Goal: Task Accomplishment & Management: Use online tool/utility

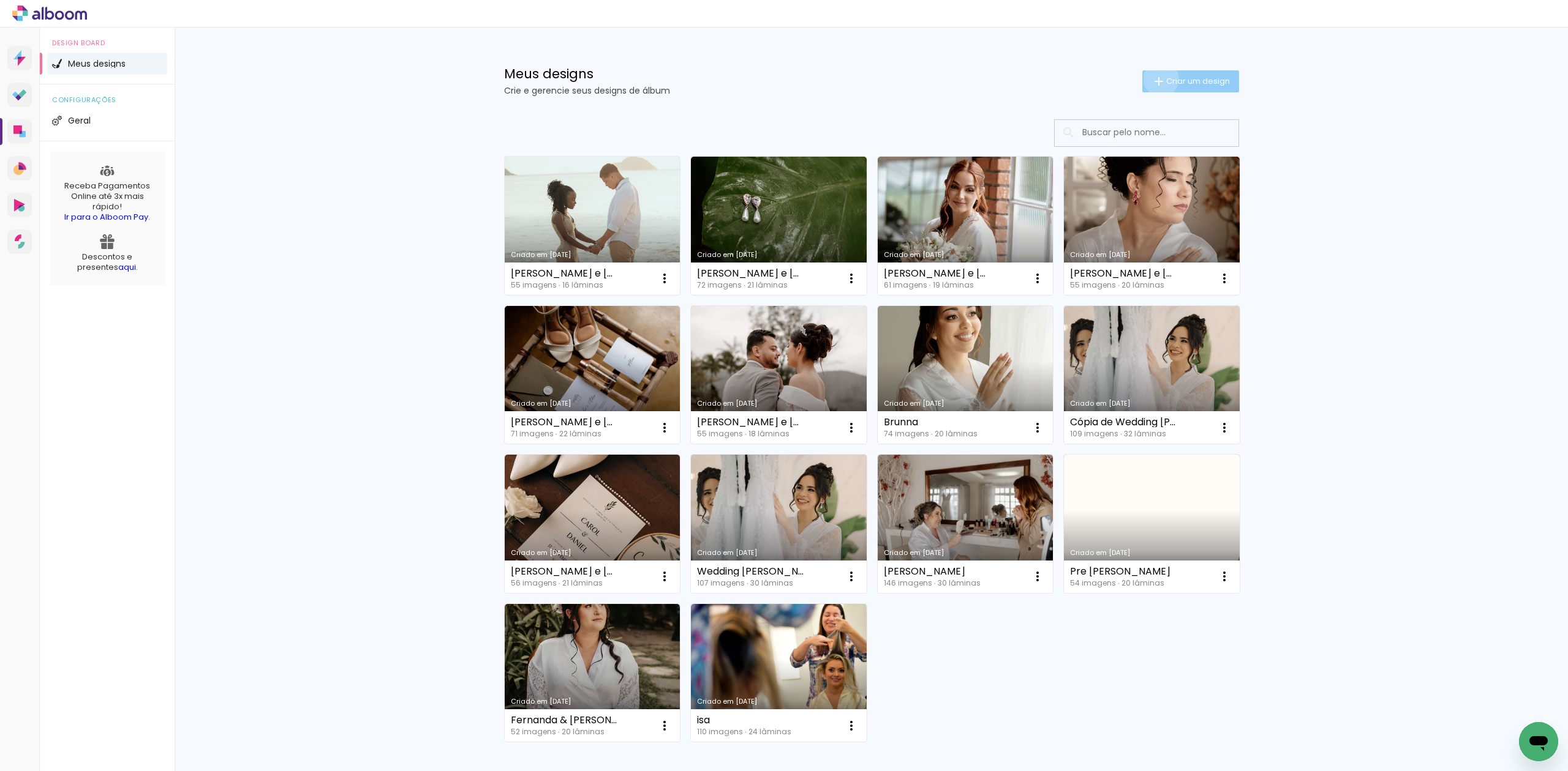
click at [1151, 79] on iron-icon at bounding box center [1159, 82] width 15 height 15
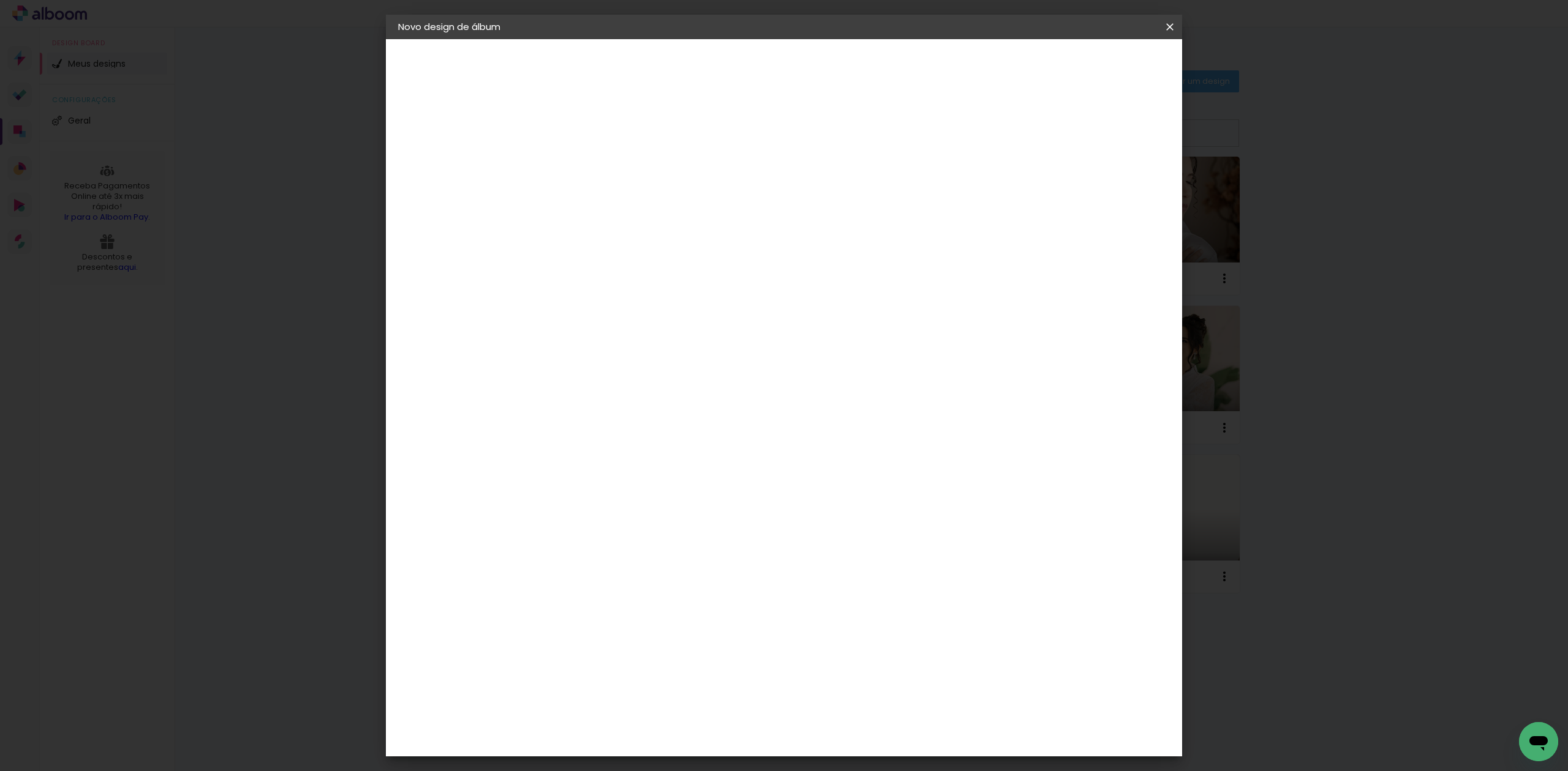
drag, startPoint x: 836, startPoint y: 180, endPoint x: 865, endPoint y: 169, distance: 31.0
click at [603, 180] on paper-input-container "Título do álbum" at bounding box center [598, 164] width 8 height 31
type input "15"
type paper-input "15"
type input "15 anos [PERSON_NAME]"
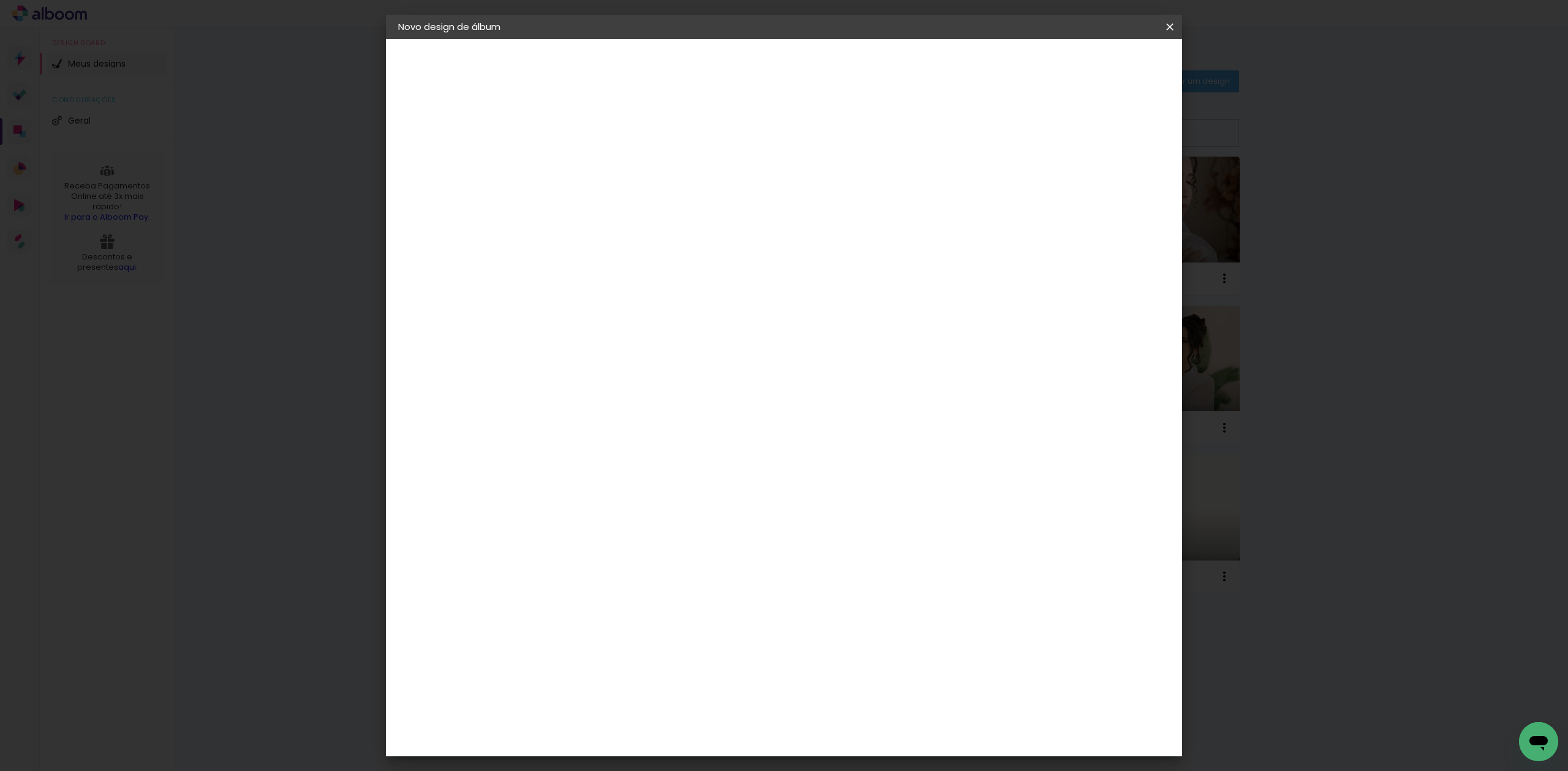
type paper-input "15 anos [PERSON_NAME]"
click at [724, 71] on paper-button "Avançar" at bounding box center [694, 64] width 60 height 21
click at [642, 471] on div "[PERSON_NAME]" at bounding box center [631, 476] width 82 height 10
click at [0, 0] on slot "Avançar" at bounding box center [0, 0] width 0 height 0
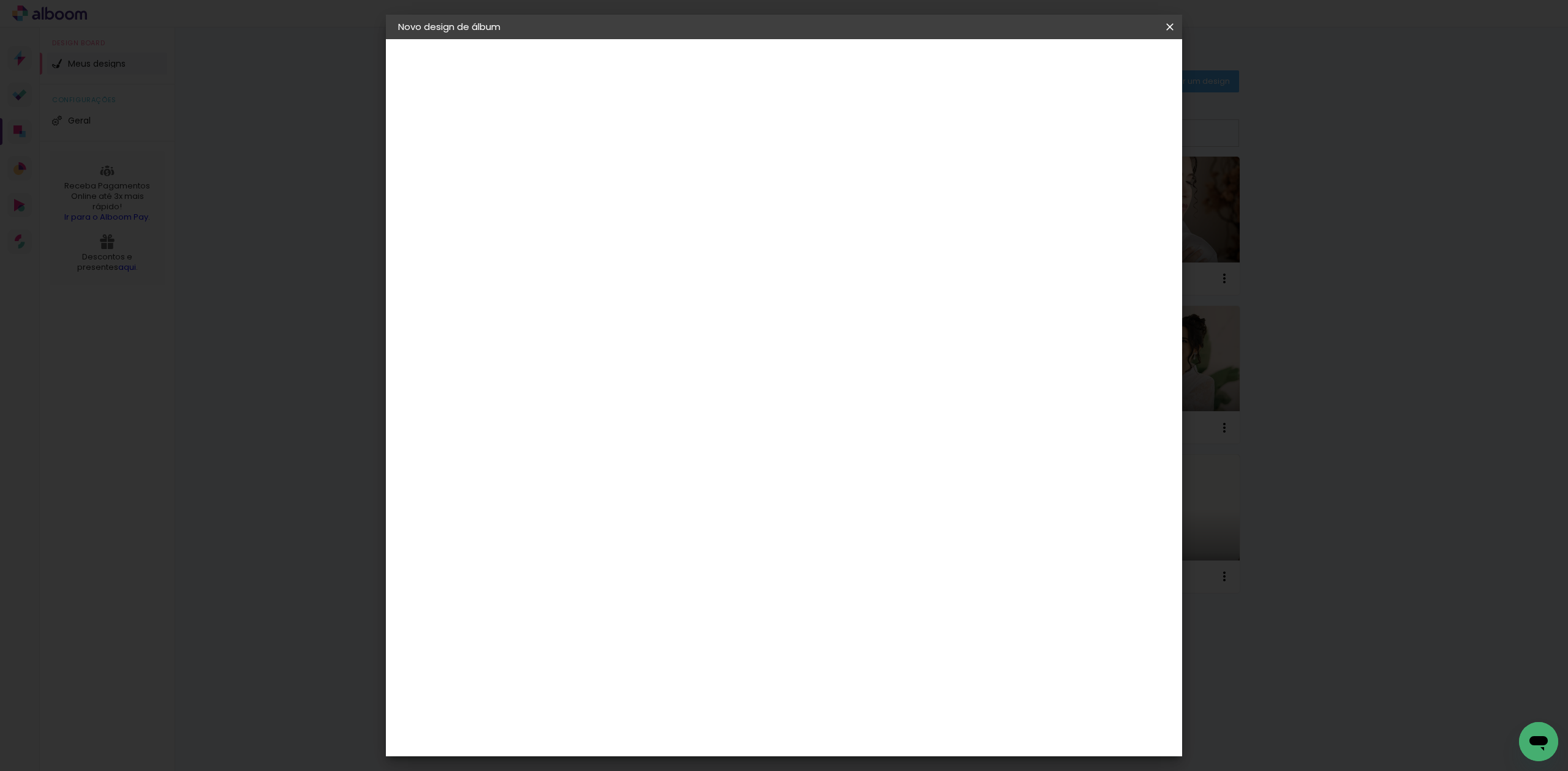
click at [646, 204] on input "text" at bounding box center [622, 213] width 48 height 19
click at [873, 199] on paper-item "Encadernados" at bounding box center [862, 203] width 245 height 24
type input "Encadernados"
click at [748, 192] on input "Encadernados" at bounding box center [674, 201] width 150 height 19
click at [890, 191] on paper-item "Encadernados" at bounding box center [856, 203] width 245 height 24
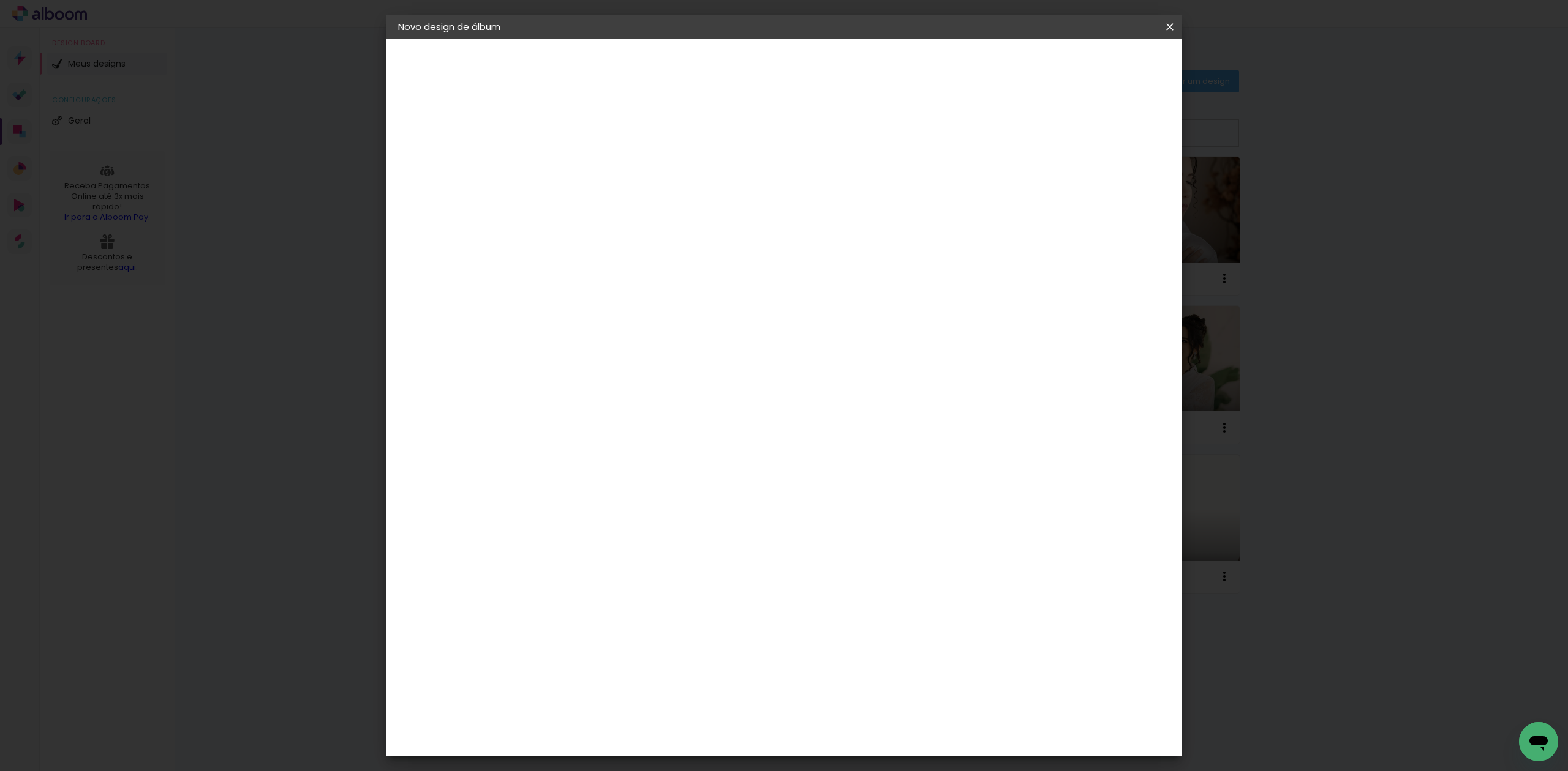
scroll to position [82, 0]
click at [681, 582] on span "25 x 50" at bounding box center [652, 595] width 57 height 25
click at [798, 72] on paper-button "Avançar" at bounding box center [768, 64] width 60 height 21
click at [1088, 66] on span "Iniciar design" at bounding box center [1060, 65] width 56 height 8
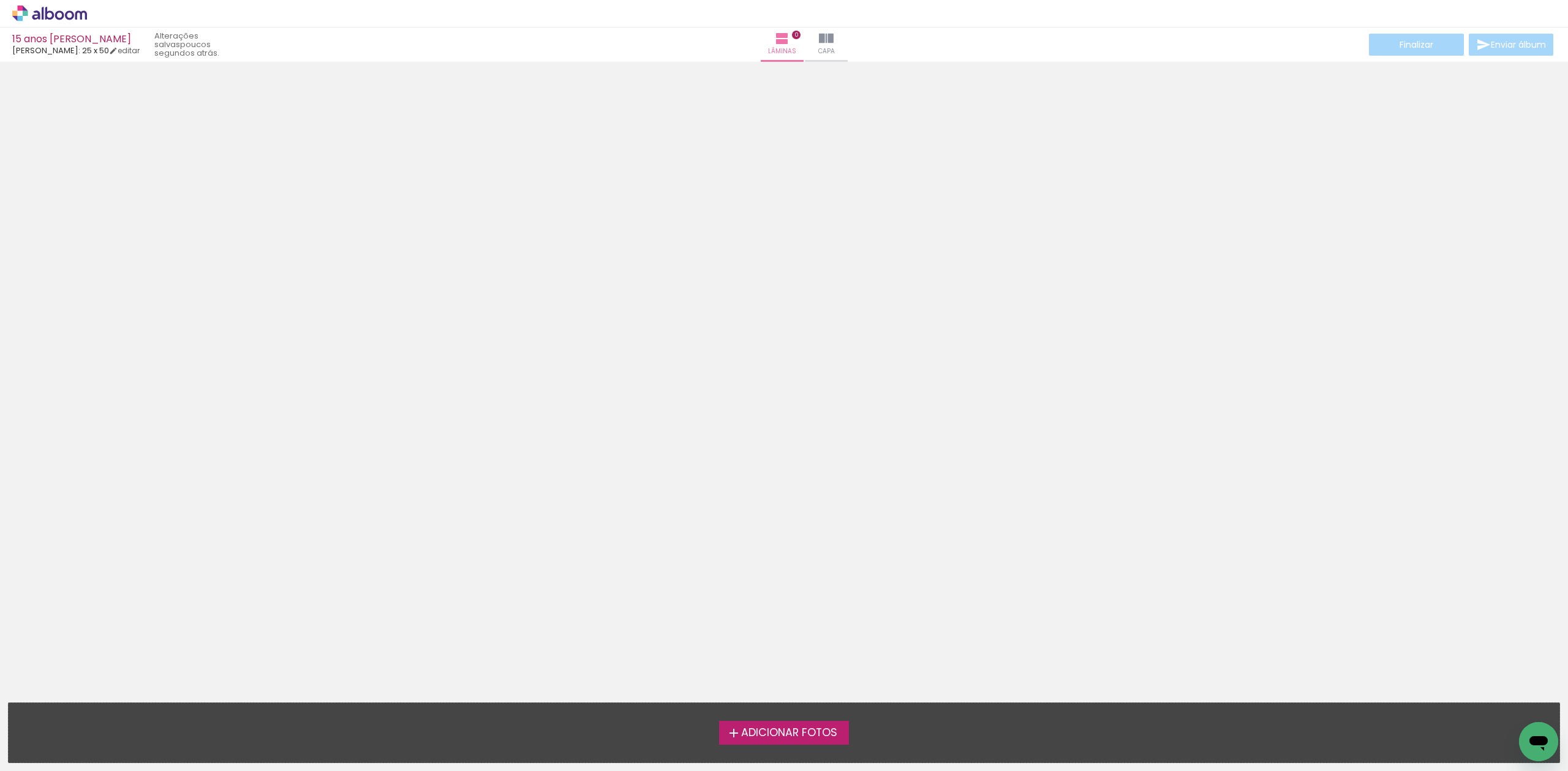
click at [769, 729] on span "Adicionar Fotos" at bounding box center [788, 733] width 96 height 11
click at [0, 0] on input "file" at bounding box center [0, 0] width 0 height 0
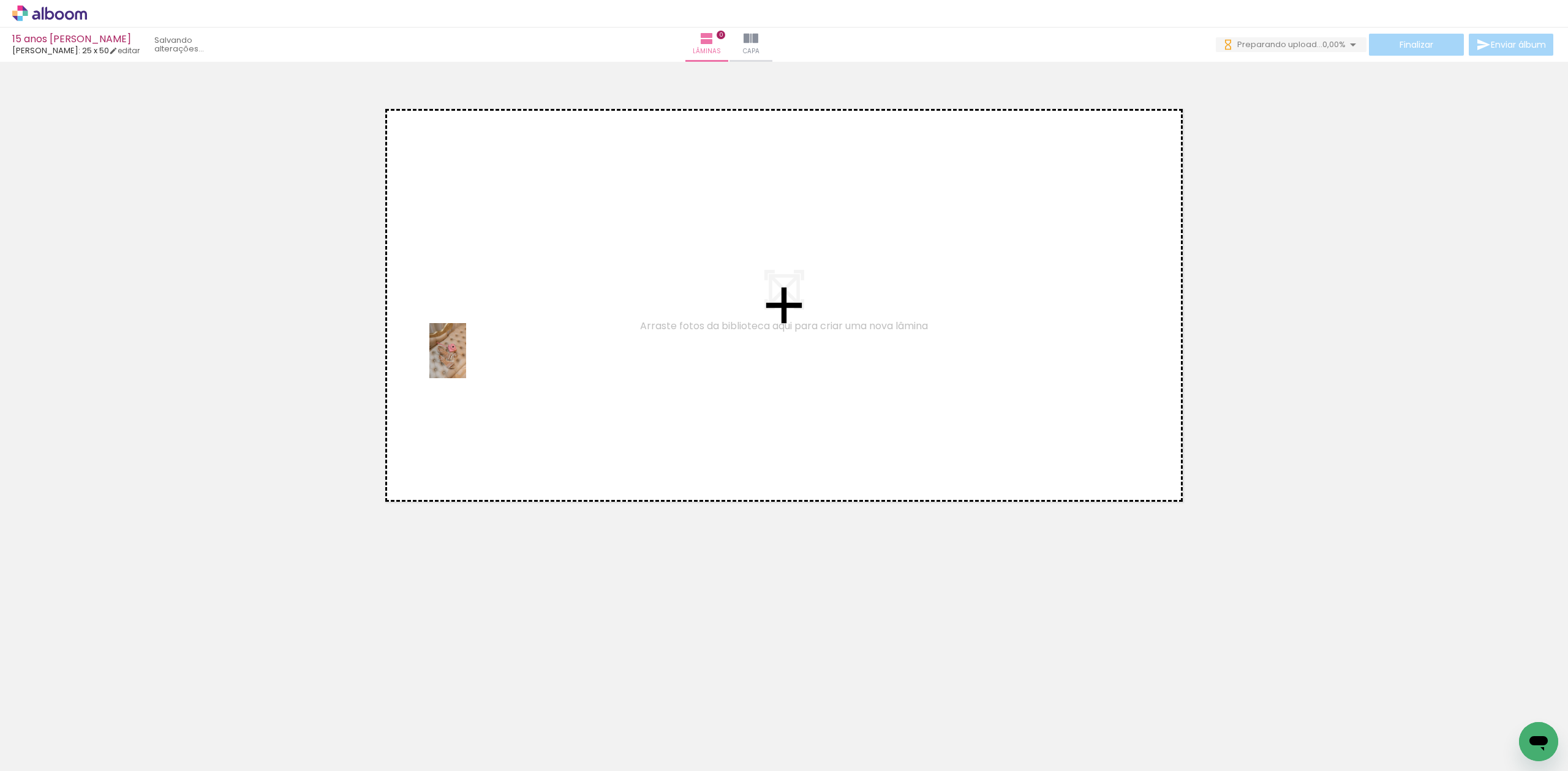
drag, startPoint x: 124, startPoint y: 726, endPoint x: 466, endPoint y: 360, distance: 500.9
click at [466, 360] on quentale-workspace at bounding box center [784, 386] width 1568 height 771
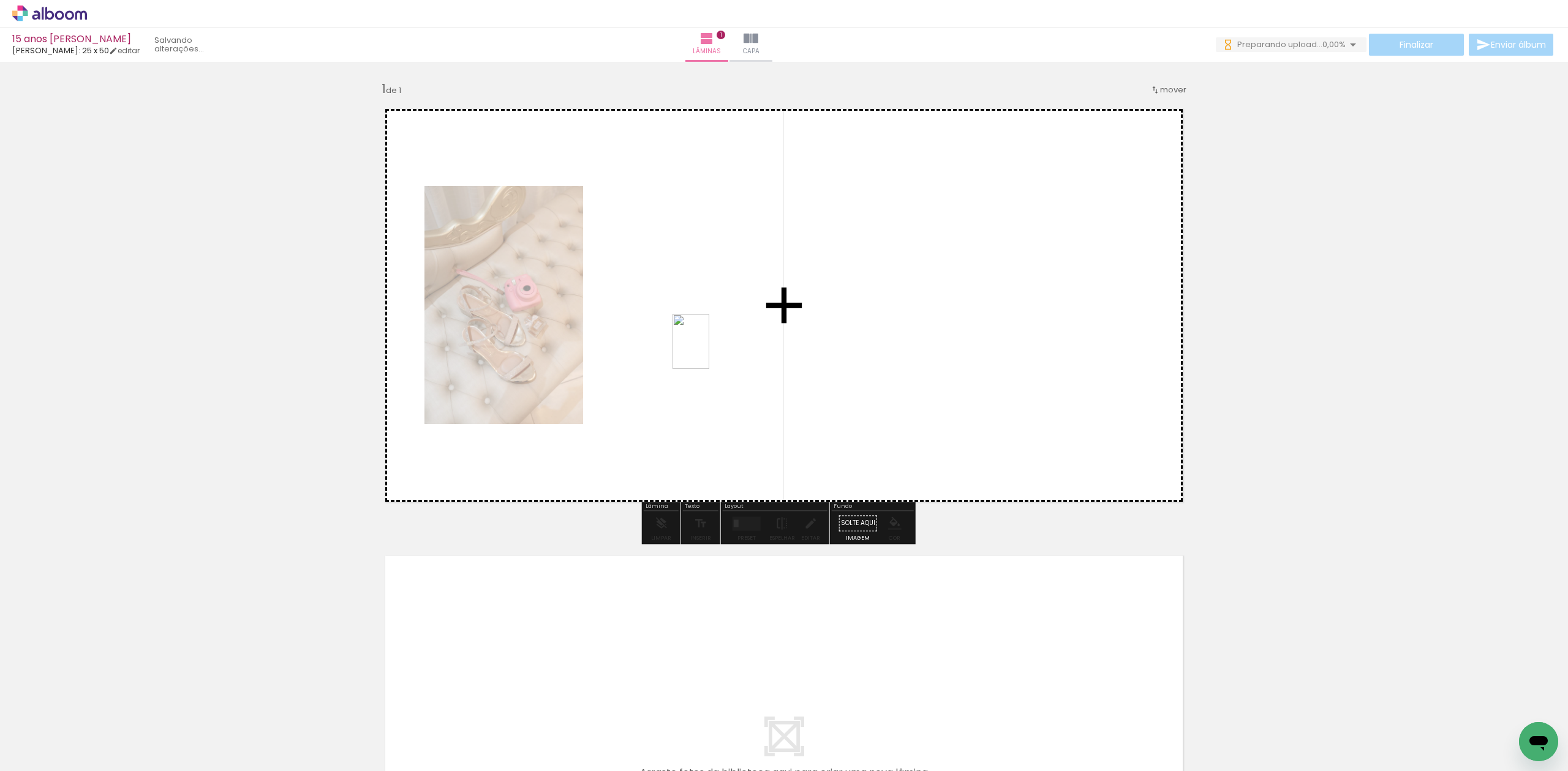
drag, startPoint x: 201, startPoint y: 720, endPoint x: 709, endPoint y: 350, distance: 628.5
click at [709, 350] on quentale-workspace at bounding box center [784, 386] width 1568 height 771
drag, startPoint x: 255, startPoint y: 739, endPoint x: 757, endPoint y: 412, distance: 599.1
click at [757, 412] on quentale-workspace at bounding box center [784, 386] width 1568 height 771
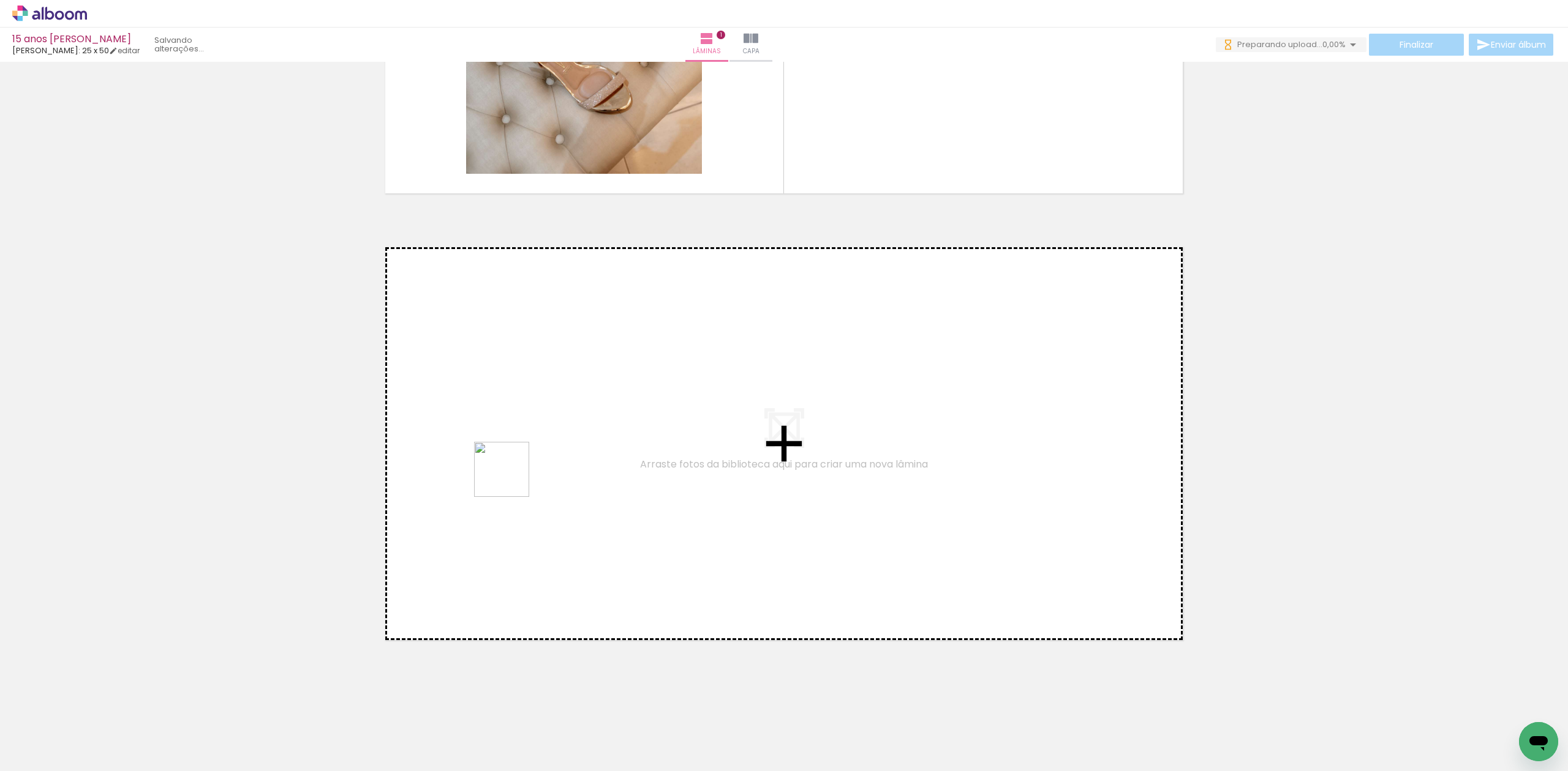
drag, startPoint x: 336, startPoint y: 749, endPoint x: 538, endPoint y: 453, distance: 358.4
click at [538, 453] on quentale-workspace at bounding box center [784, 386] width 1568 height 771
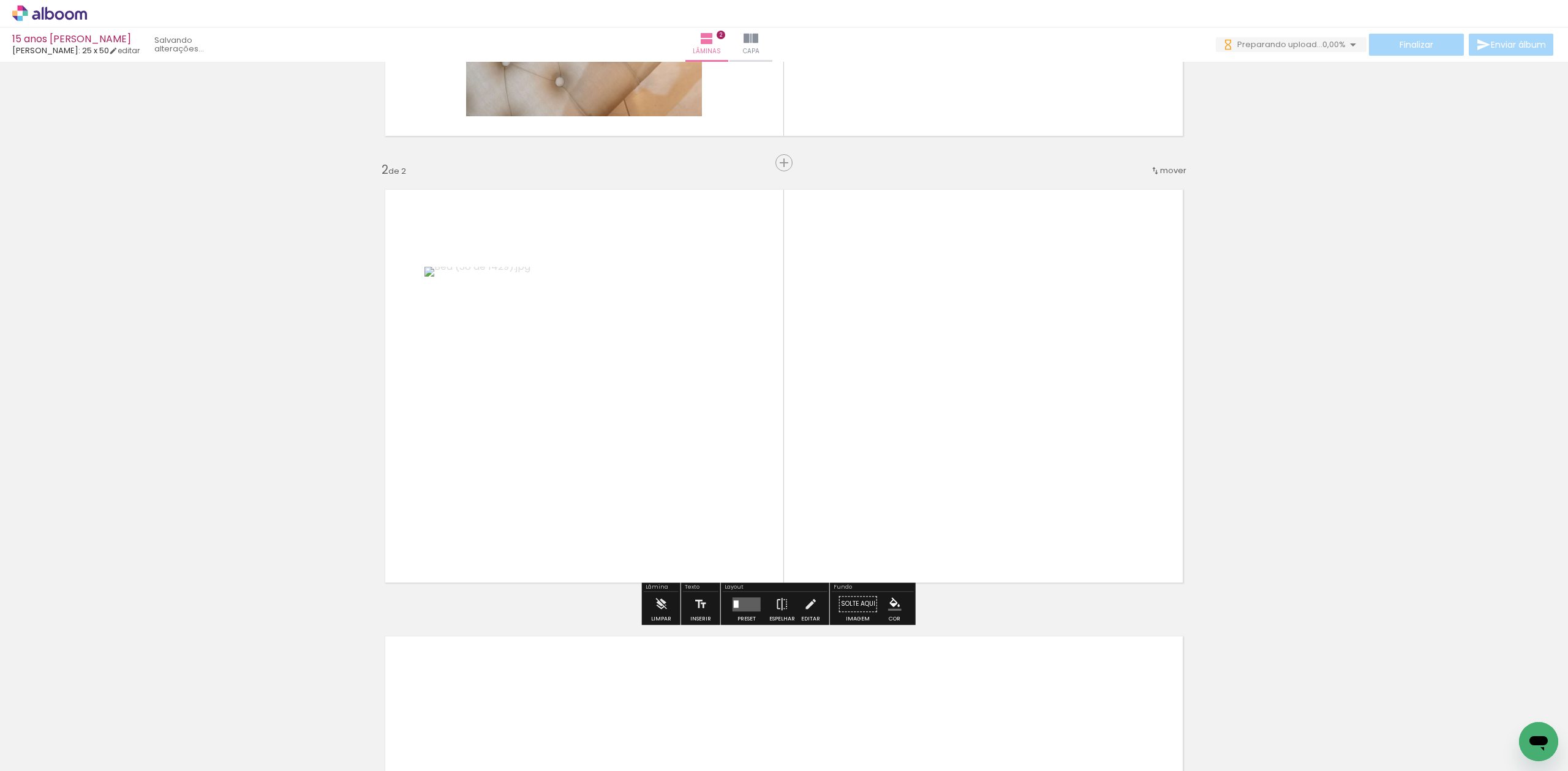
scroll to position [373, 0]
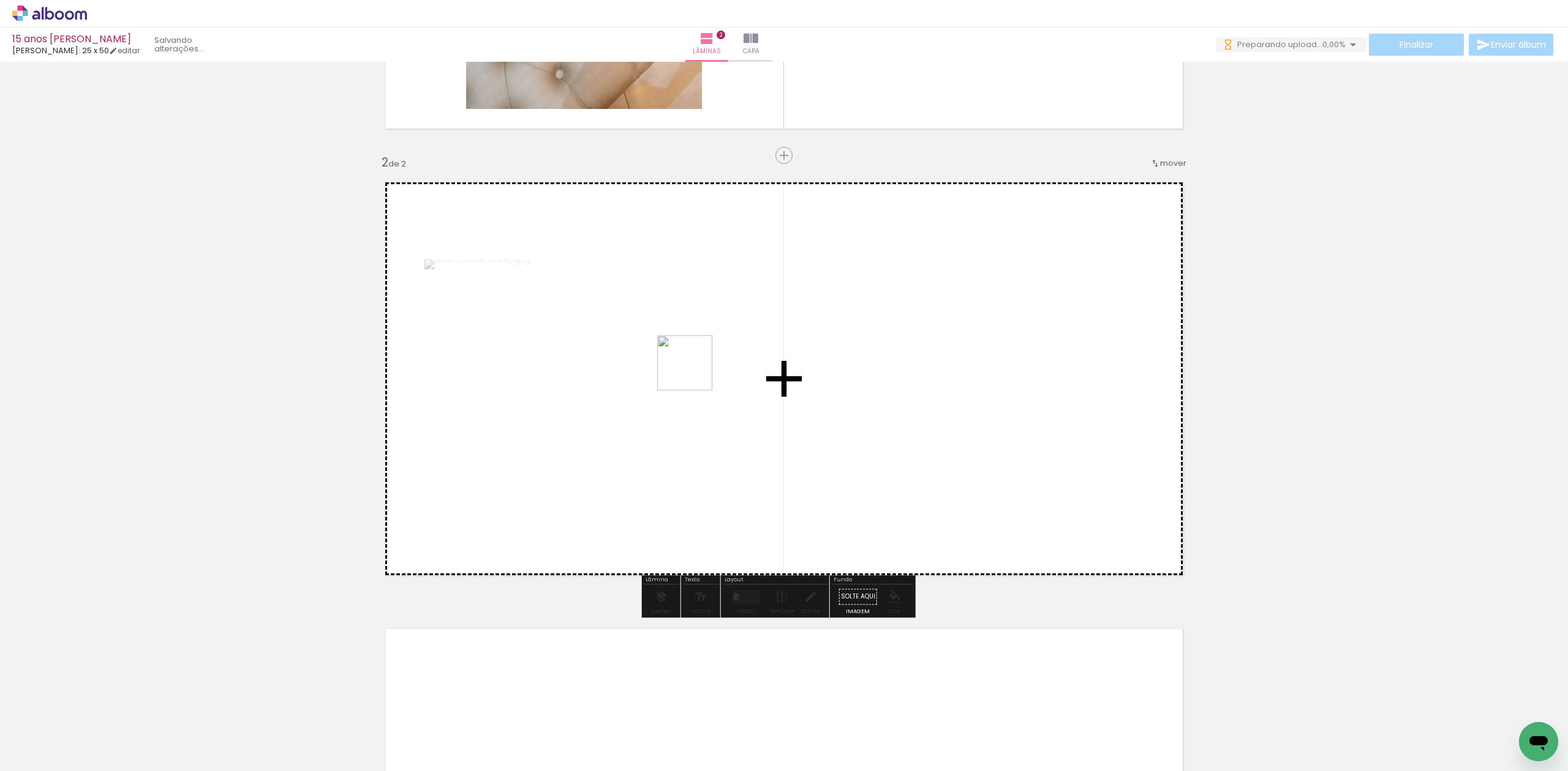
drag, startPoint x: 412, startPoint y: 733, endPoint x: 698, endPoint y: 370, distance: 462.1
click at [698, 370] on quentale-workspace at bounding box center [784, 386] width 1568 height 771
drag, startPoint x: 475, startPoint y: 738, endPoint x: 1055, endPoint y: 358, distance: 693.4
click at [1055, 358] on quentale-workspace at bounding box center [784, 386] width 1568 height 771
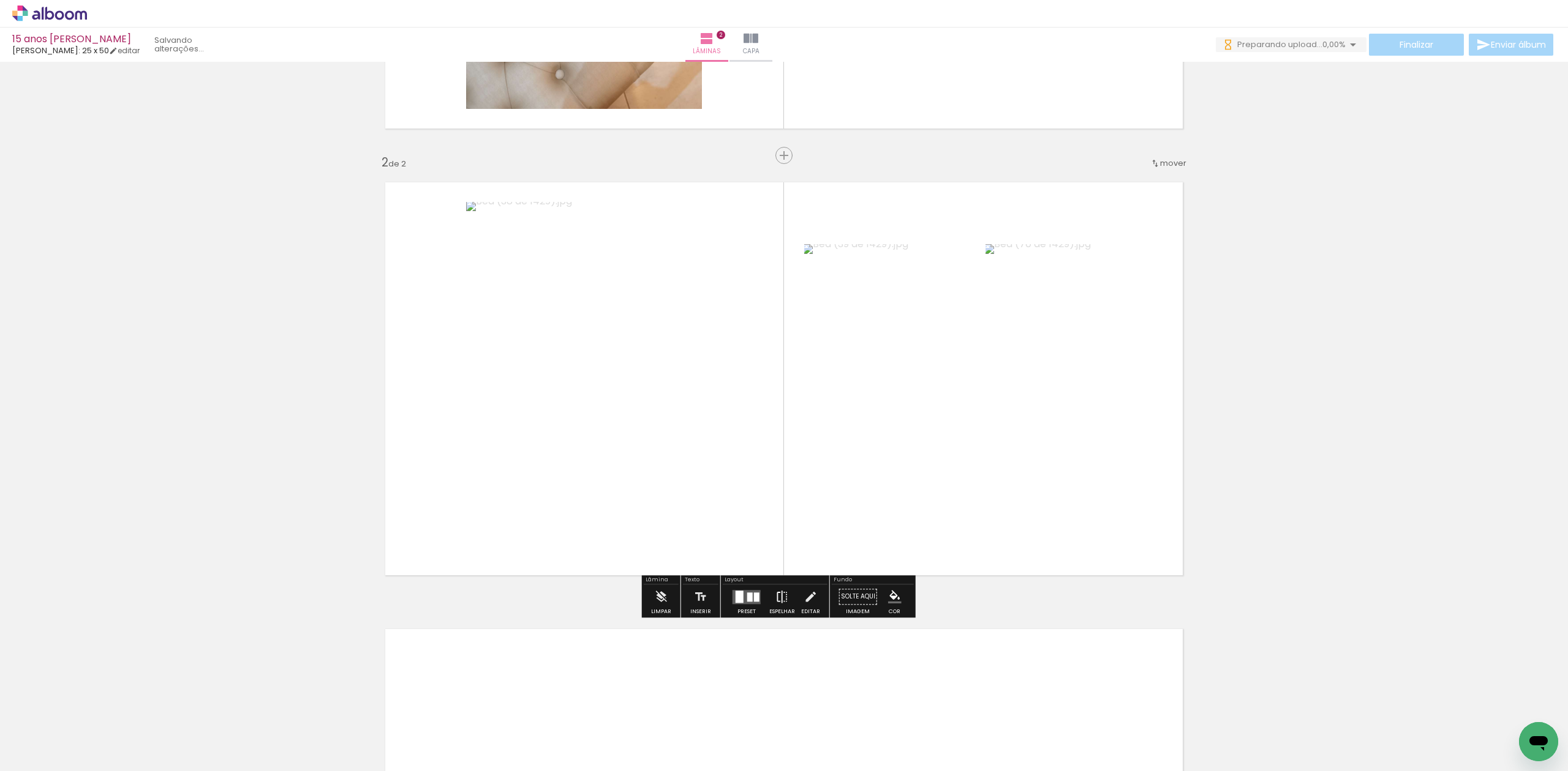
click at [780, 596] on iron-icon at bounding box center [782, 596] width 13 height 24
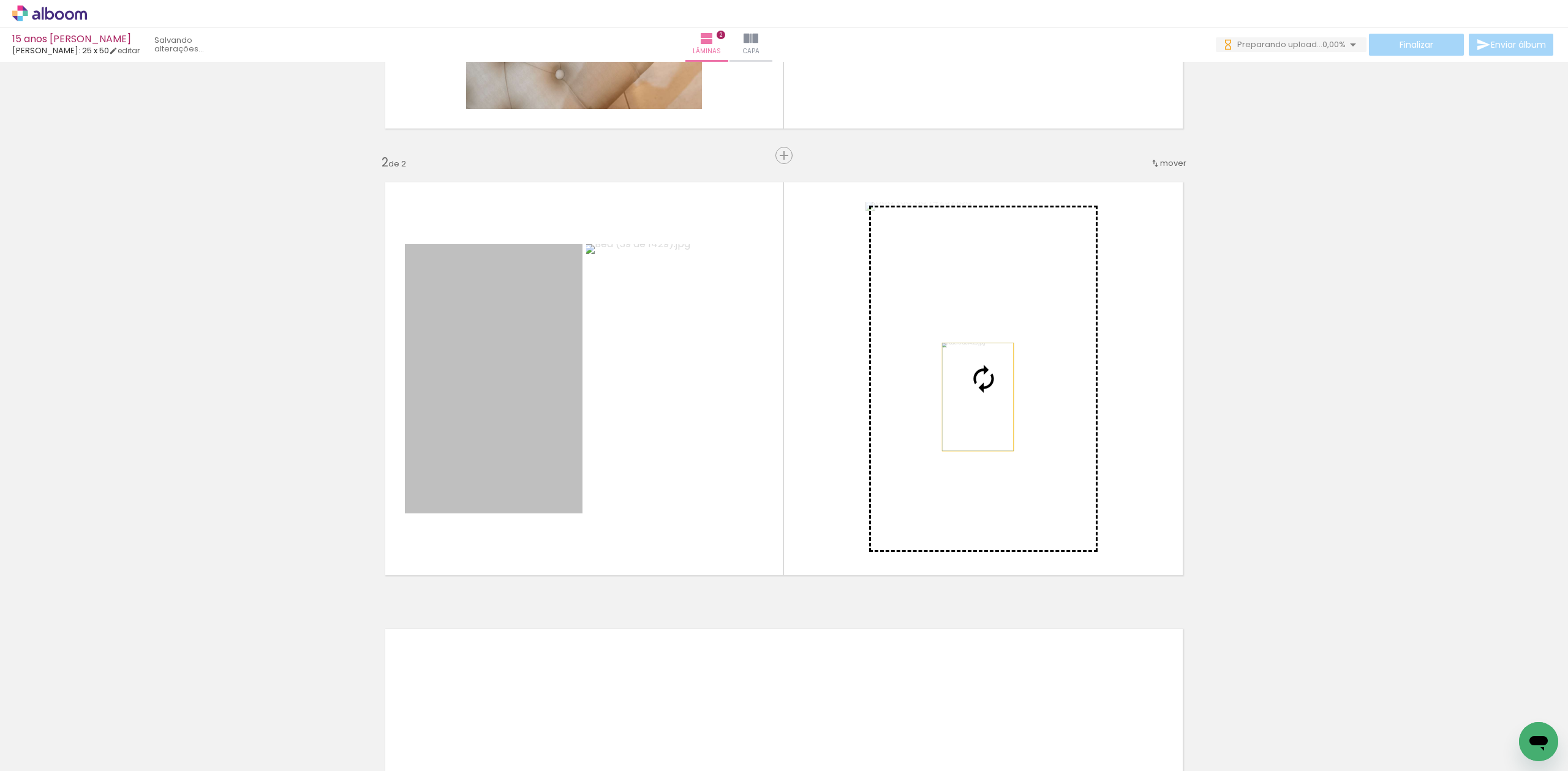
drag, startPoint x: 516, startPoint y: 396, endPoint x: 971, endPoint y: 396, distance: 455.0
click at [0, 0] on slot at bounding box center [0, 0] width 0 height 0
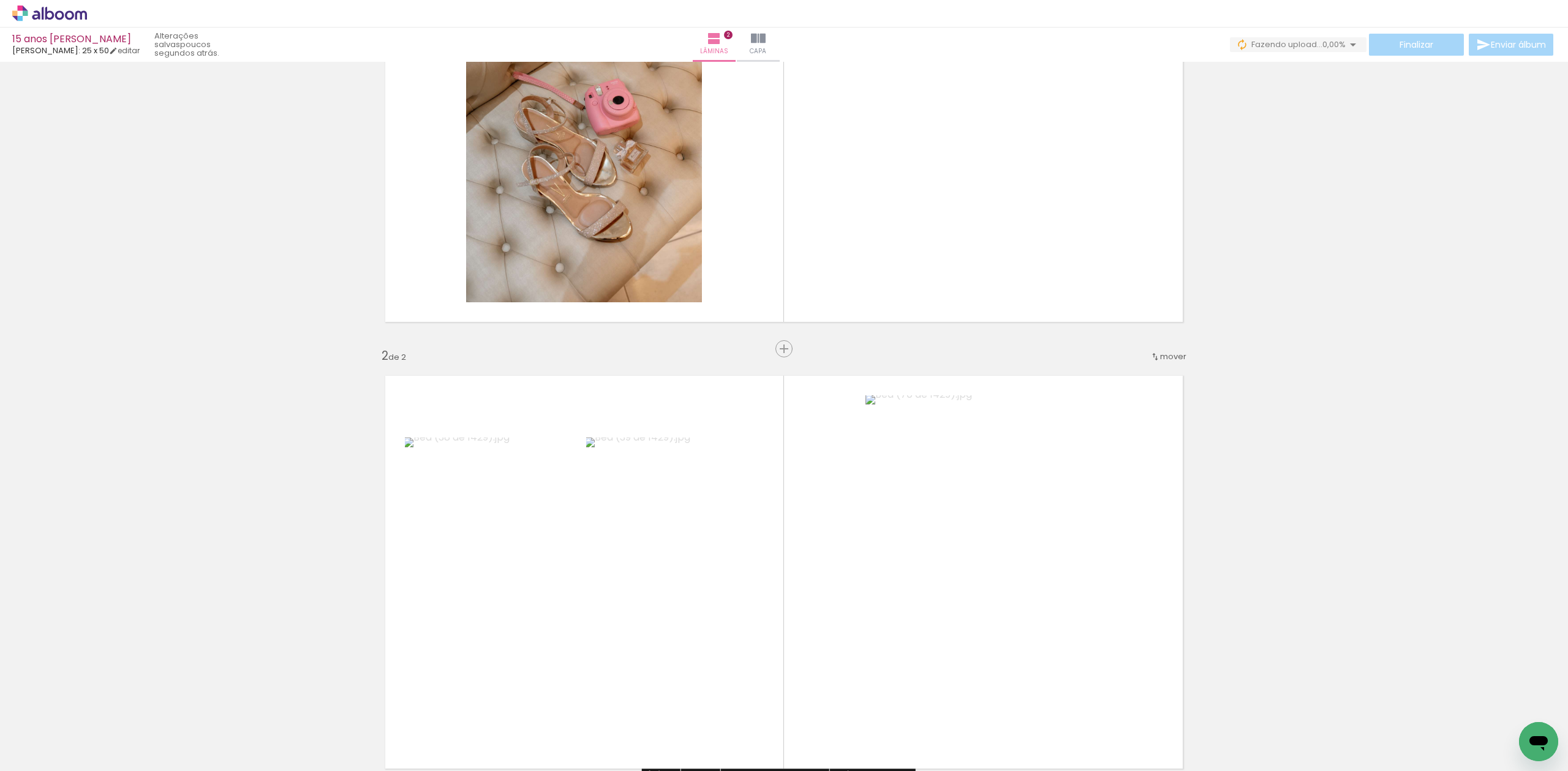
scroll to position [47, 0]
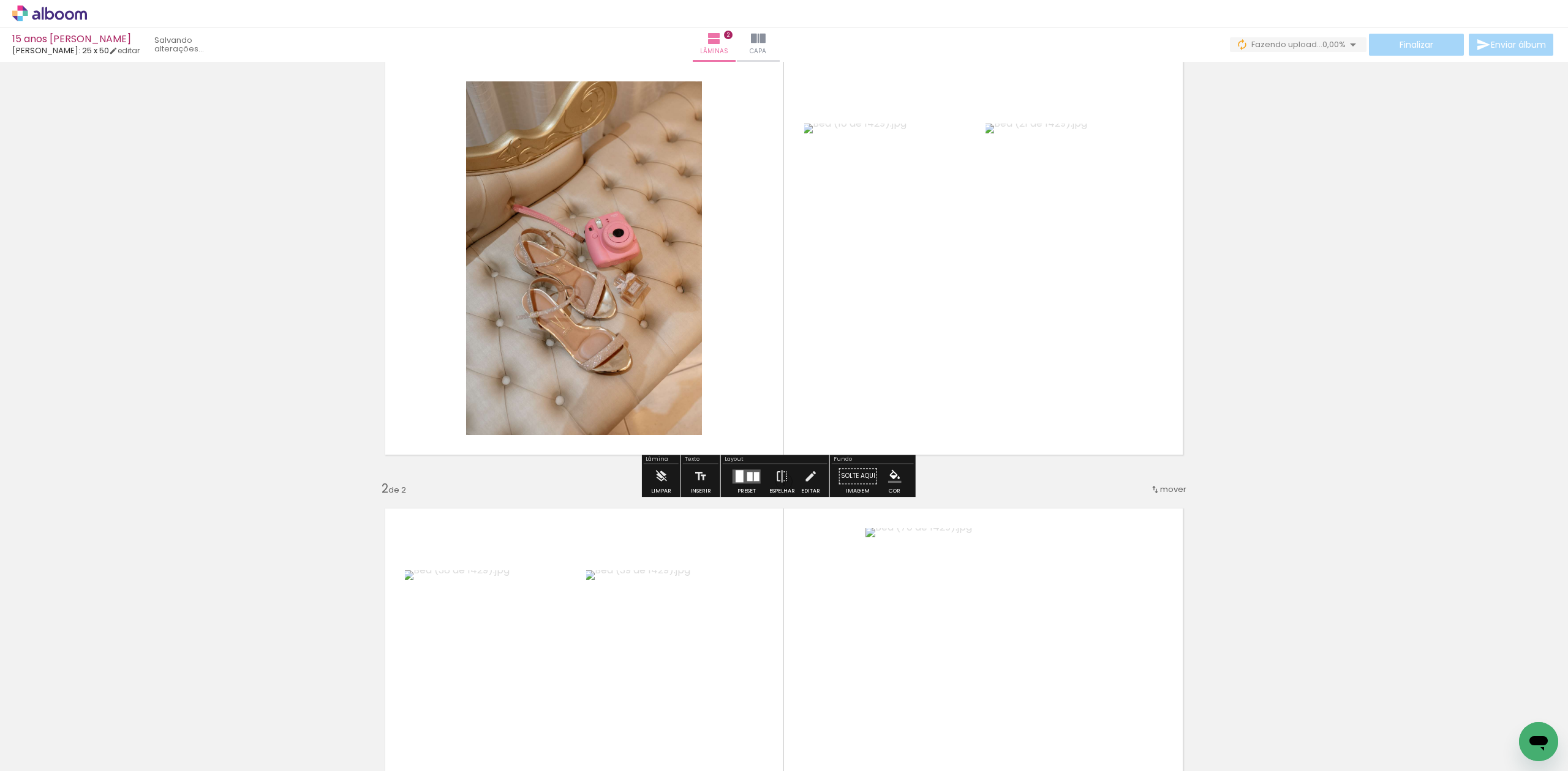
click at [754, 481] on div at bounding box center [756, 476] width 6 height 9
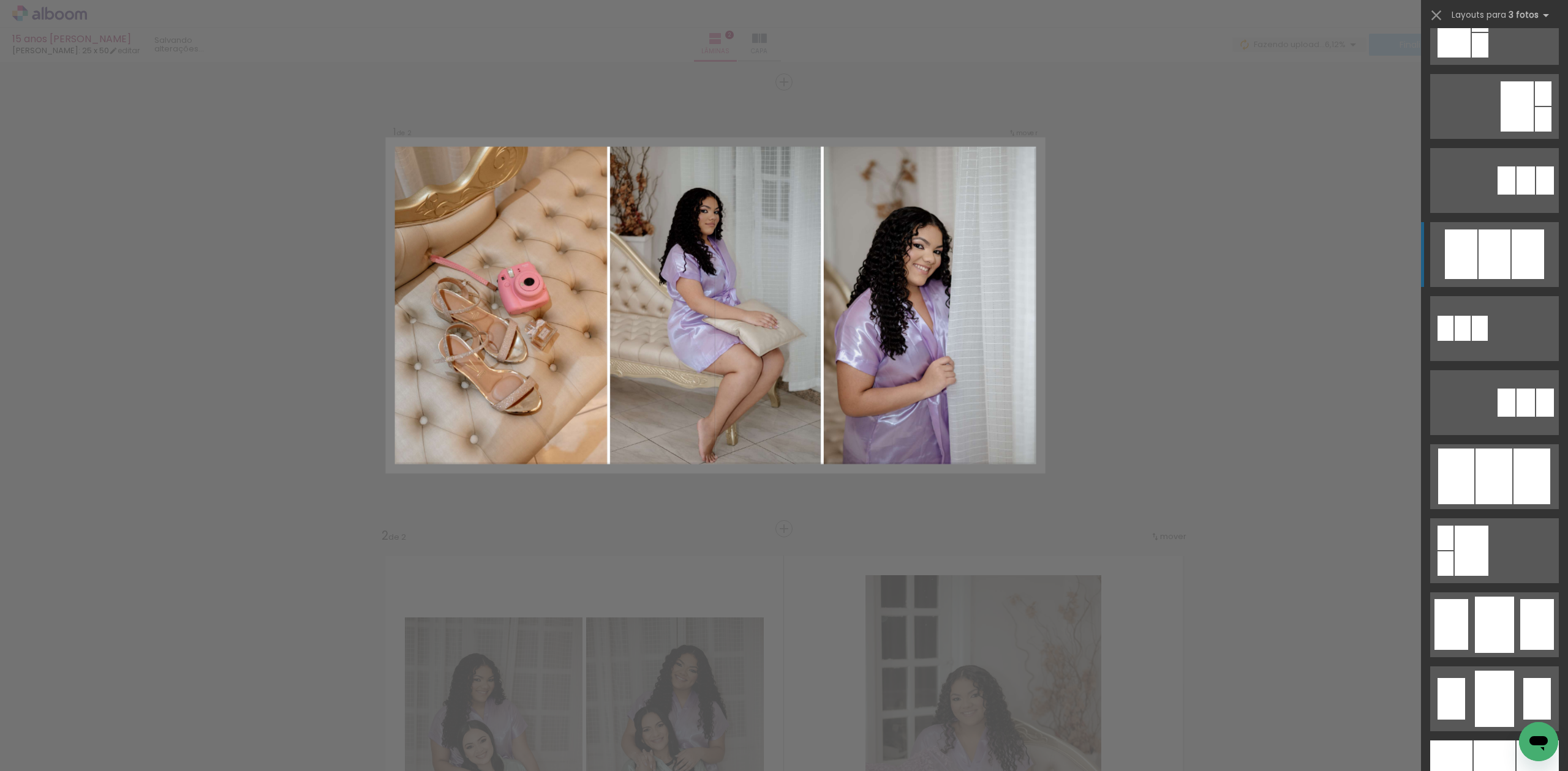
scroll to position [653, 0]
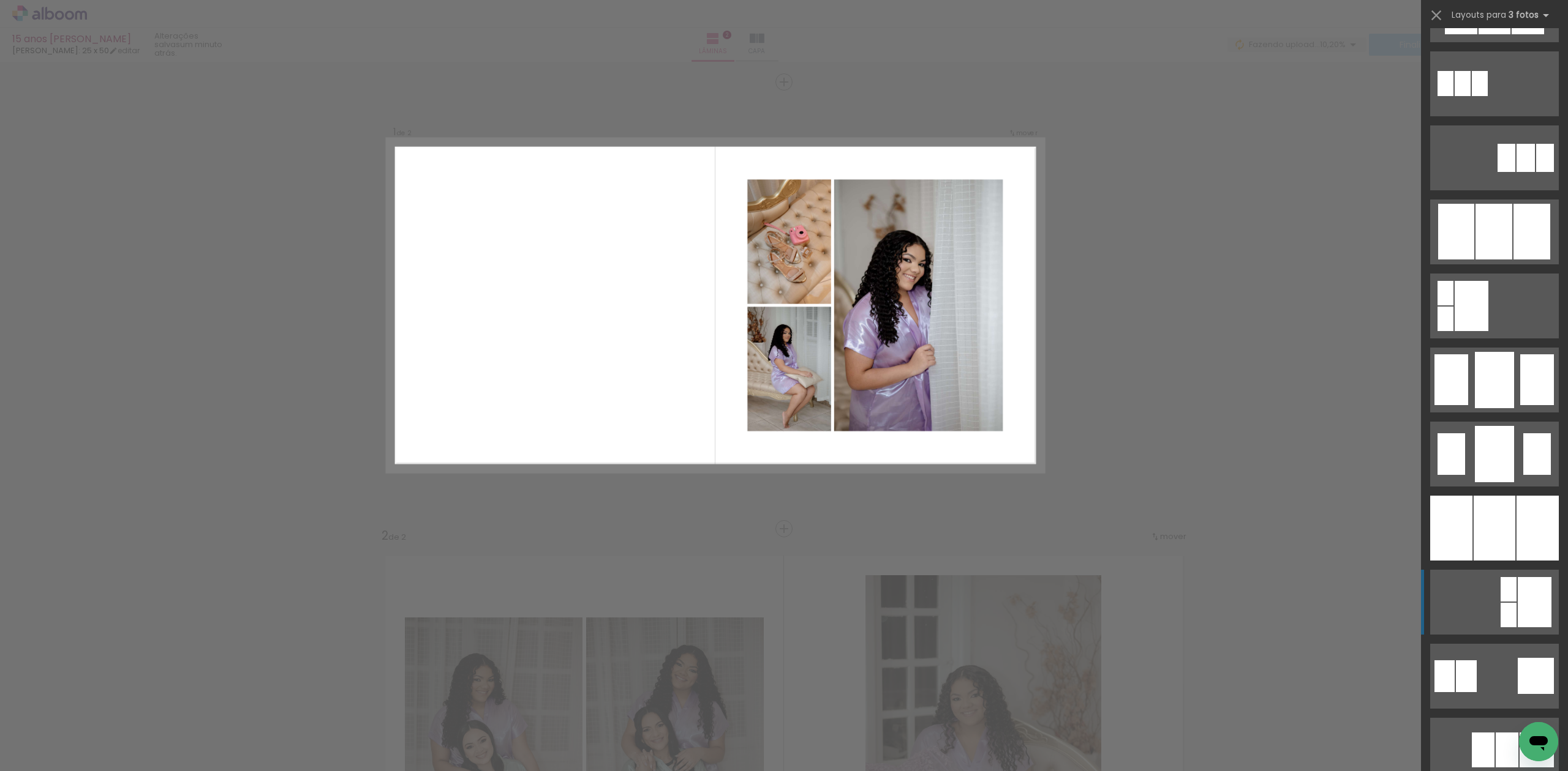
click at [1524, 603] on div at bounding box center [1534, 602] width 33 height 50
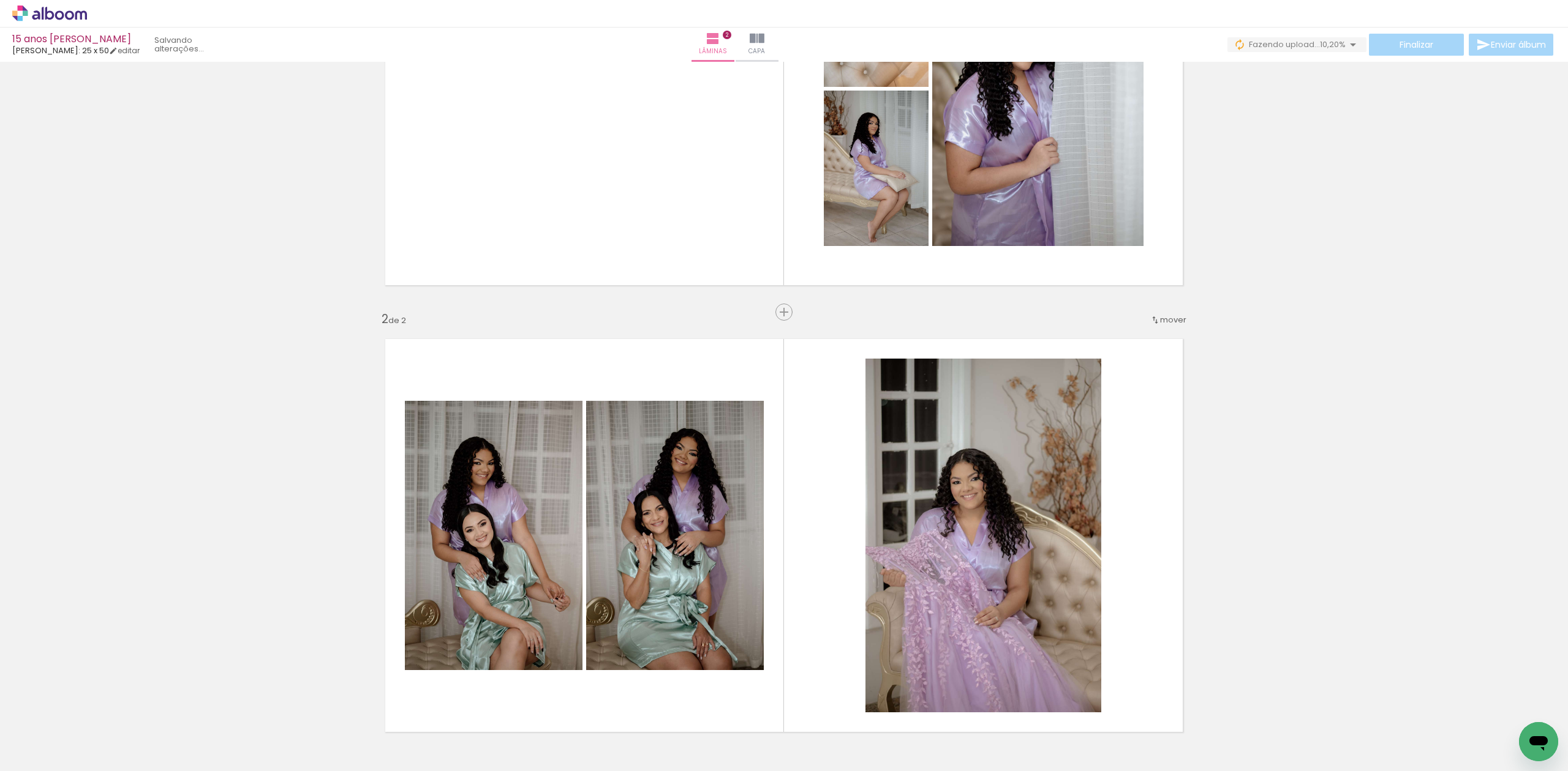
scroll to position [184, 0]
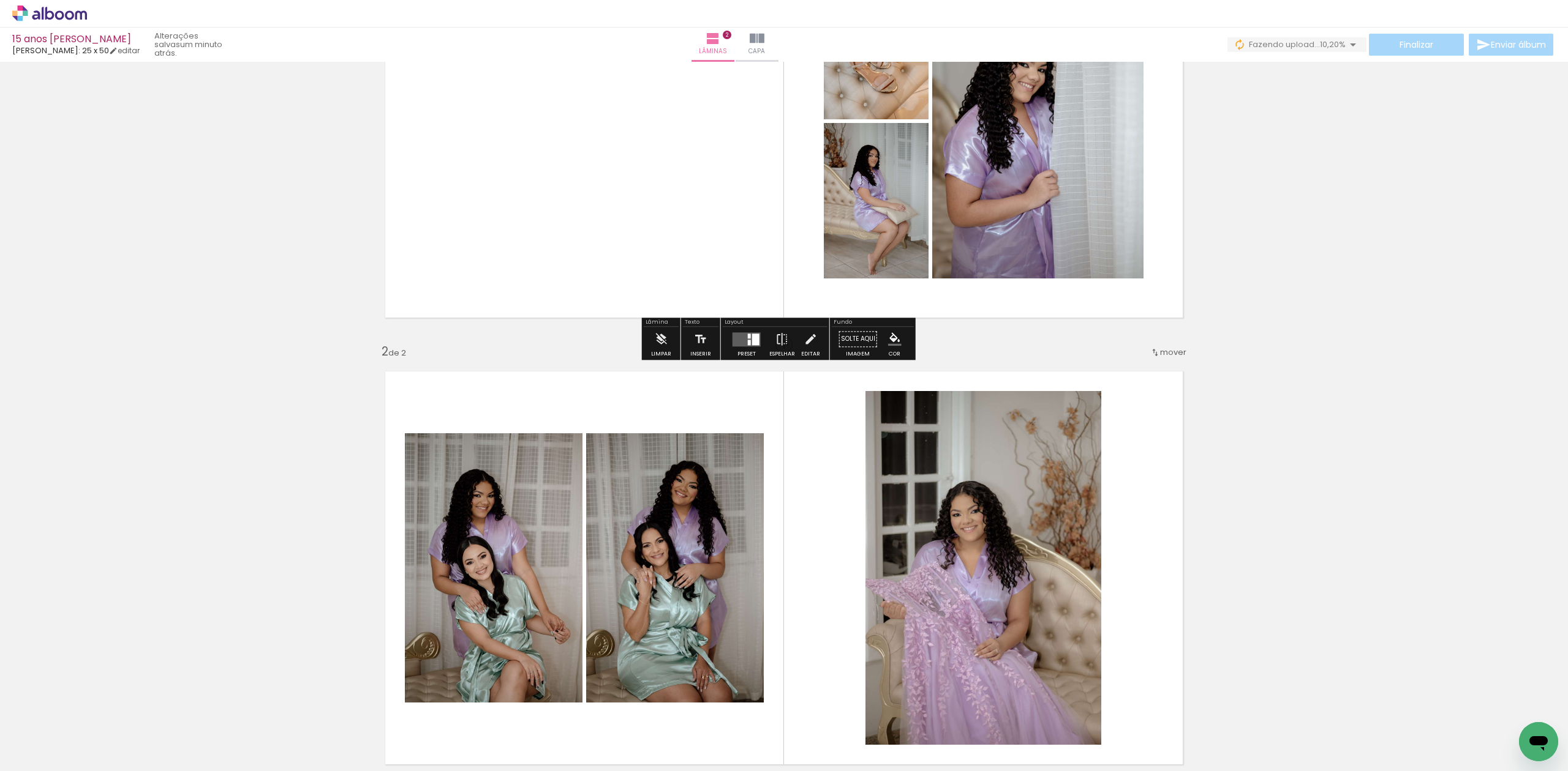
click at [642, 197] on quentale-layouter at bounding box center [783, 121] width 821 height 416
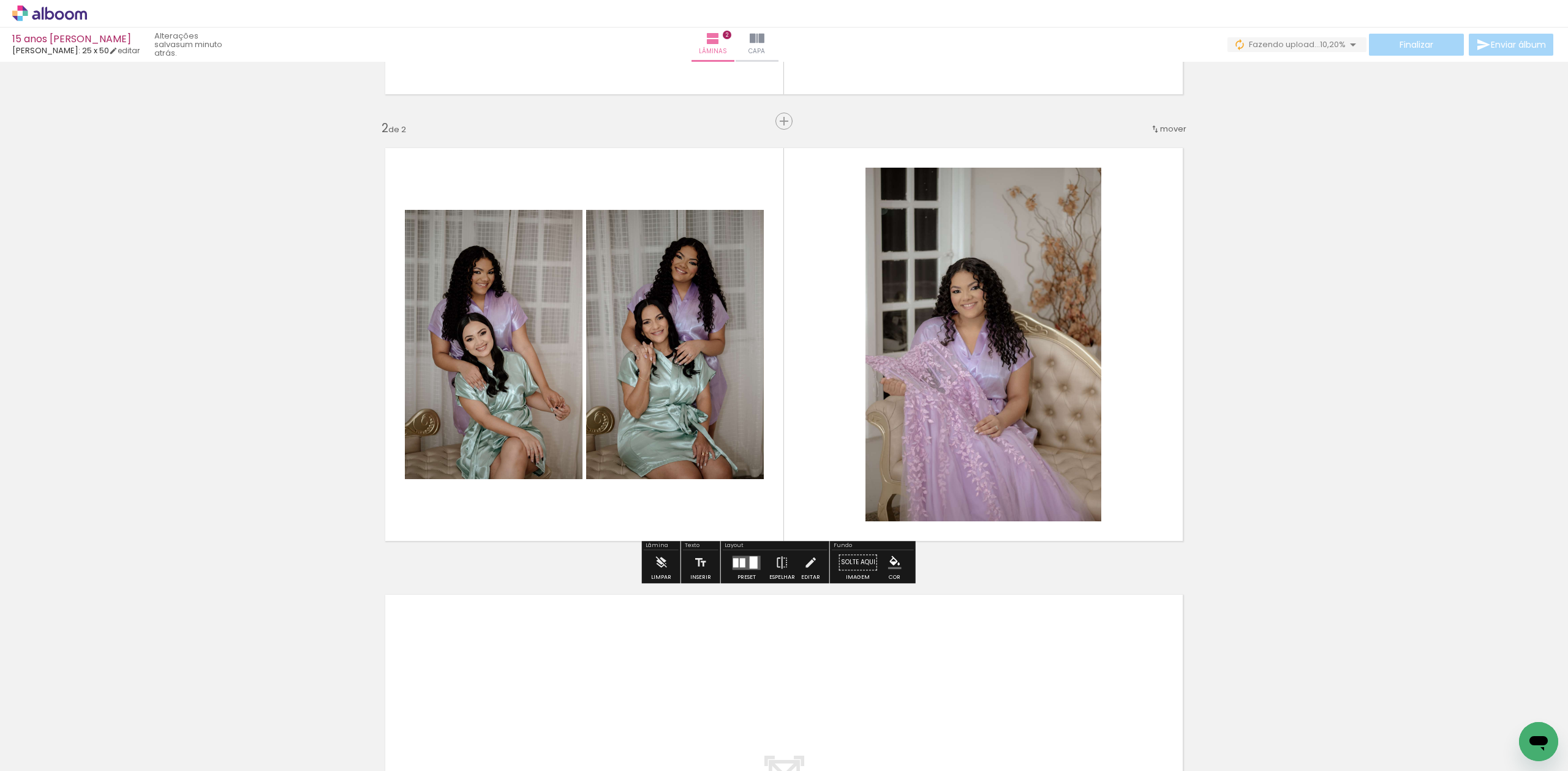
scroll to position [755, 0]
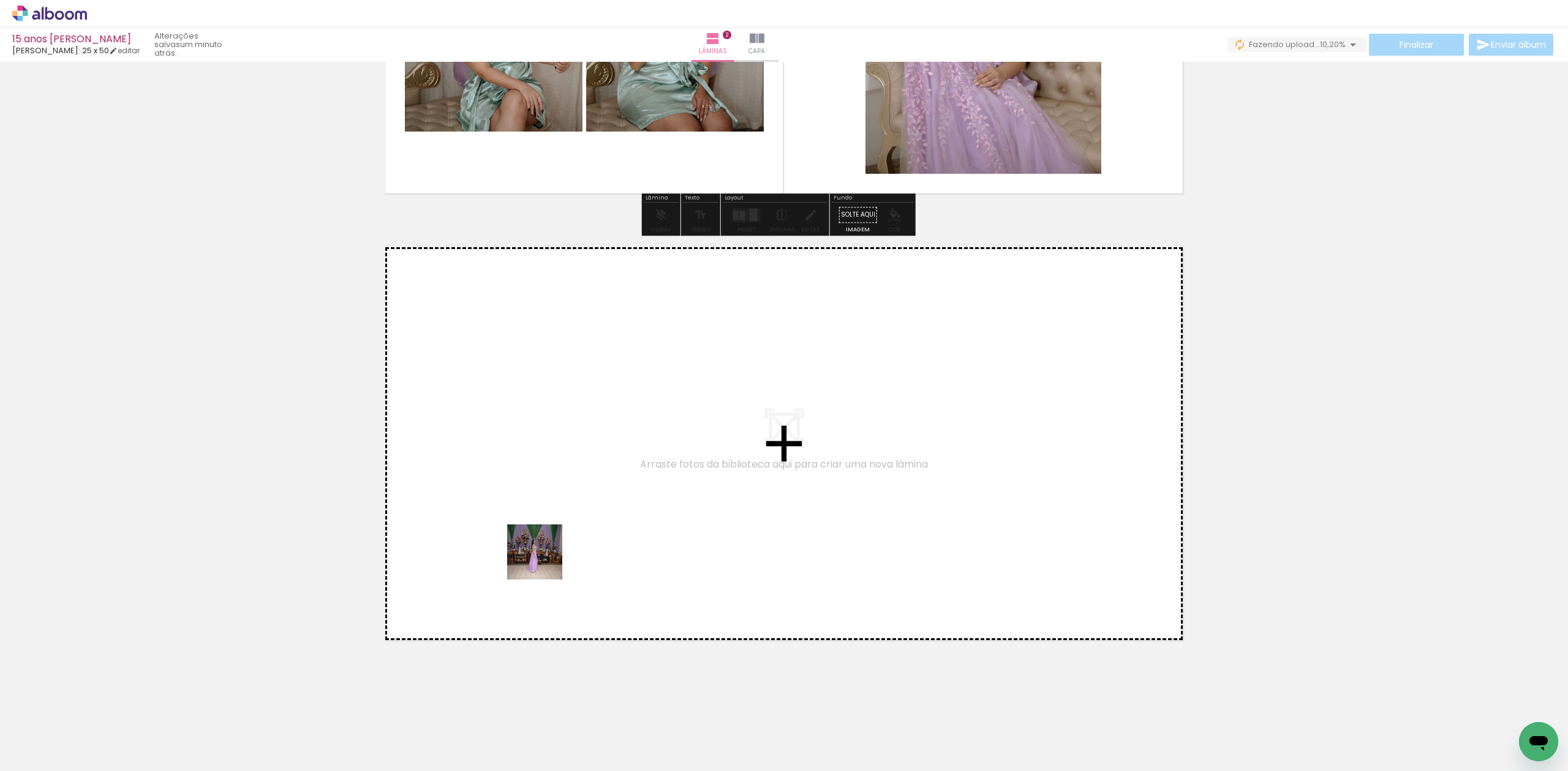
drag, startPoint x: 544, startPoint y: 678, endPoint x: 545, endPoint y: 541, distance: 137.0
click at [545, 541] on quentale-workspace at bounding box center [784, 386] width 1568 height 771
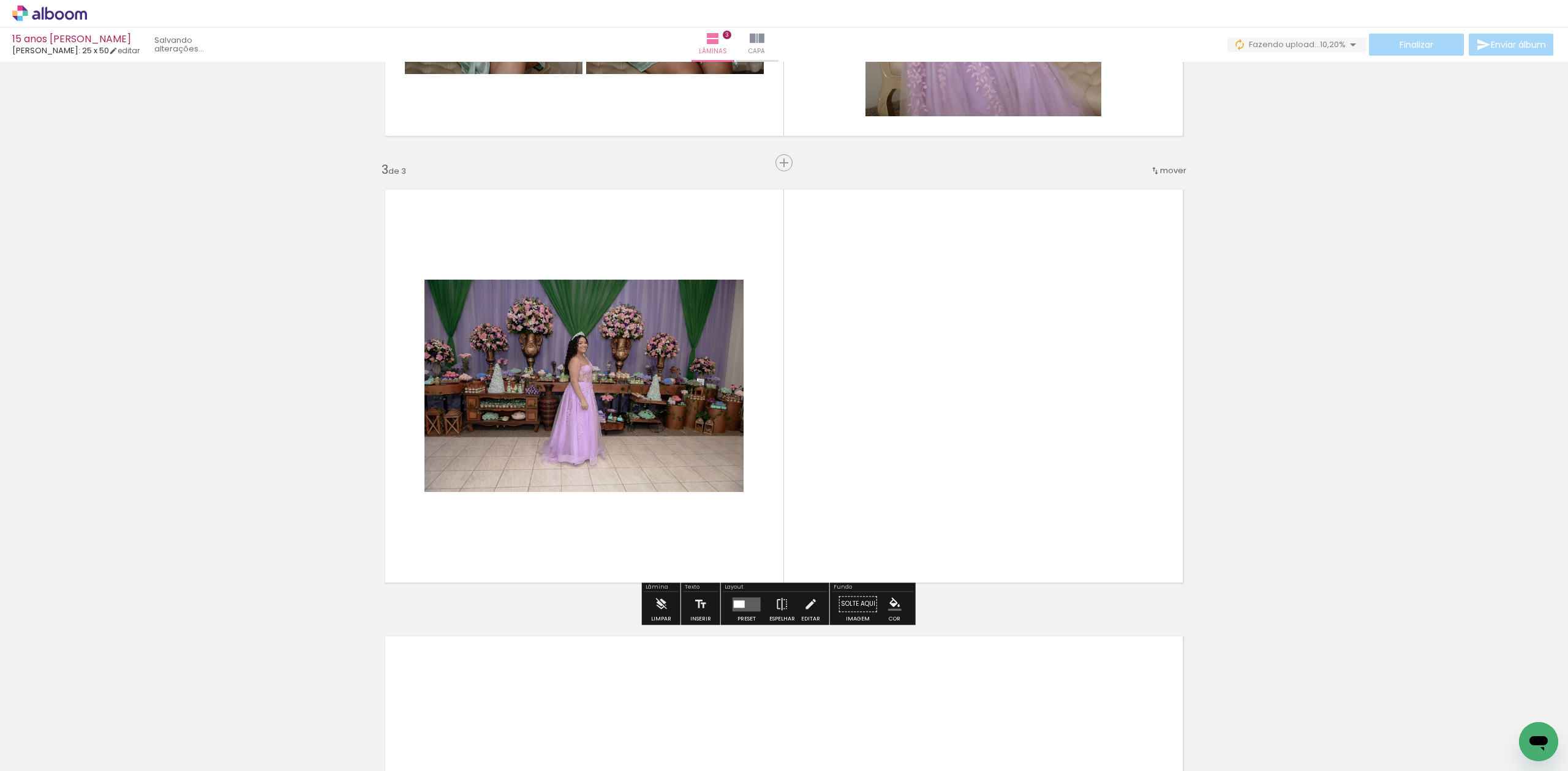
scroll to position [820, 0]
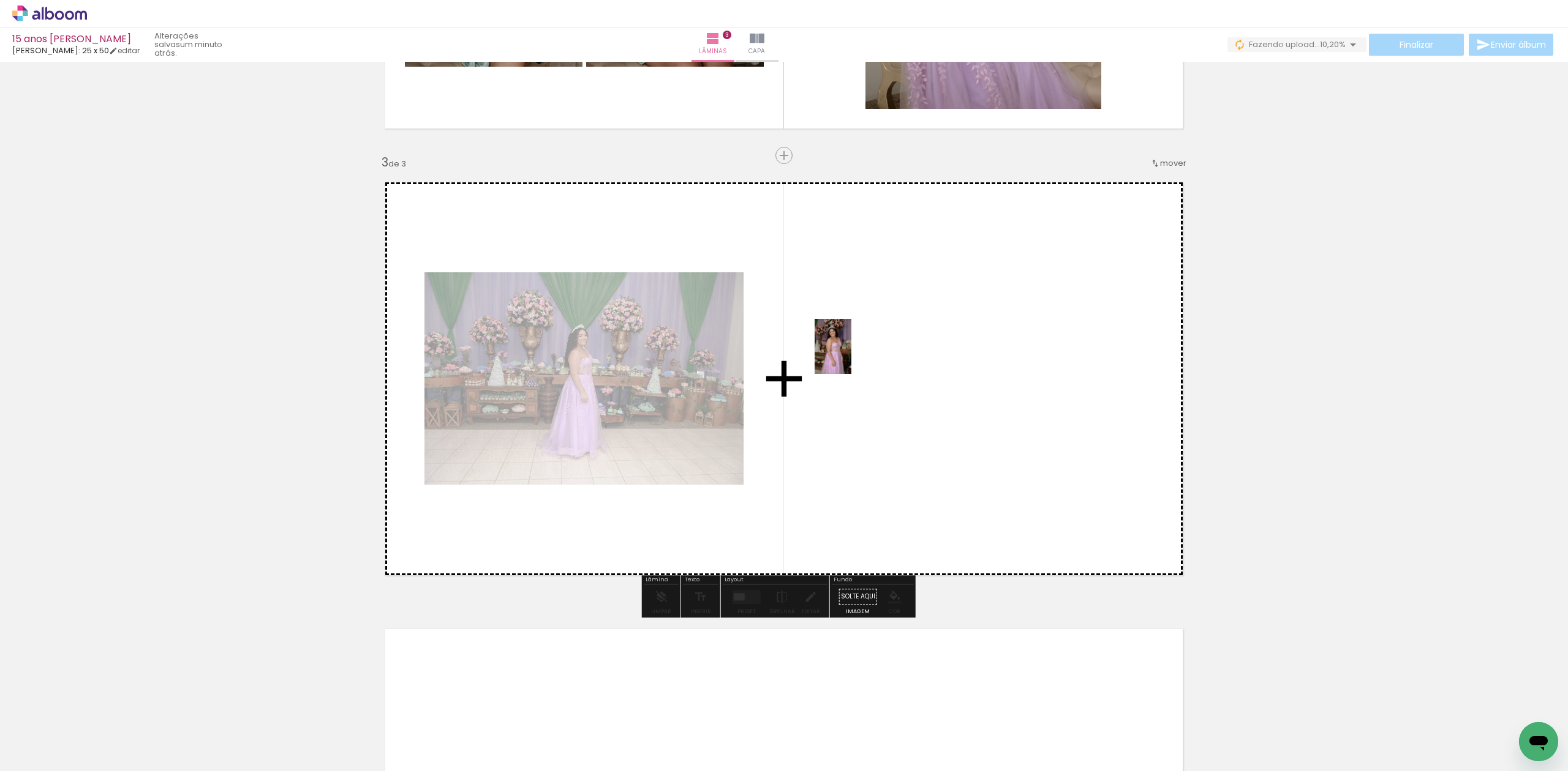
drag, startPoint x: 611, startPoint y: 725, endPoint x: 851, endPoint y: 355, distance: 441.0
click at [851, 355] on quentale-workspace at bounding box center [784, 386] width 1568 height 771
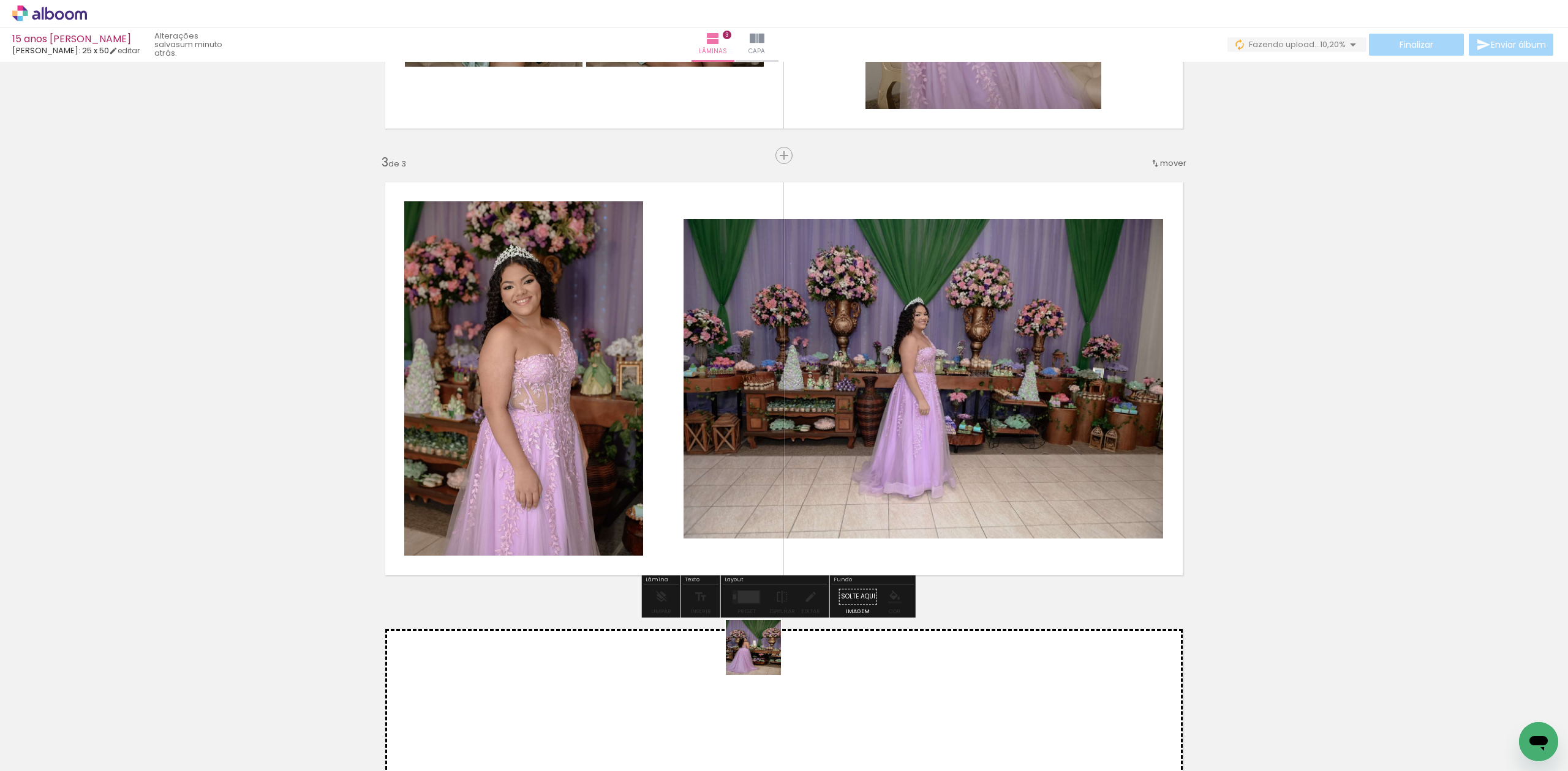
drag, startPoint x: 762, startPoint y: 657, endPoint x: 1017, endPoint y: 512, distance: 293.3
click at [1017, 512] on quentale-workspace at bounding box center [784, 386] width 1568 height 771
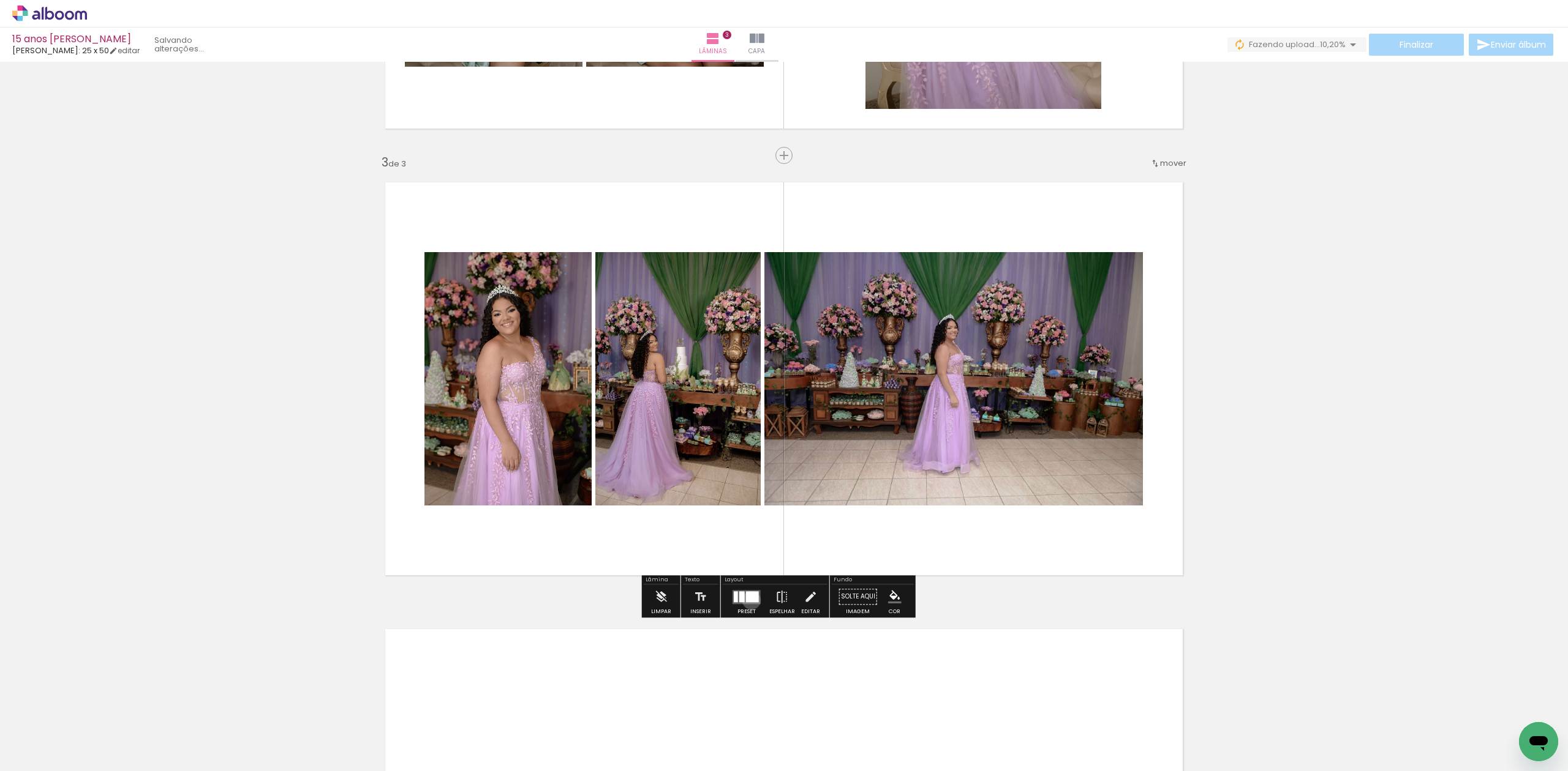
click at [748, 601] on div at bounding box center [751, 597] width 13 height 11
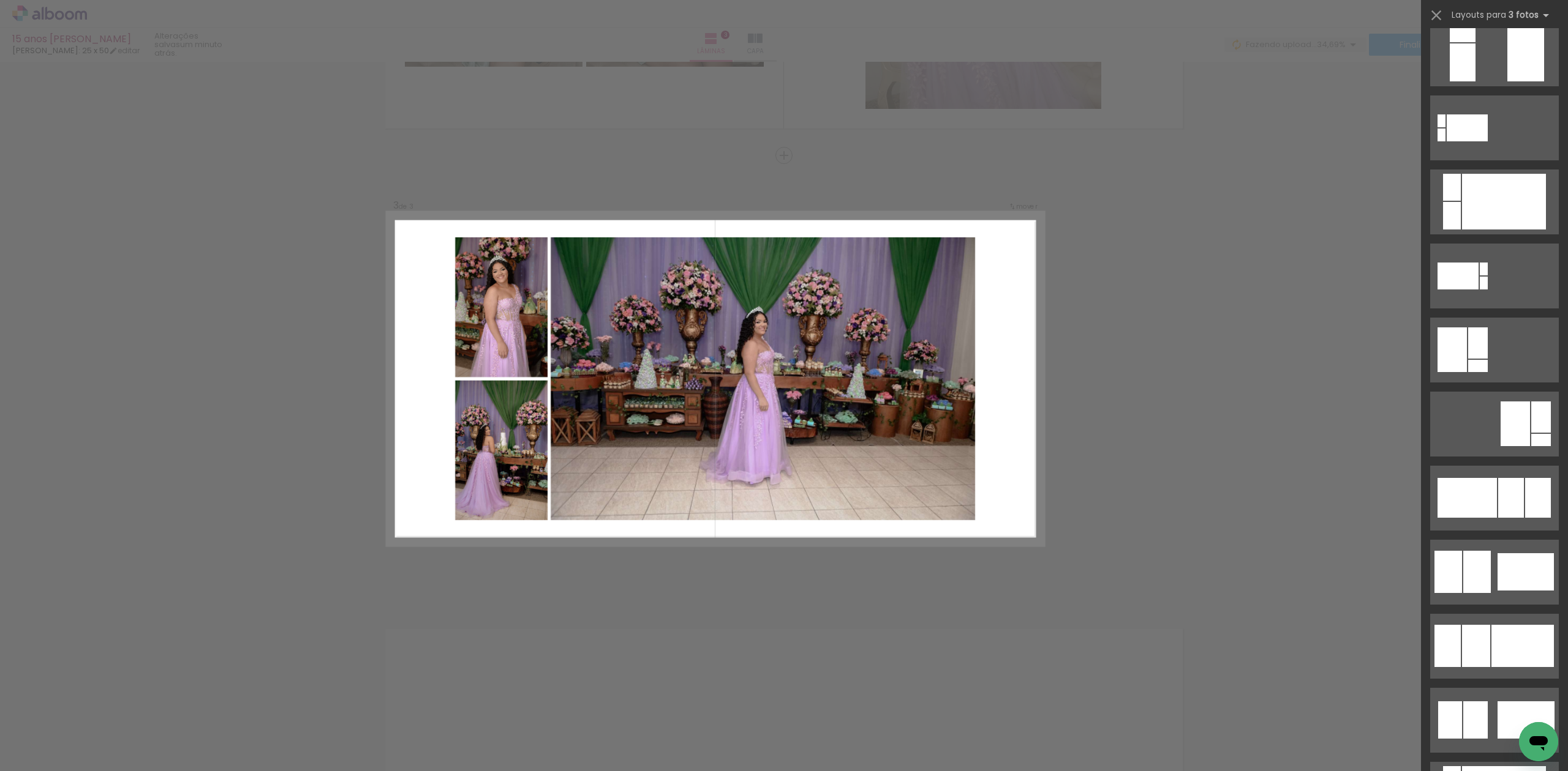
scroll to position [490, 0]
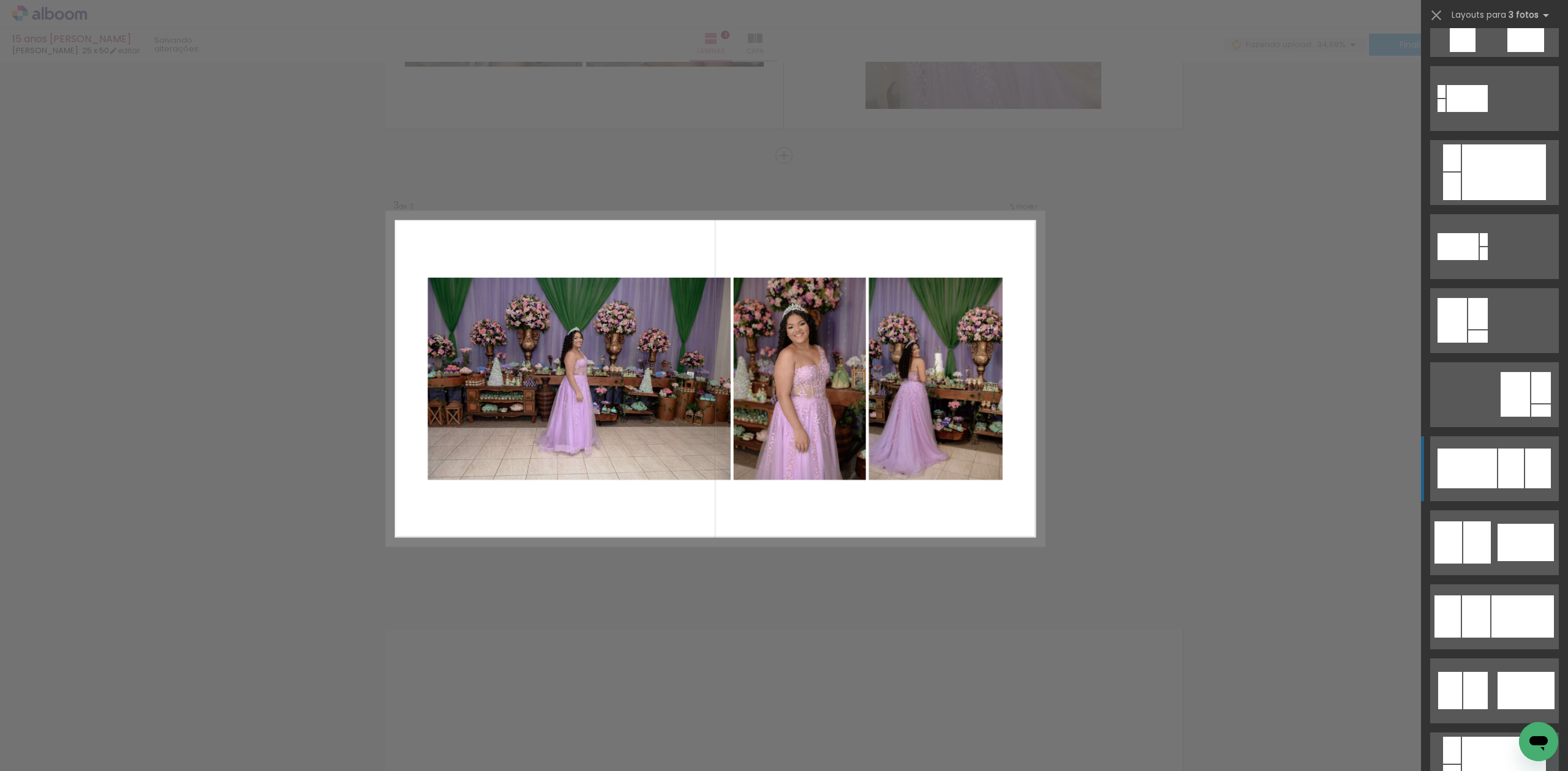
click at [1483, 461] on div at bounding box center [1466, 469] width 59 height 40
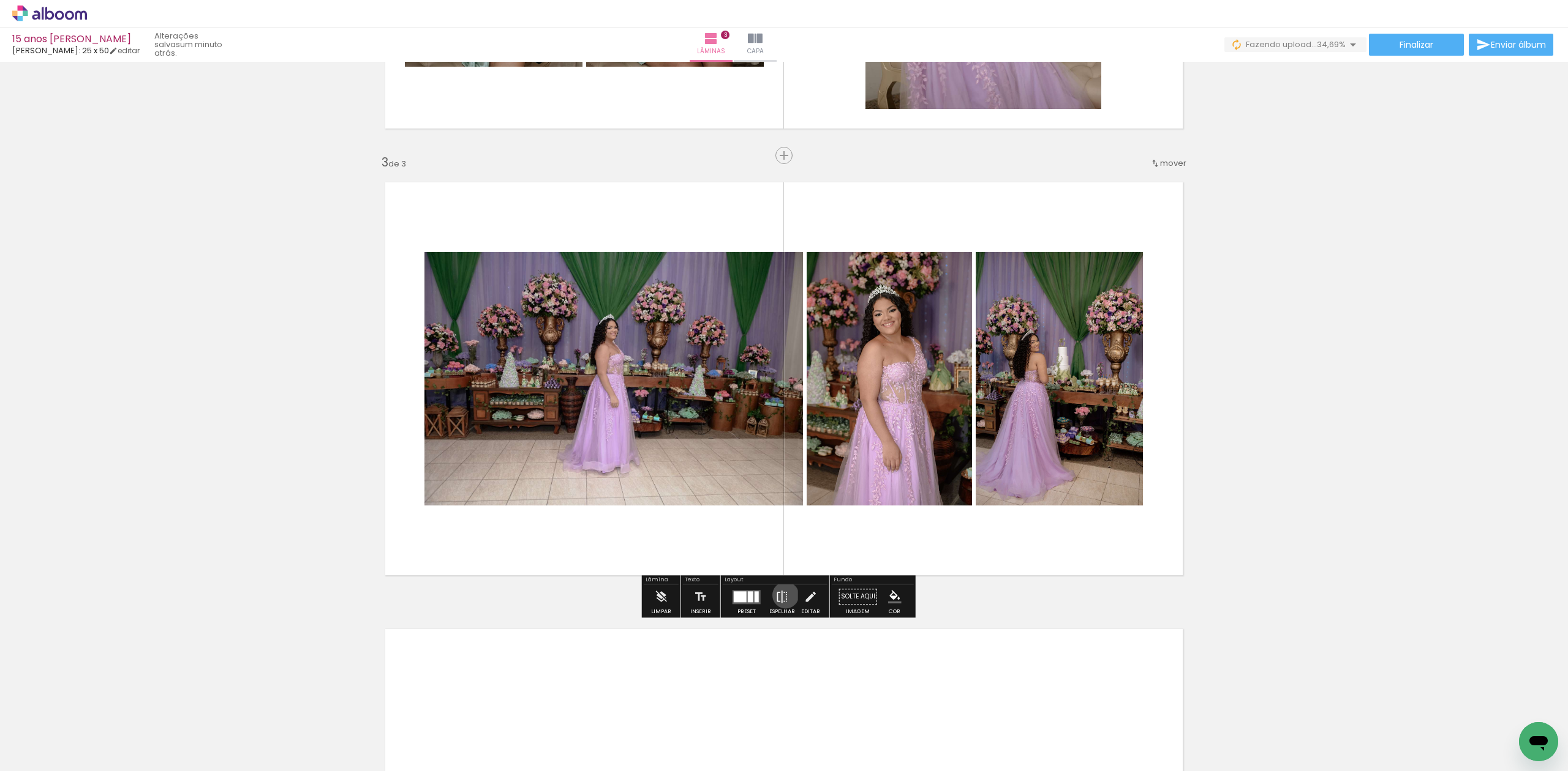
click at [782, 596] on iron-icon at bounding box center [782, 596] width 13 height 24
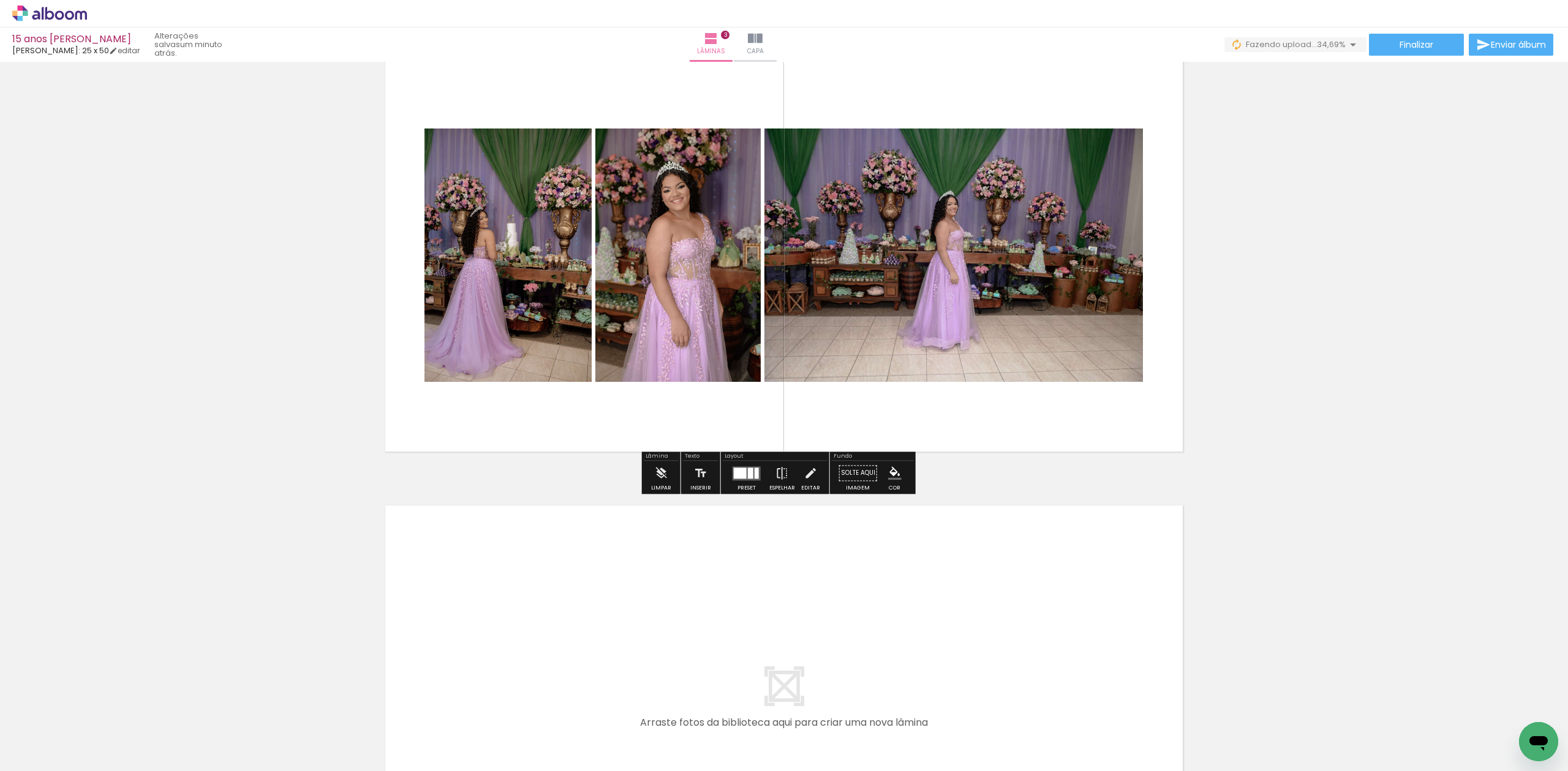
scroll to position [1065, 0]
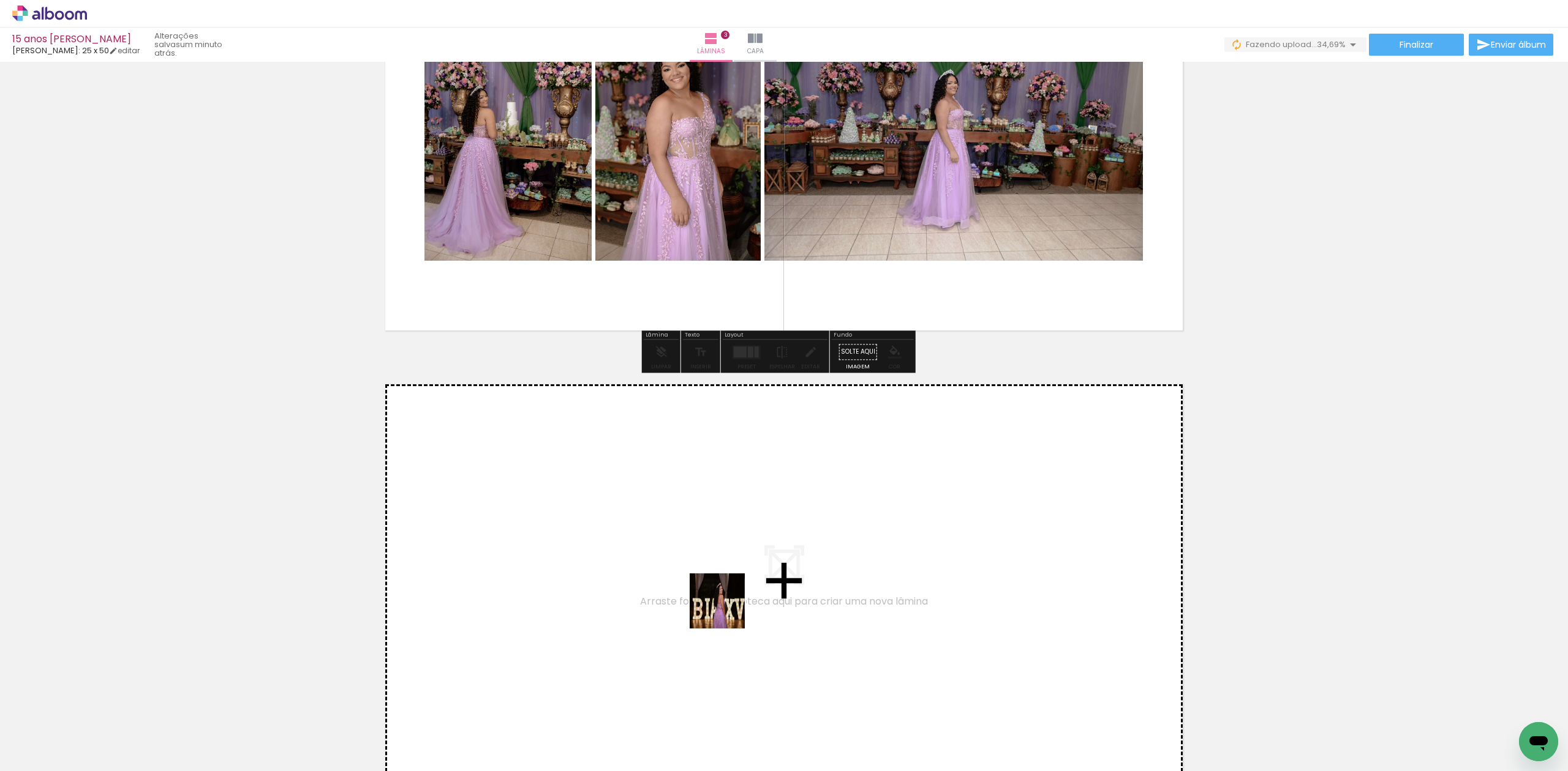
drag, startPoint x: 751, startPoint y: 728, endPoint x: 727, endPoint y: 593, distance: 137.1
click at [727, 593] on quentale-workspace at bounding box center [784, 386] width 1568 height 771
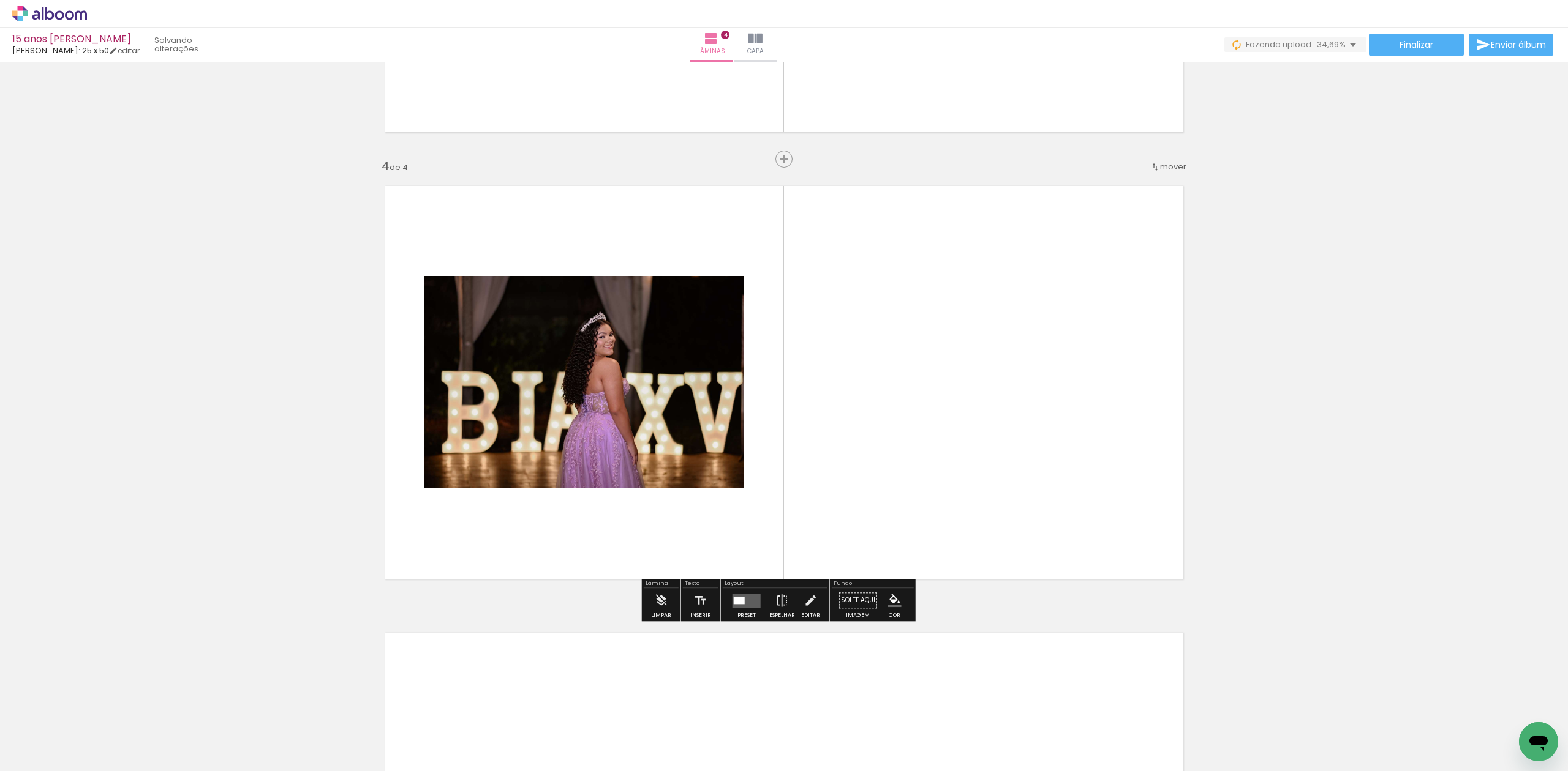
scroll to position [1267, 0]
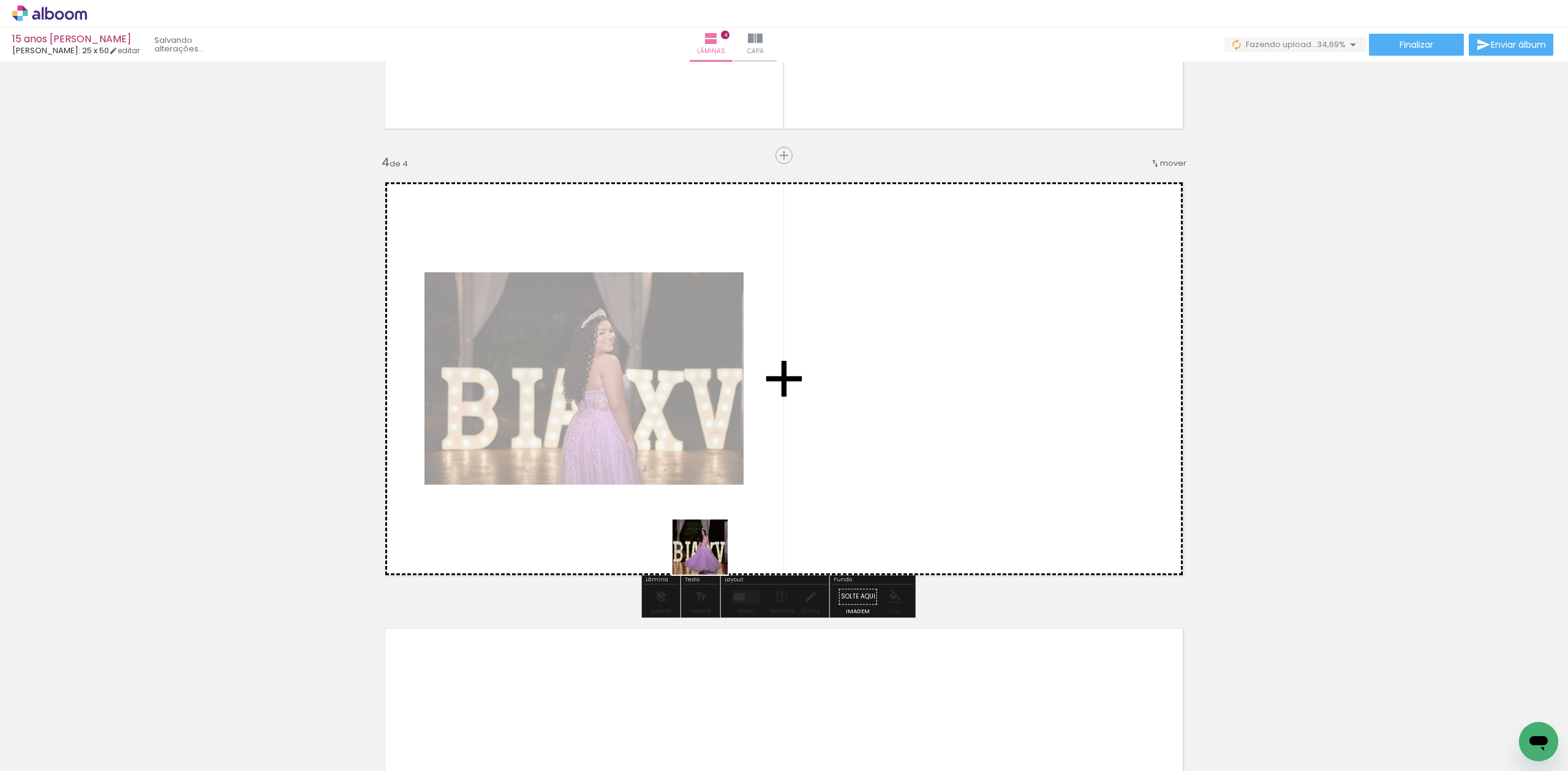
drag, startPoint x: 797, startPoint y: 678, endPoint x: 692, endPoint y: 511, distance: 197.3
click at [692, 511] on quentale-workspace at bounding box center [784, 386] width 1568 height 771
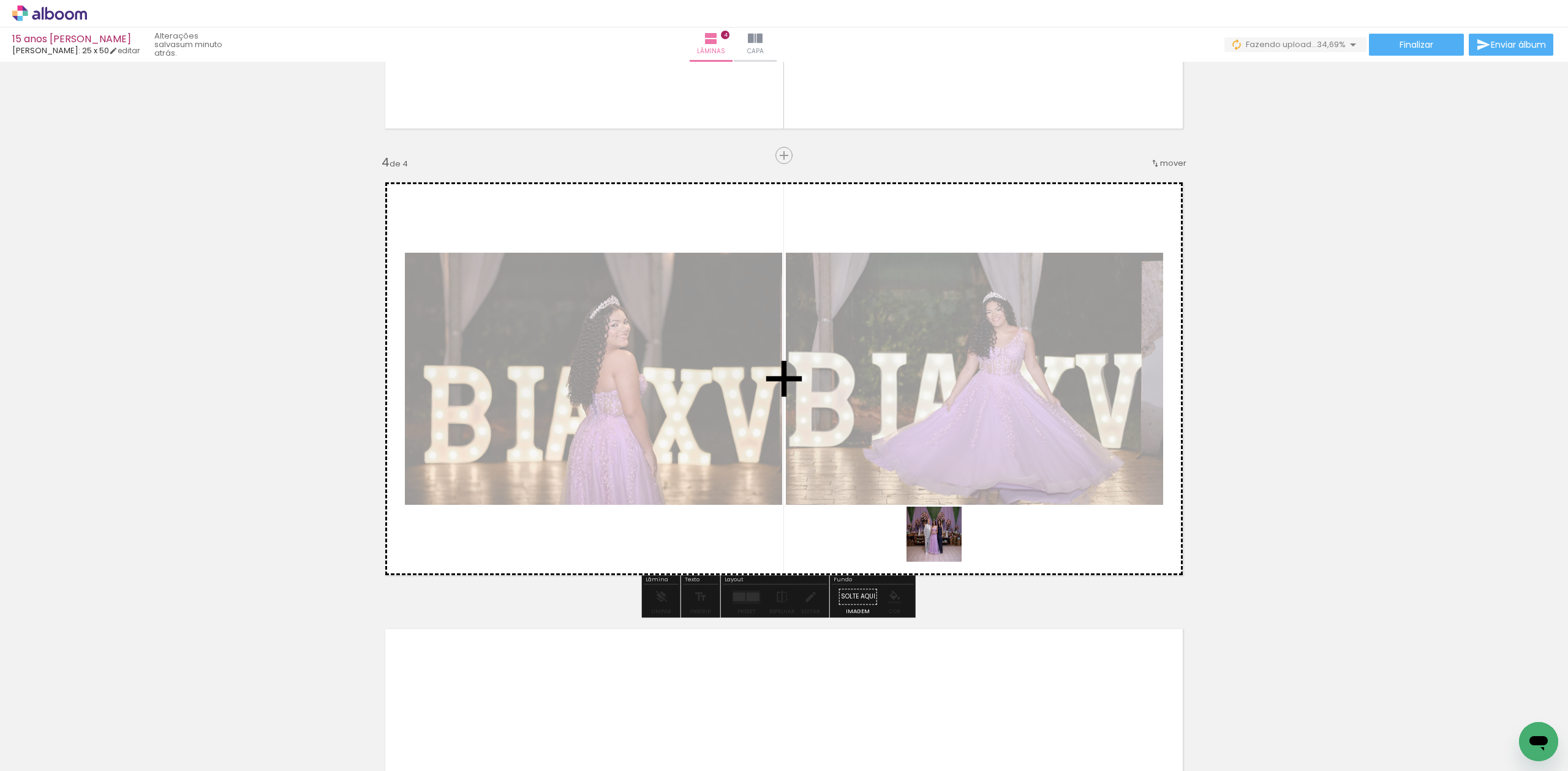
drag, startPoint x: 902, startPoint y: 738, endPoint x: 954, endPoint y: 510, distance: 233.9
click at [954, 510] on quentale-workspace at bounding box center [784, 386] width 1568 height 771
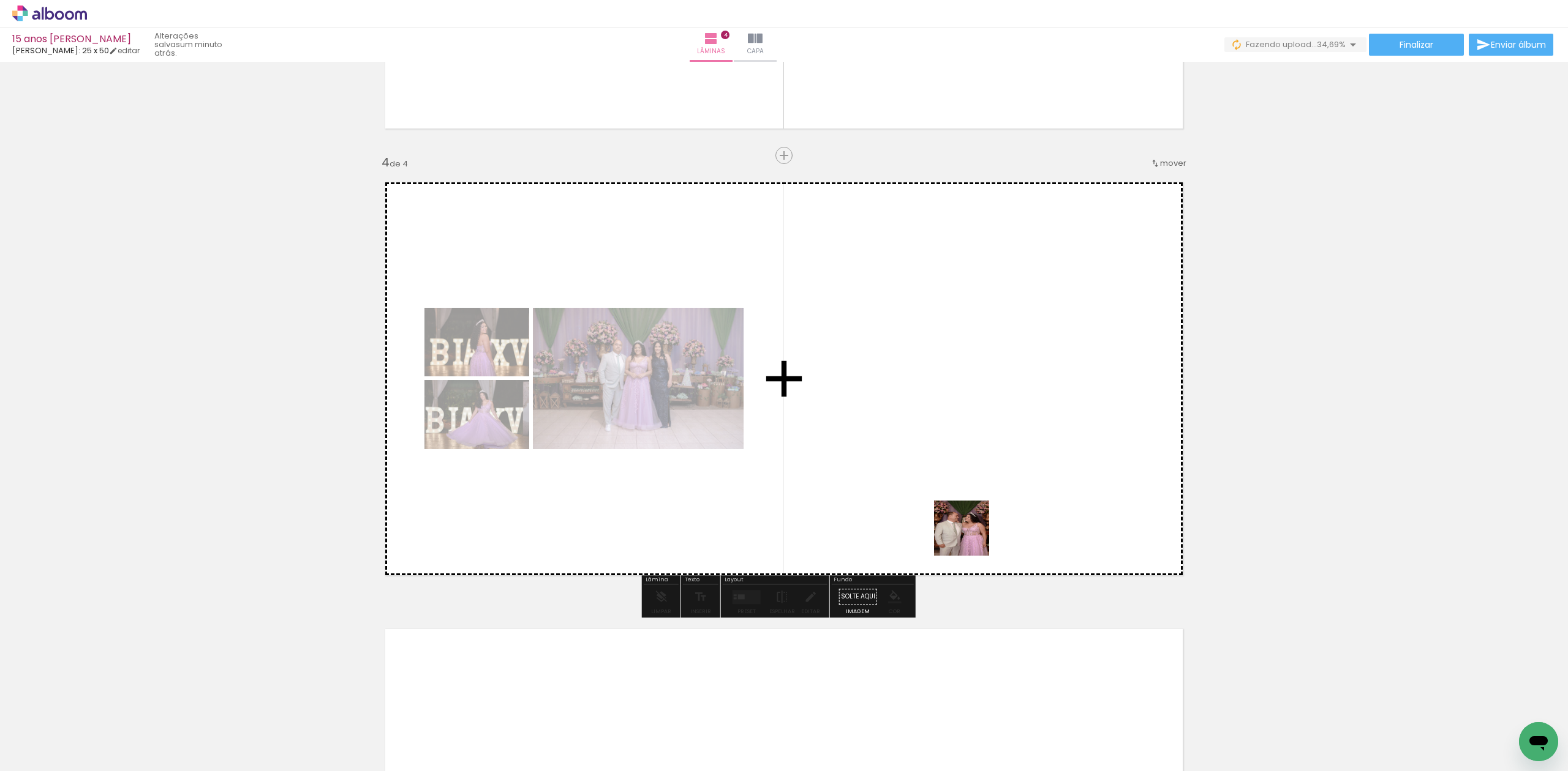
drag, startPoint x: 963, startPoint y: 735, endPoint x: 973, endPoint y: 525, distance: 210.2
click at [973, 525] on quentale-workspace at bounding box center [784, 386] width 1568 height 771
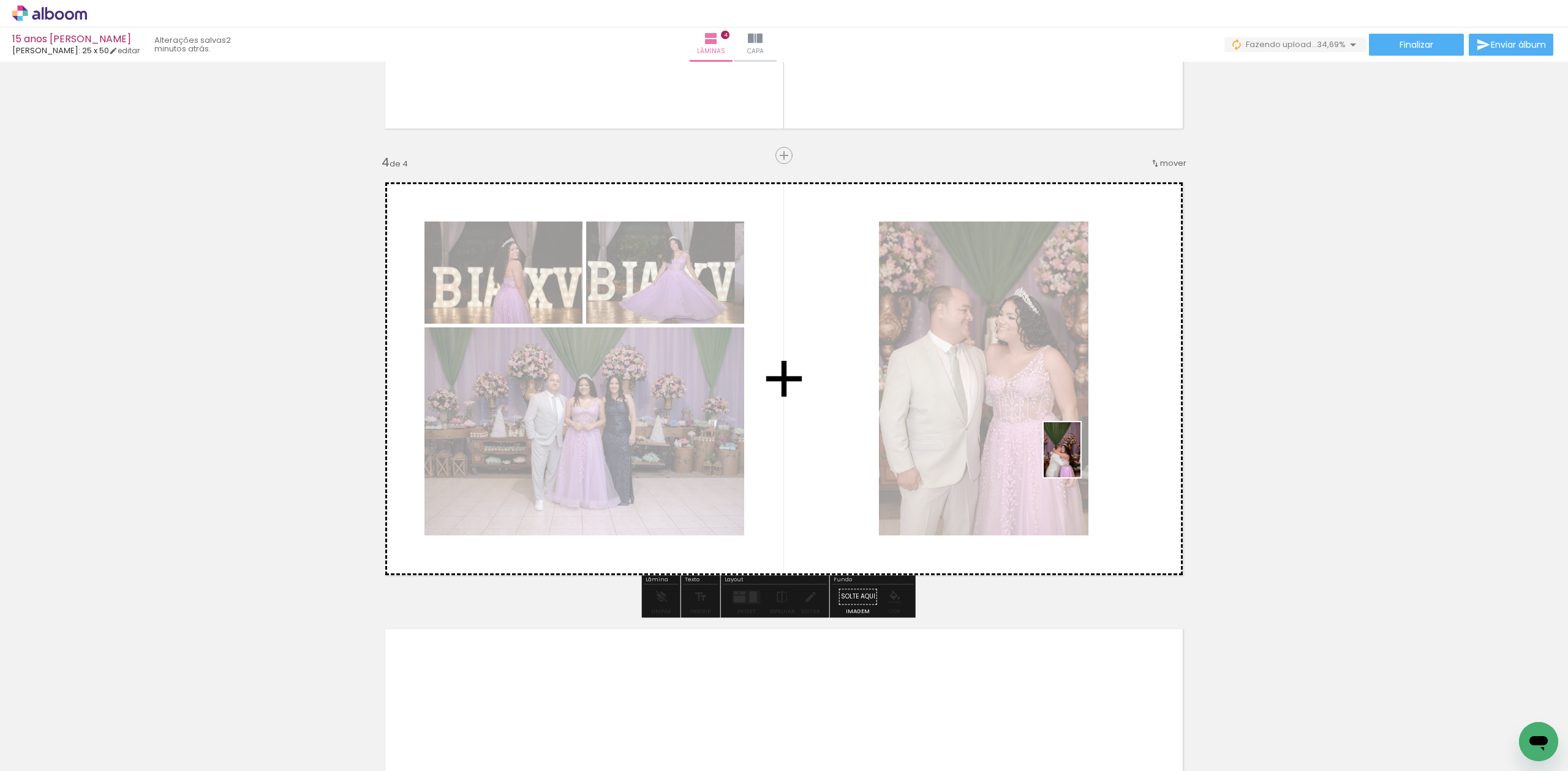
drag, startPoint x: 1012, startPoint y: 740, endPoint x: 1080, endPoint y: 458, distance: 290.1
click at [1080, 458] on quentale-workspace at bounding box center [784, 386] width 1568 height 771
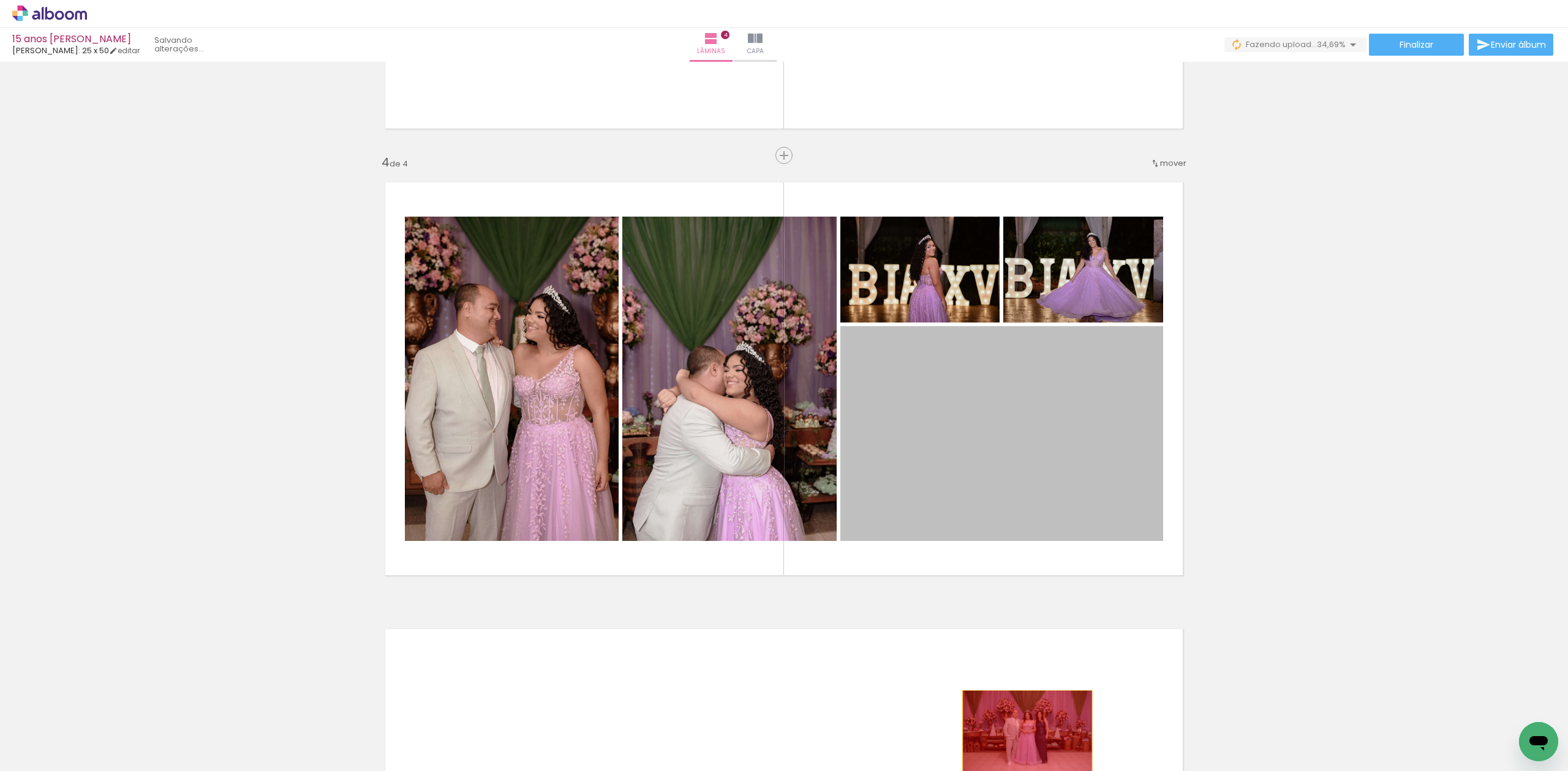
drag, startPoint x: 1003, startPoint y: 435, endPoint x: 1020, endPoint y: 733, distance: 298.5
click at [1020, 733] on quentale-workspace at bounding box center [784, 386] width 1568 height 771
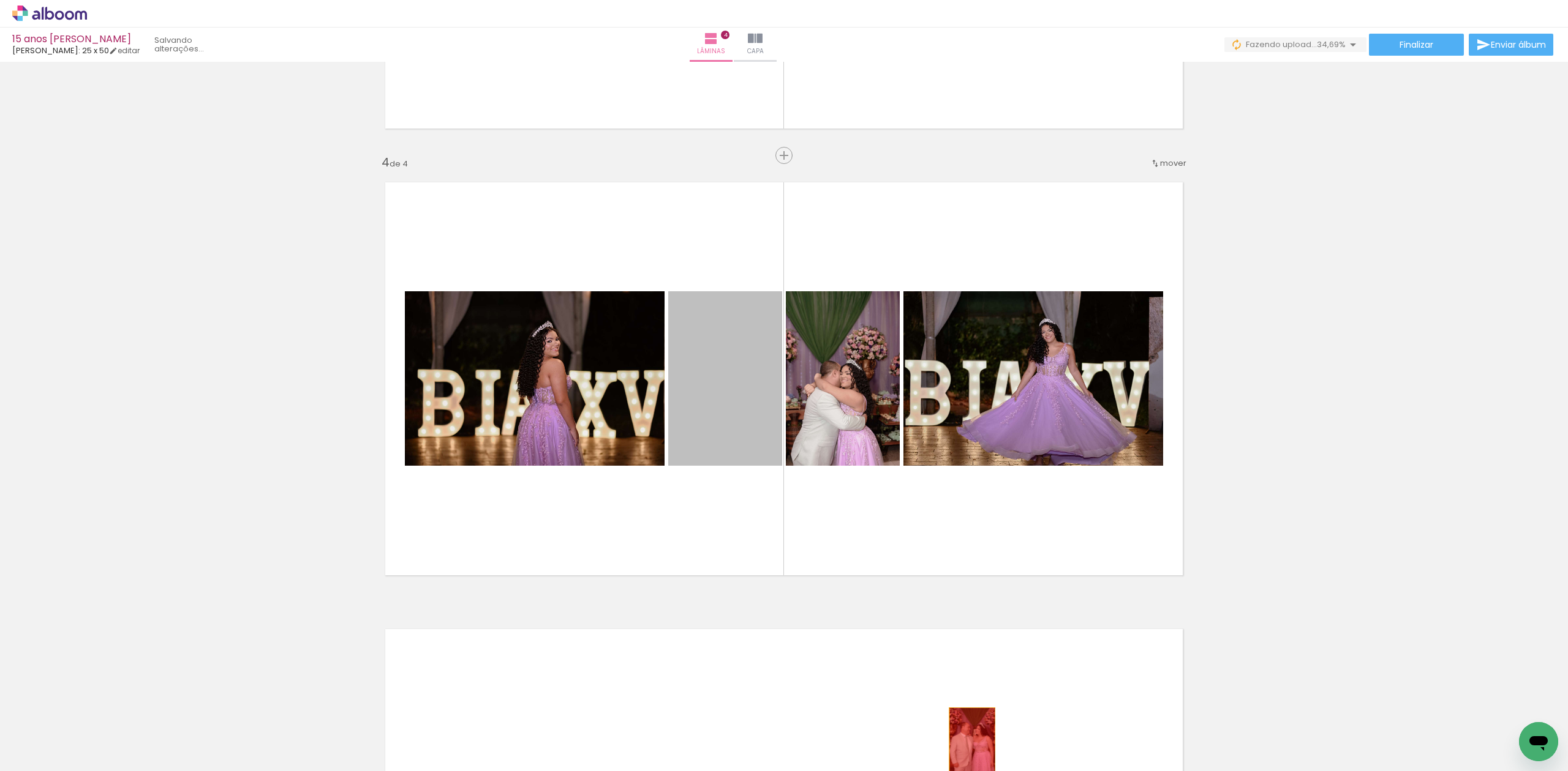
drag, startPoint x: 706, startPoint y: 380, endPoint x: 932, endPoint y: 637, distance: 342.2
click at [964, 743] on quentale-workspace at bounding box center [784, 386] width 1568 height 771
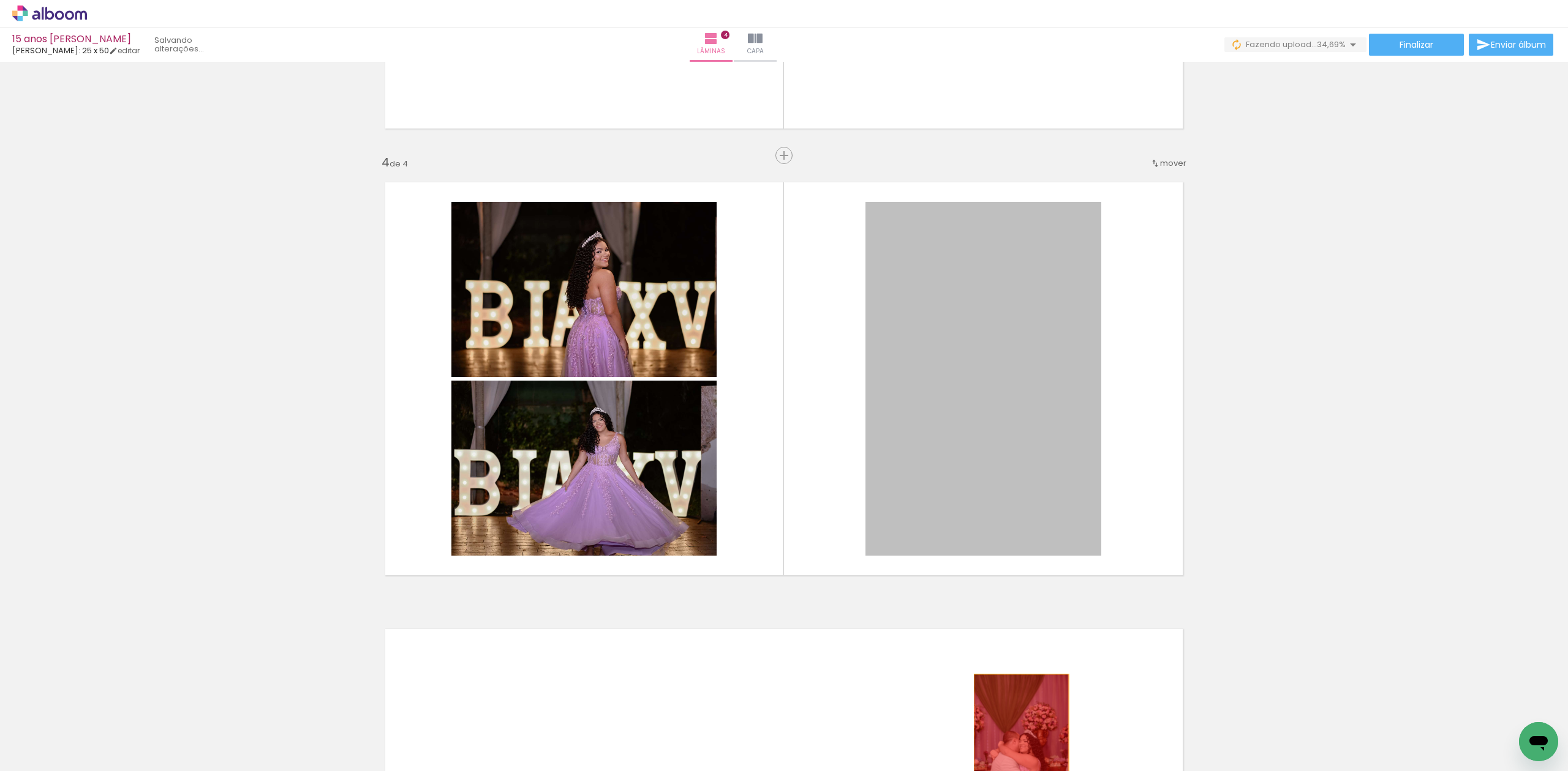
drag, startPoint x: 973, startPoint y: 377, endPoint x: 1014, endPoint y: 745, distance: 370.3
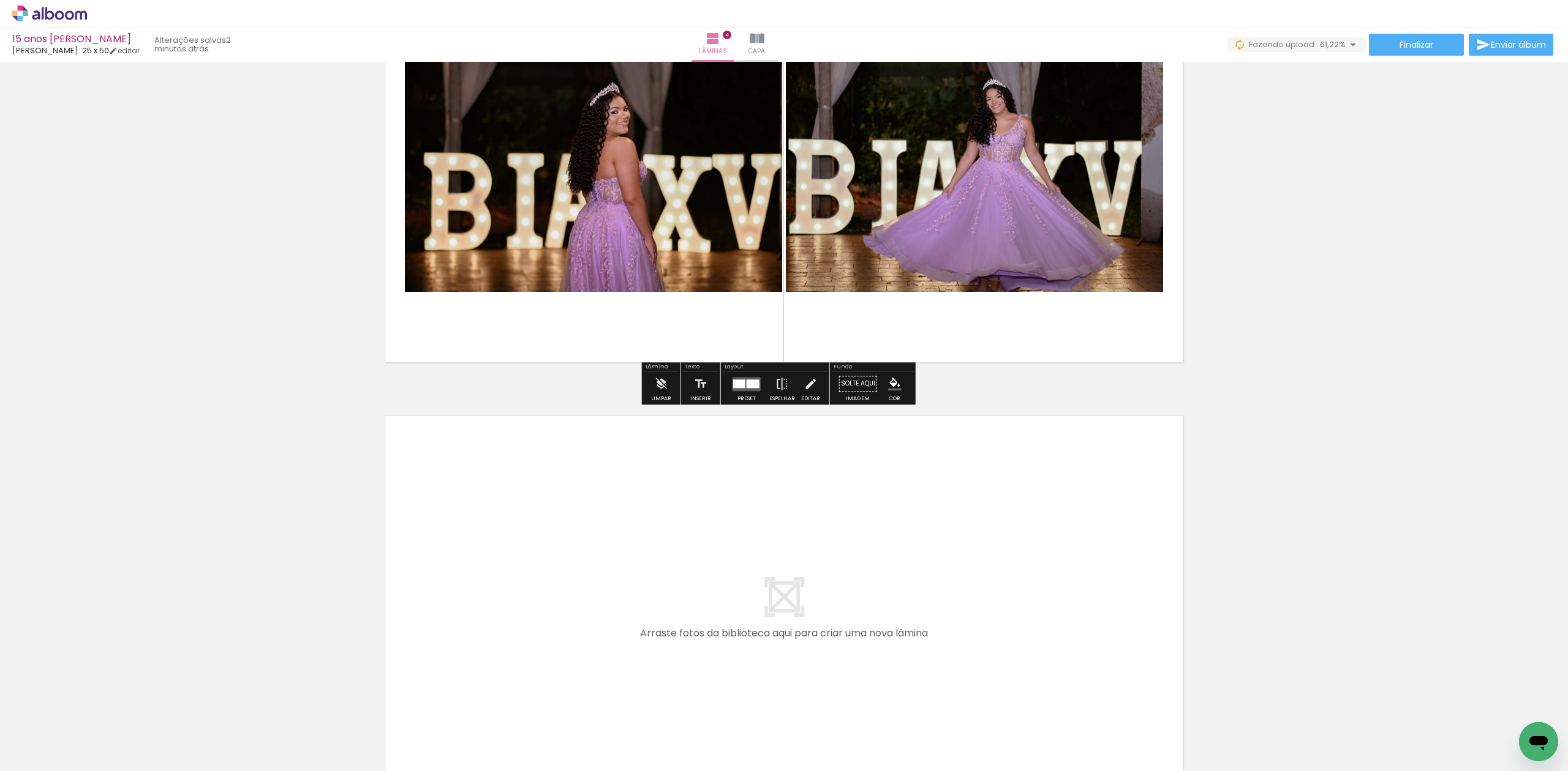
scroll to position [1512, 0]
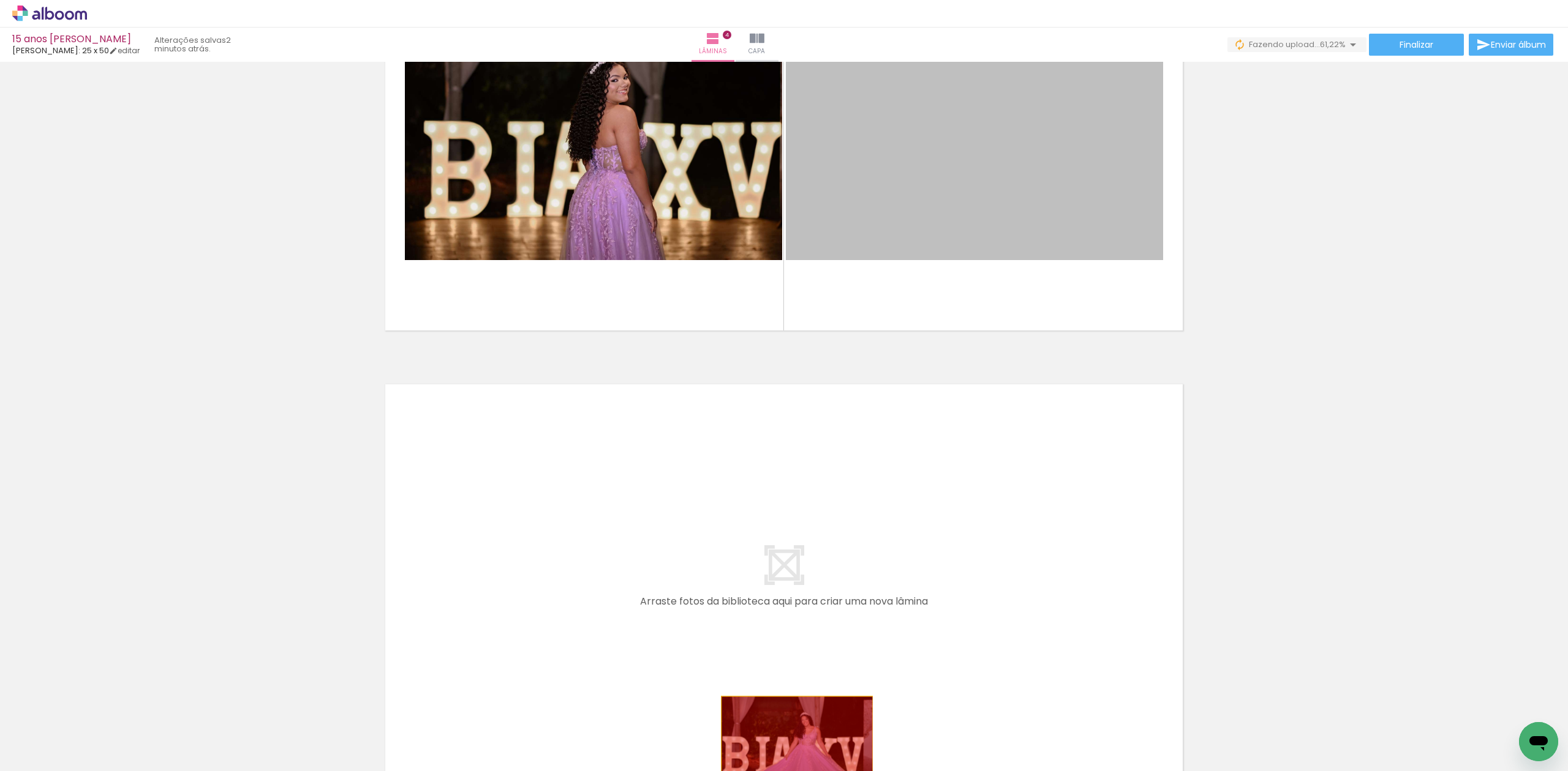
drag, startPoint x: 1018, startPoint y: 139, endPoint x: 790, endPoint y: 747, distance: 649.3
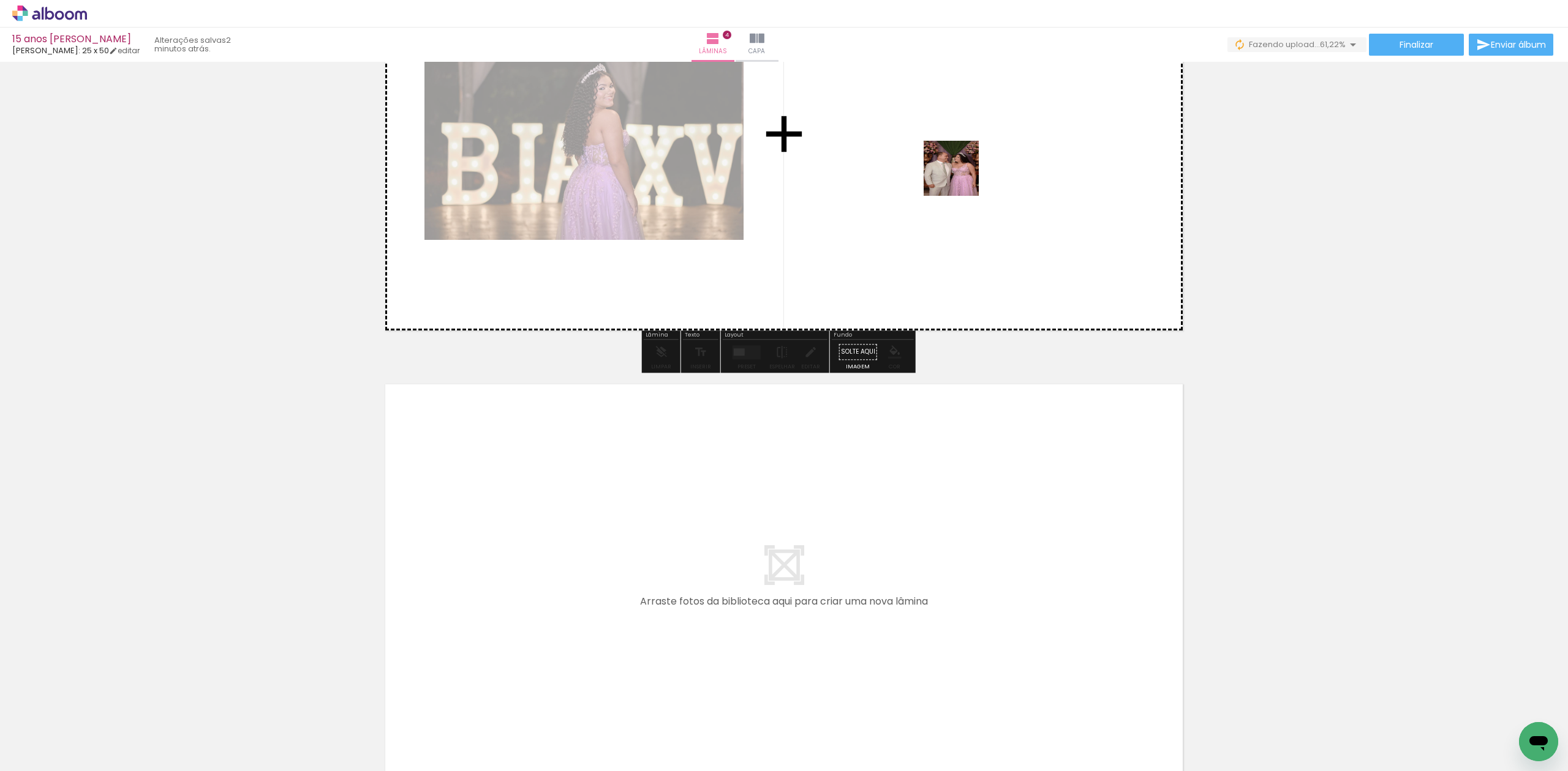
drag, startPoint x: 951, startPoint y: 733, endPoint x: 960, endPoint y: 171, distance: 562.1
click at [960, 171] on quentale-workspace at bounding box center [784, 386] width 1568 height 771
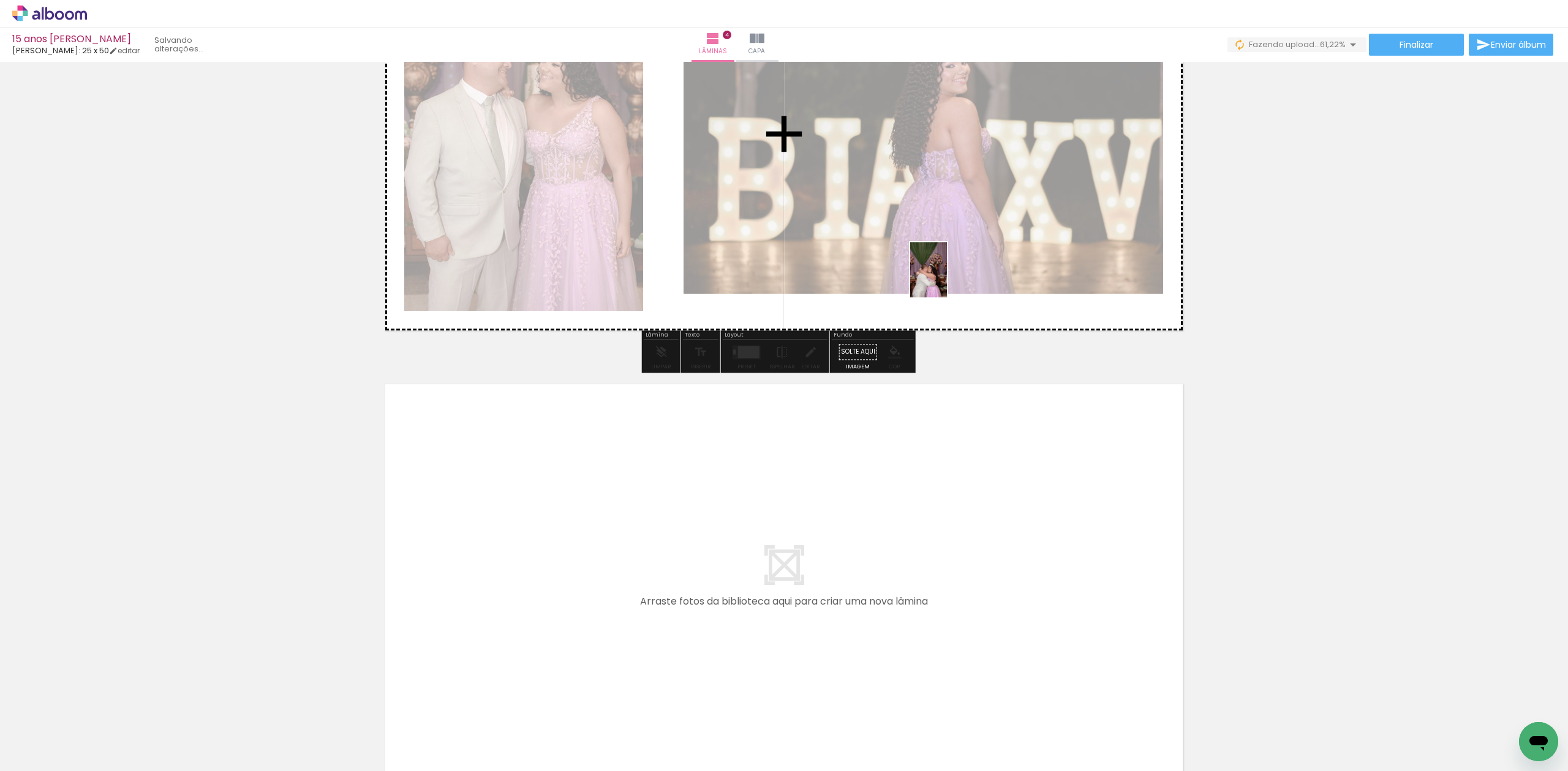
drag, startPoint x: 1015, startPoint y: 727, endPoint x: 945, endPoint y: 263, distance: 469.3
click at [945, 263] on quentale-workspace at bounding box center [784, 386] width 1568 height 771
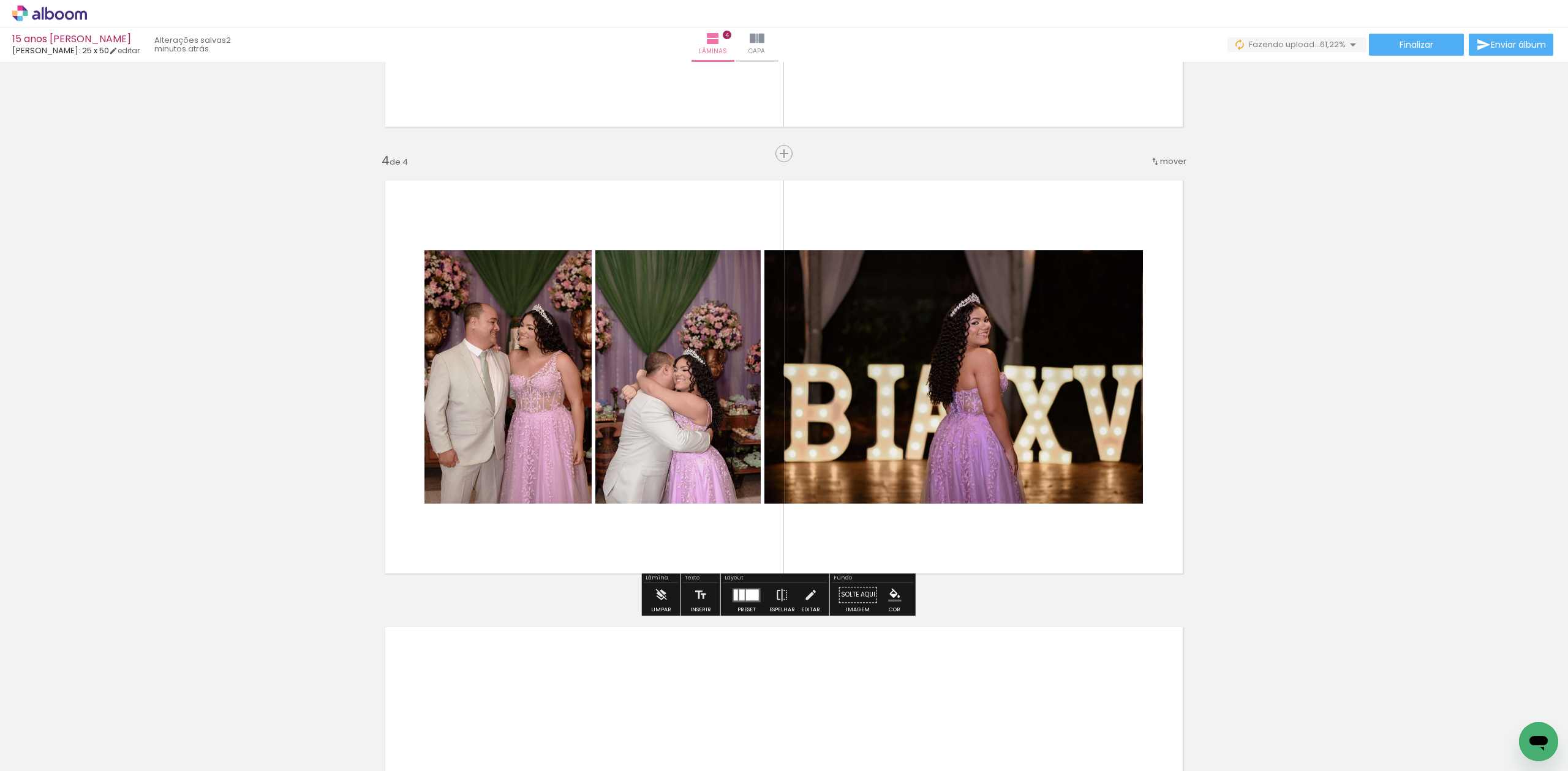
scroll to position [1267, 0]
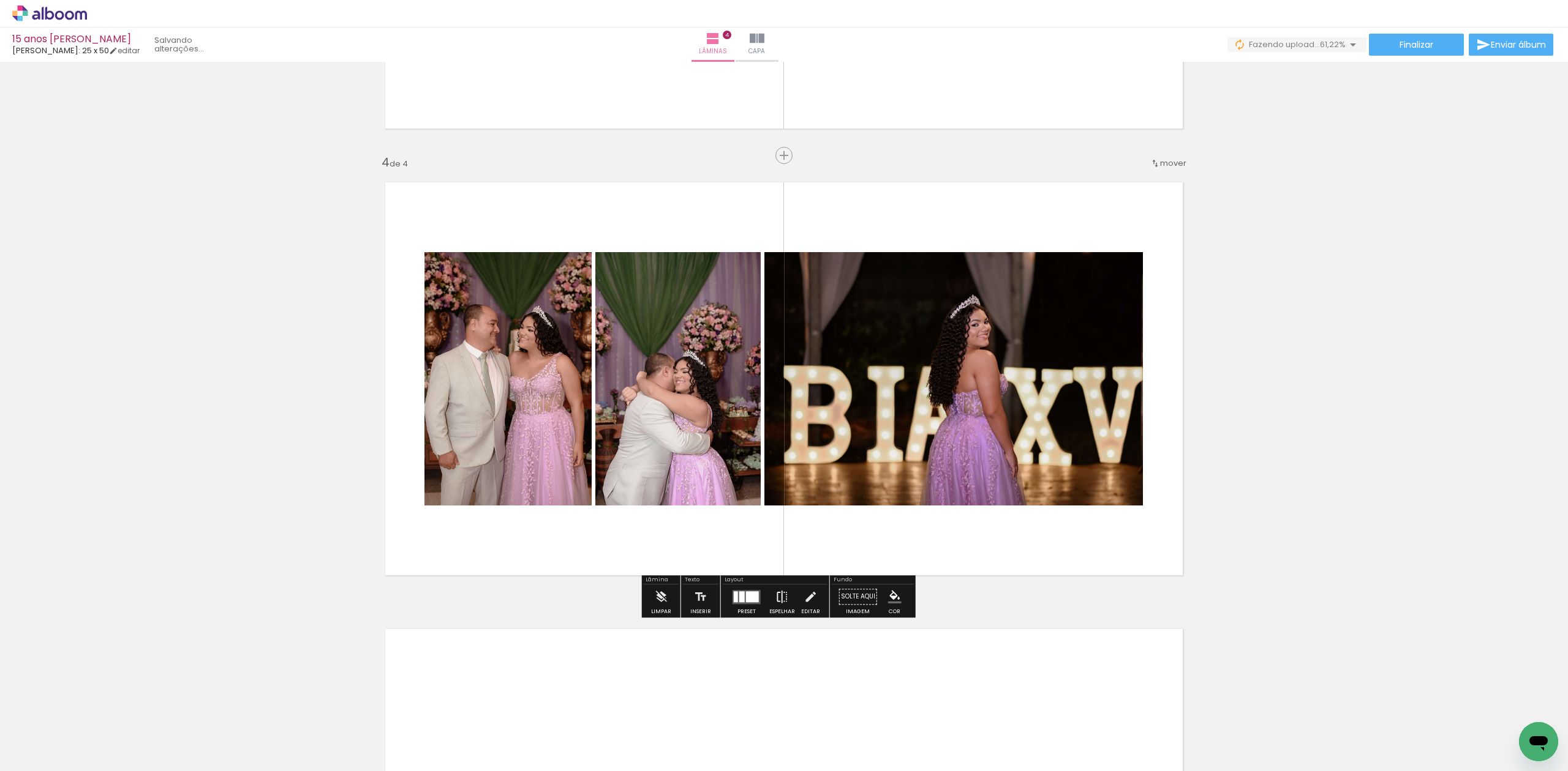
click at [784, 593] on iron-icon at bounding box center [782, 596] width 13 height 24
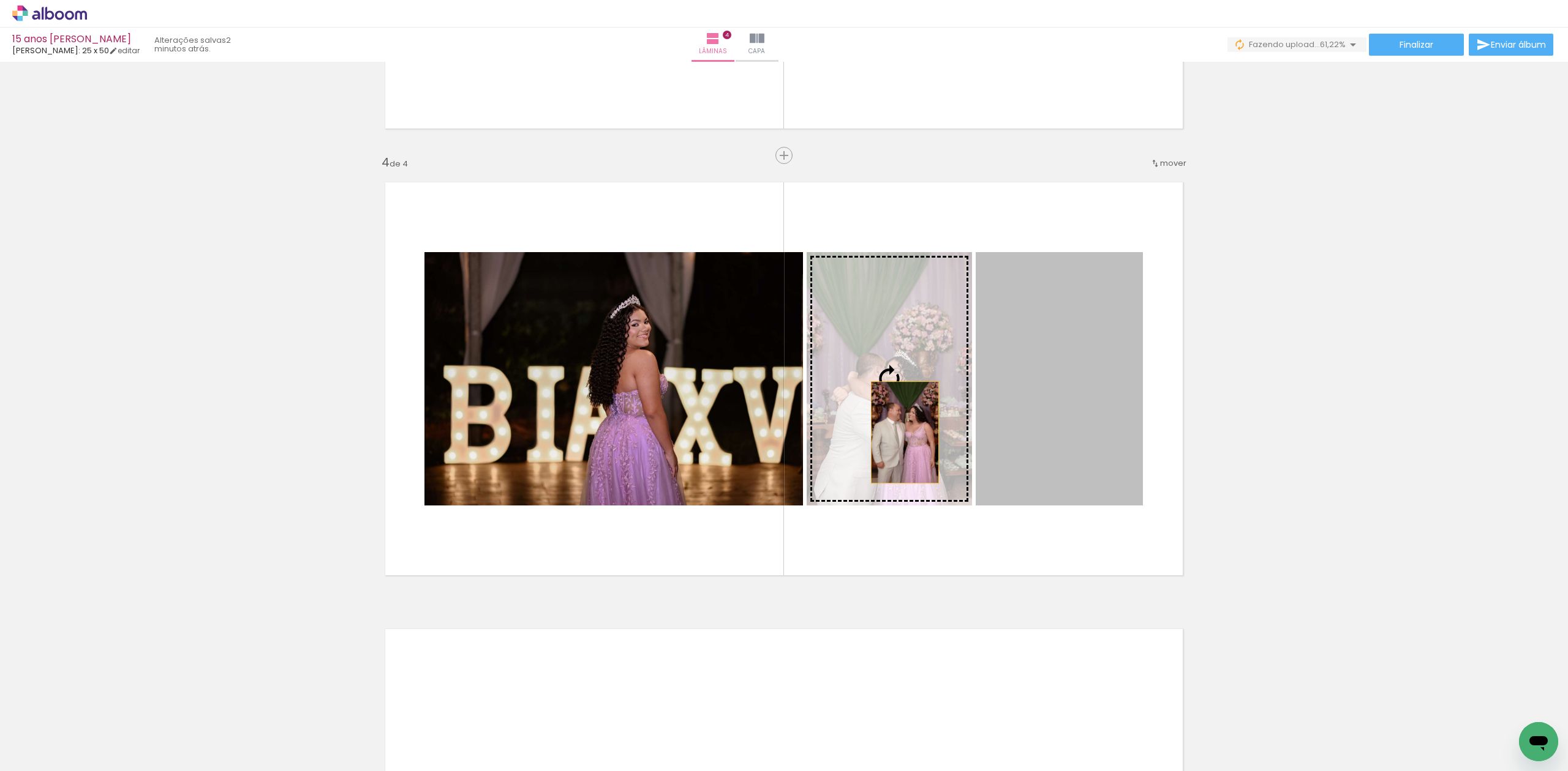
drag, startPoint x: 1017, startPoint y: 428, endPoint x: 898, endPoint y: 432, distance: 119.1
click at [0, 0] on slot at bounding box center [0, 0] width 0 height 0
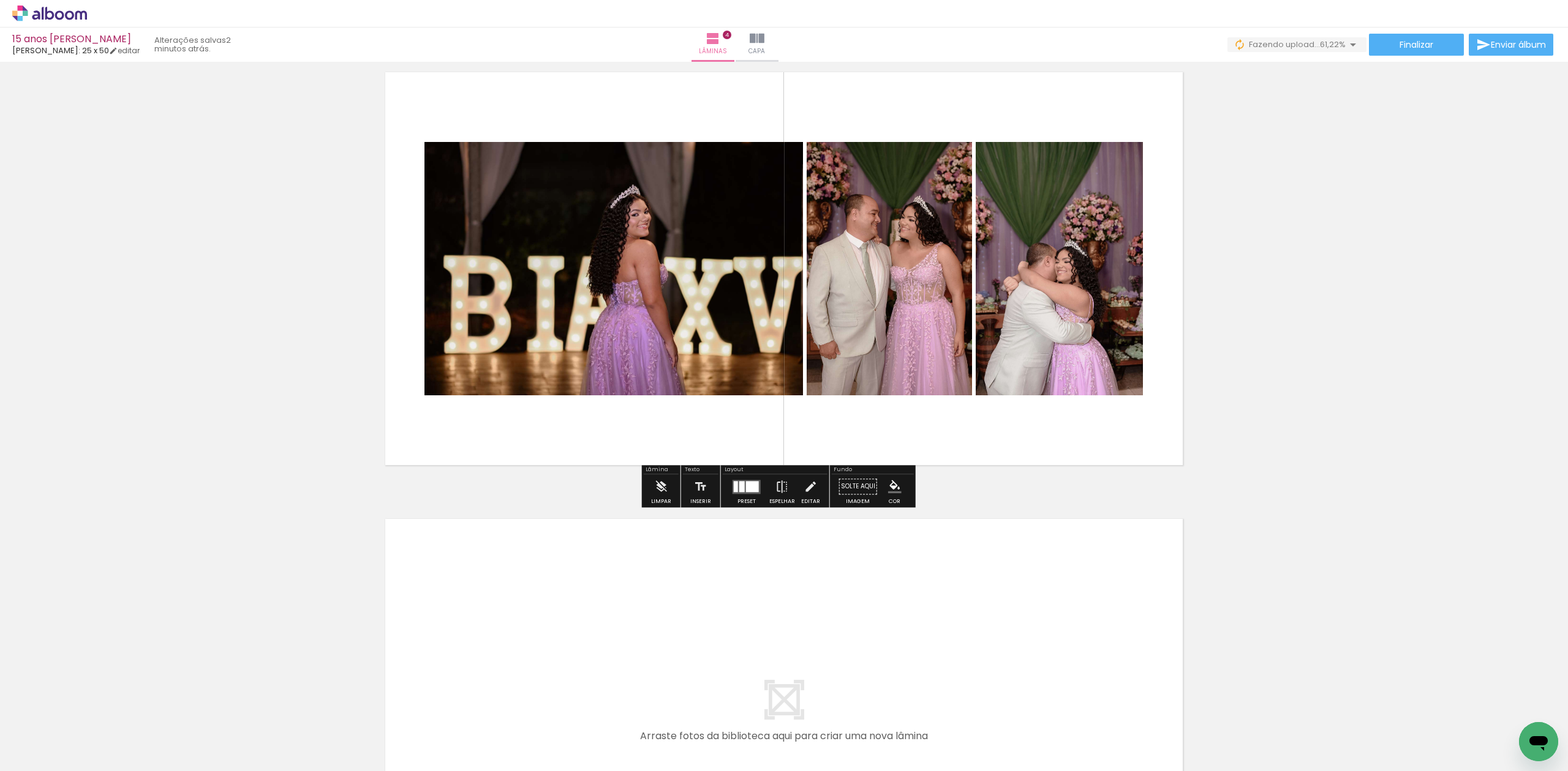
scroll to position [1512, 0]
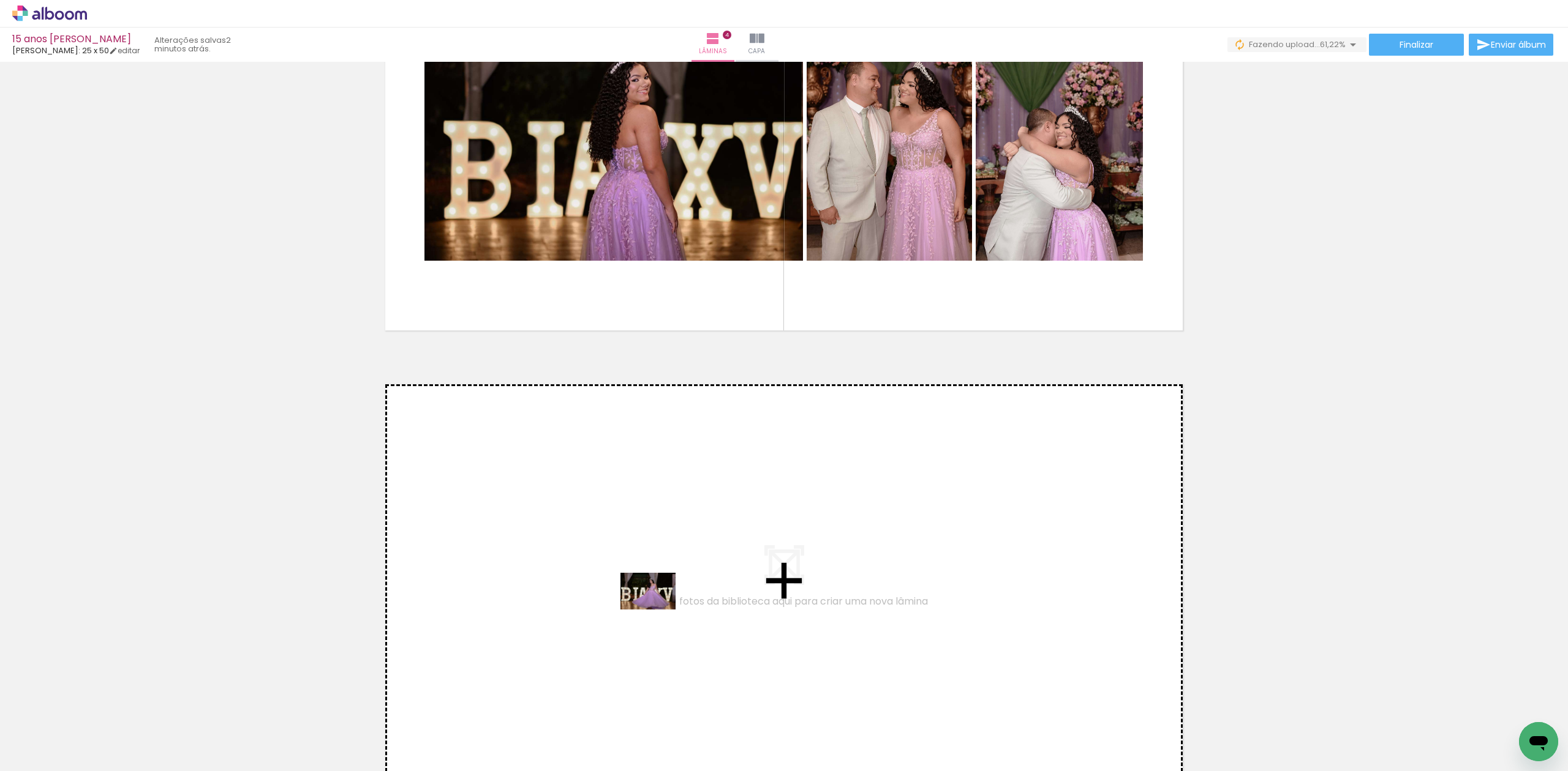
drag, startPoint x: 814, startPoint y: 738, endPoint x: 657, endPoint y: 610, distance: 202.6
click at [657, 610] on quentale-workspace at bounding box center [784, 386] width 1568 height 771
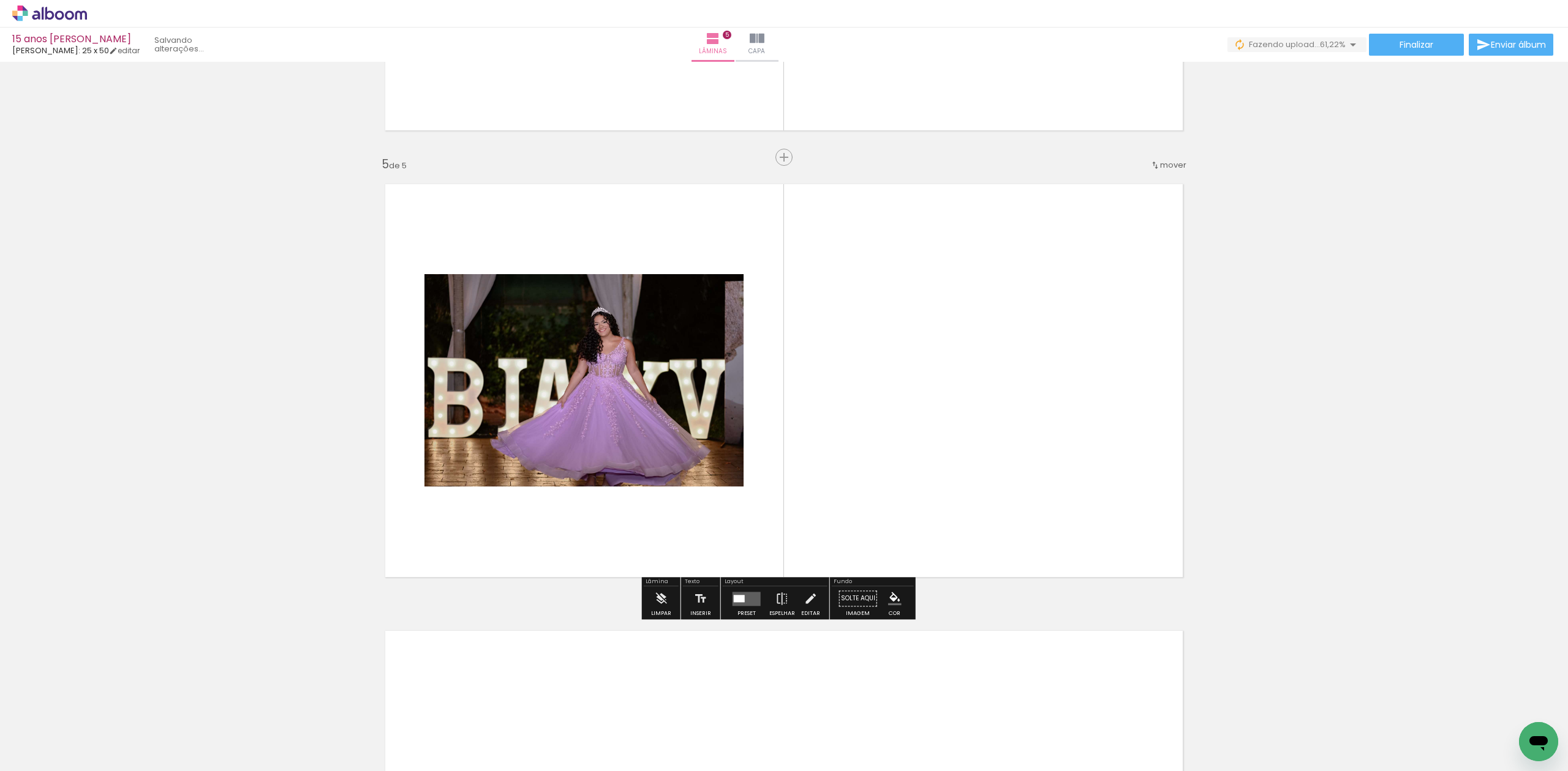
scroll to position [1714, 0]
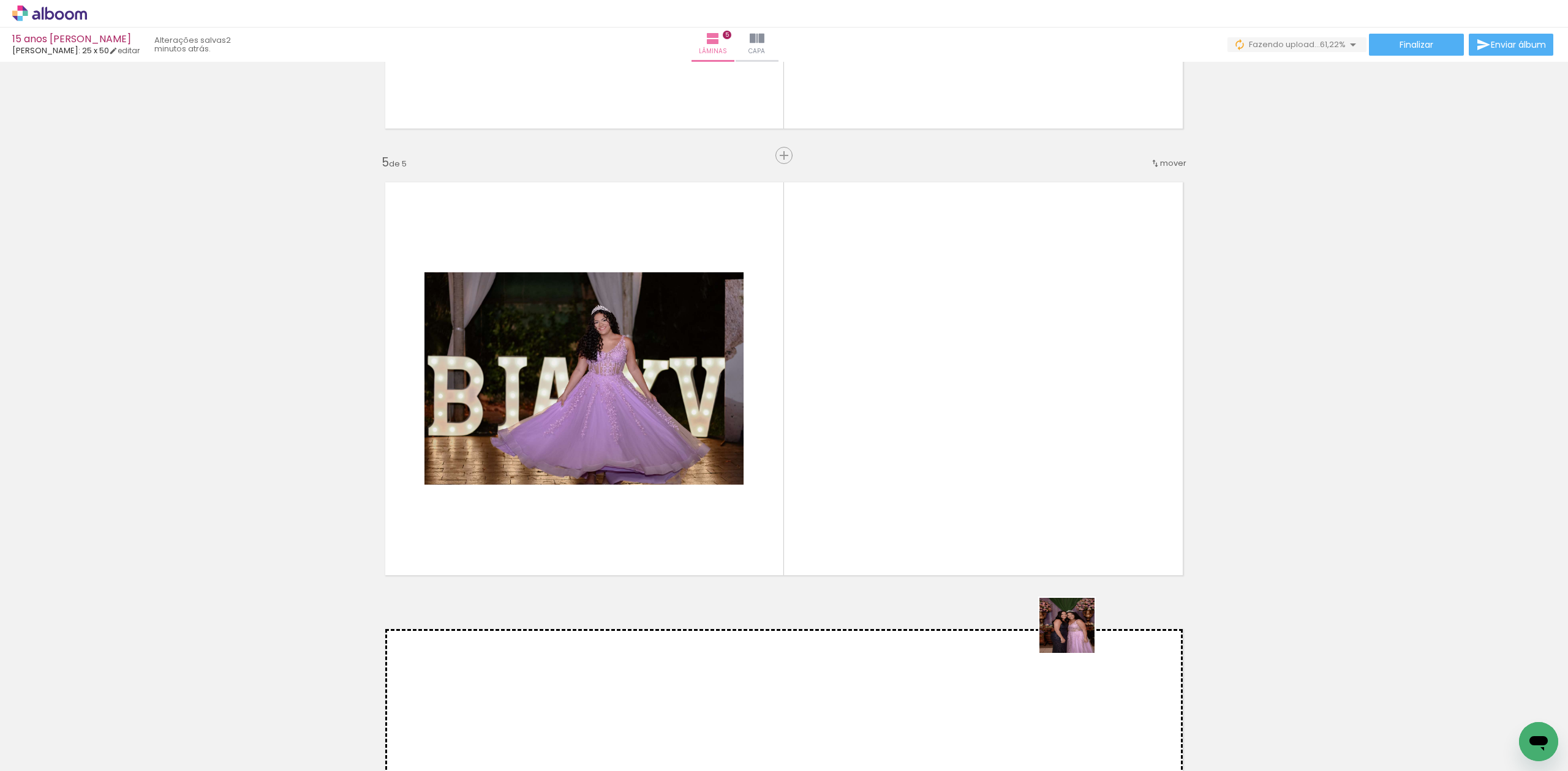
drag, startPoint x: 1093, startPoint y: 745, endPoint x: 1056, endPoint y: 529, distance: 219.1
click at [1056, 529] on quentale-workspace at bounding box center [784, 386] width 1568 height 771
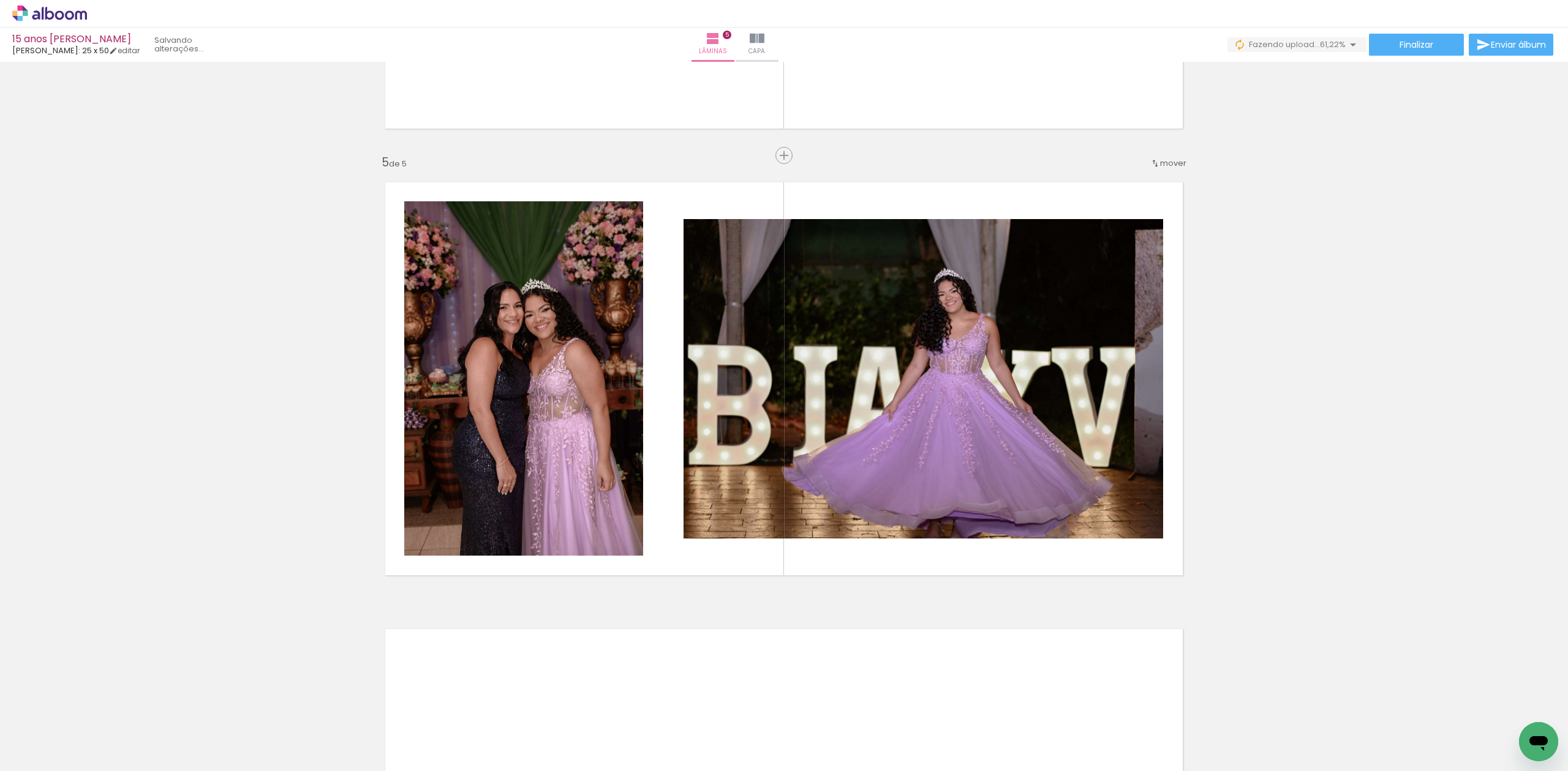
click at [1221, 730] on div at bounding box center [1220, 729] width 40 height 61
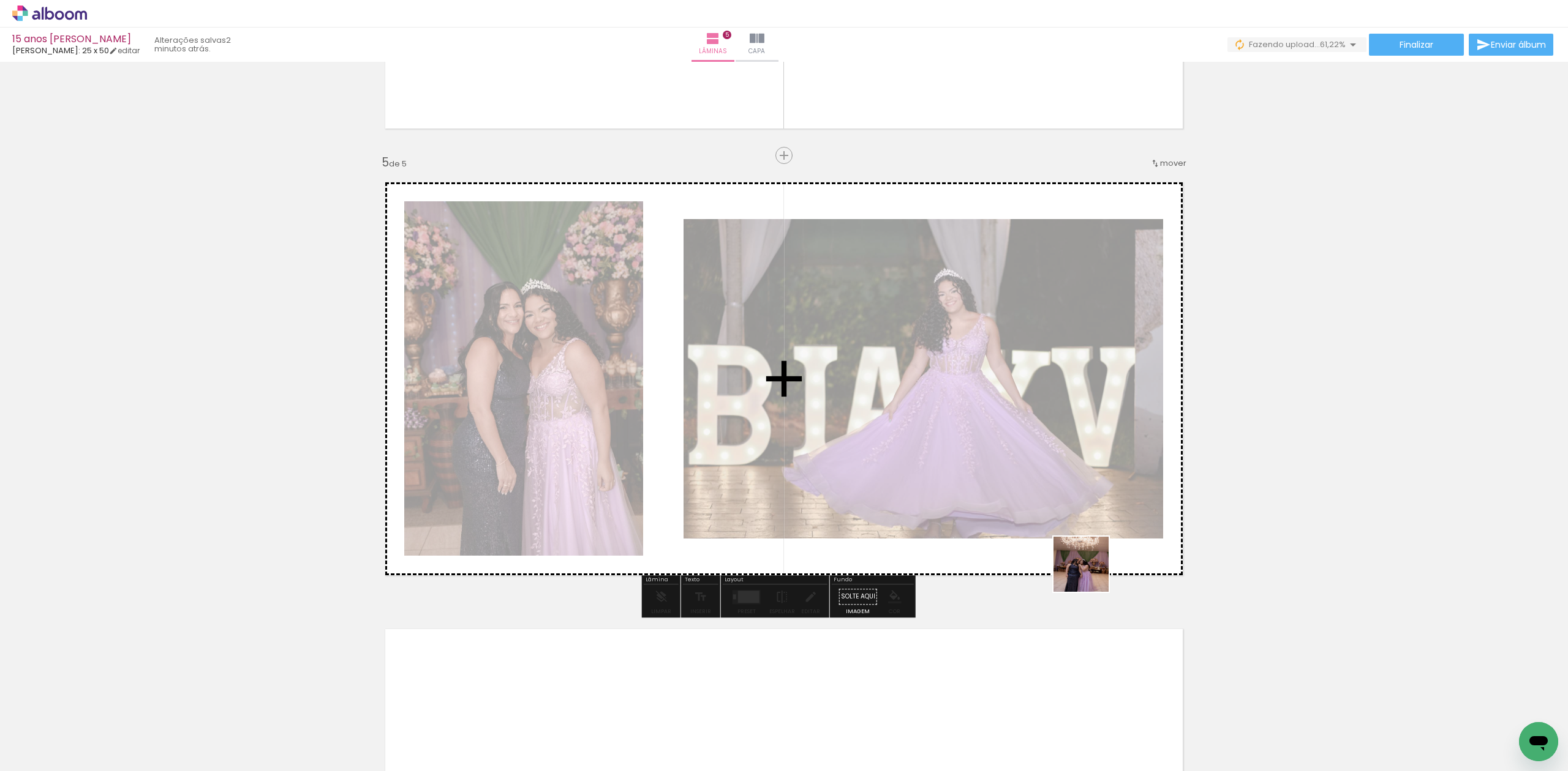
drag, startPoint x: 1159, startPoint y: 748, endPoint x: 1067, endPoint y: 517, distance: 248.6
click at [1067, 517] on quentale-workspace at bounding box center [784, 386] width 1568 height 771
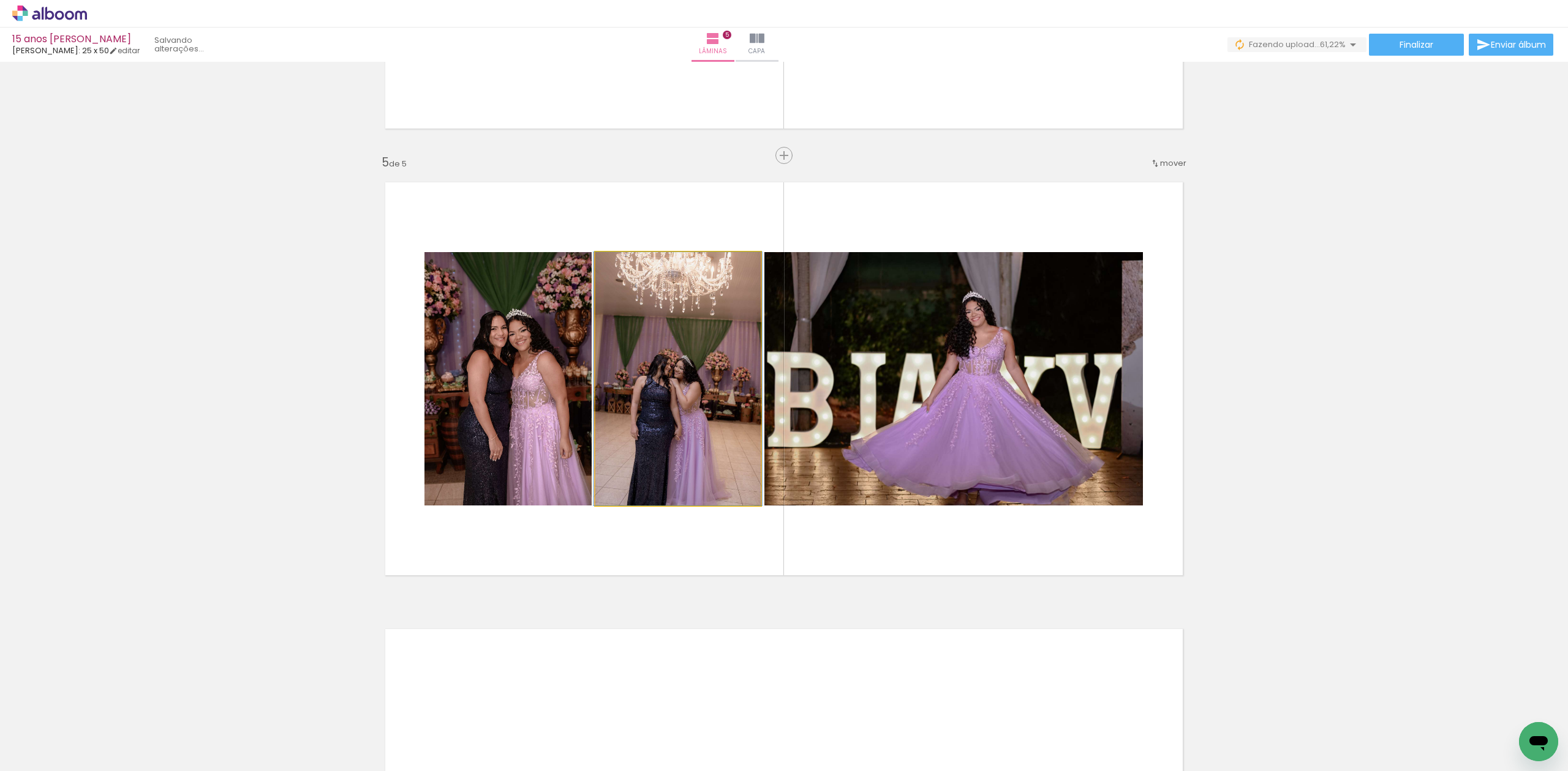
click at [686, 405] on quentale-photo at bounding box center [678, 379] width 165 height 254
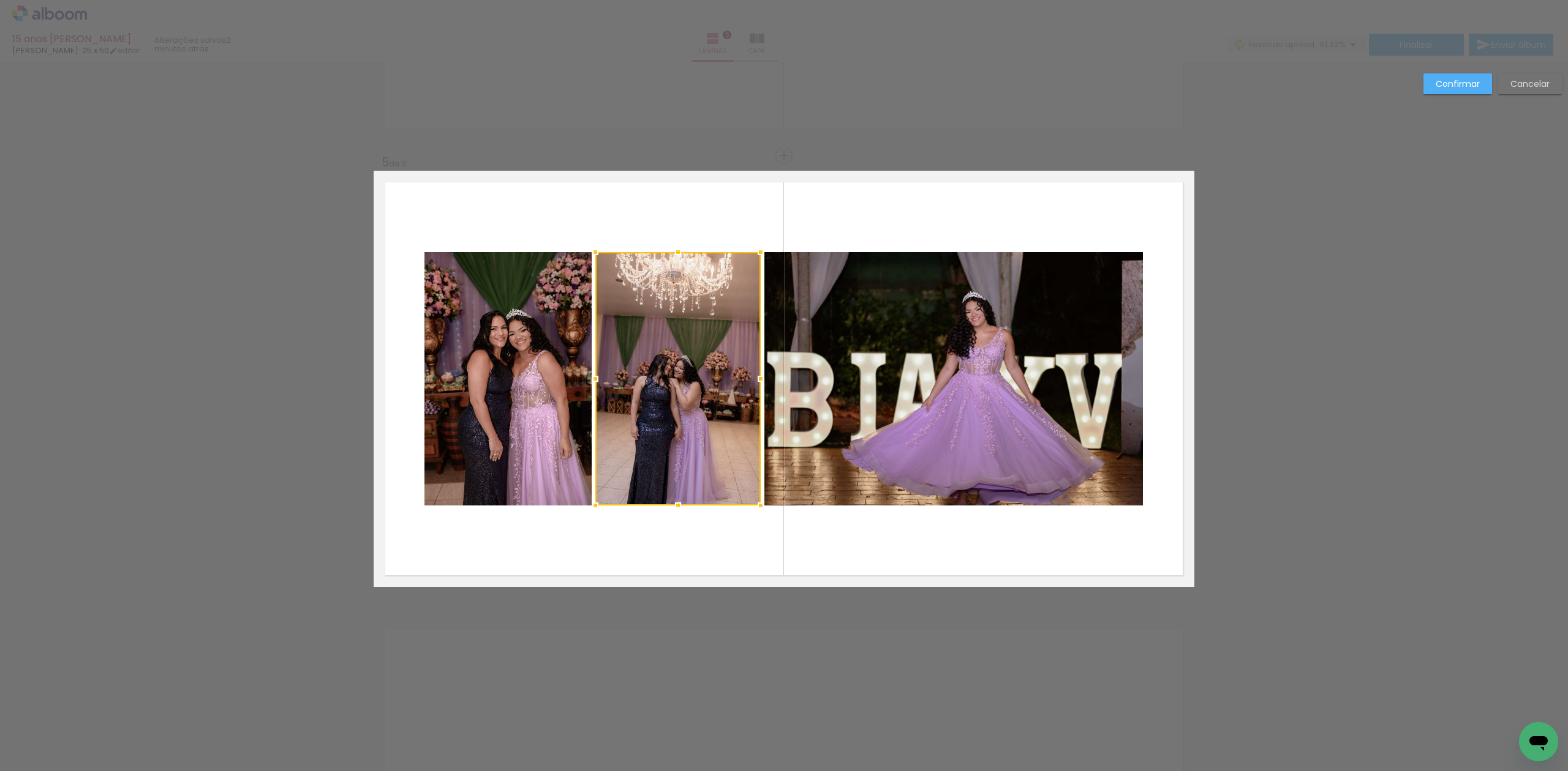
click at [687, 405] on div at bounding box center [678, 379] width 165 height 254
click at [0, 0] on slot "Confirmar" at bounding box center [0, 0] width 0 height 0
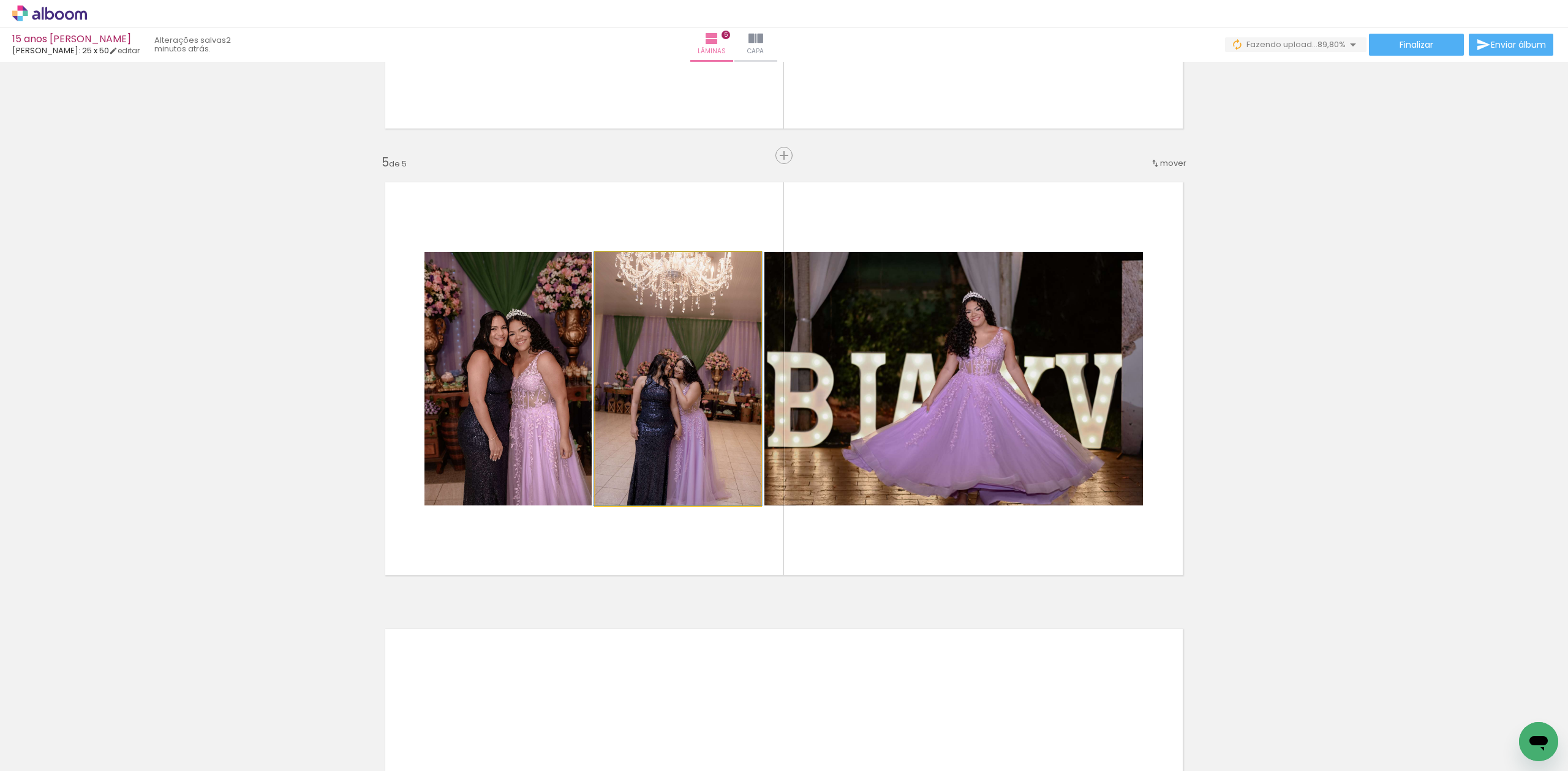
click at [716, 398] on quentale-photo at bounding box center [678, 379] width 165 height 254
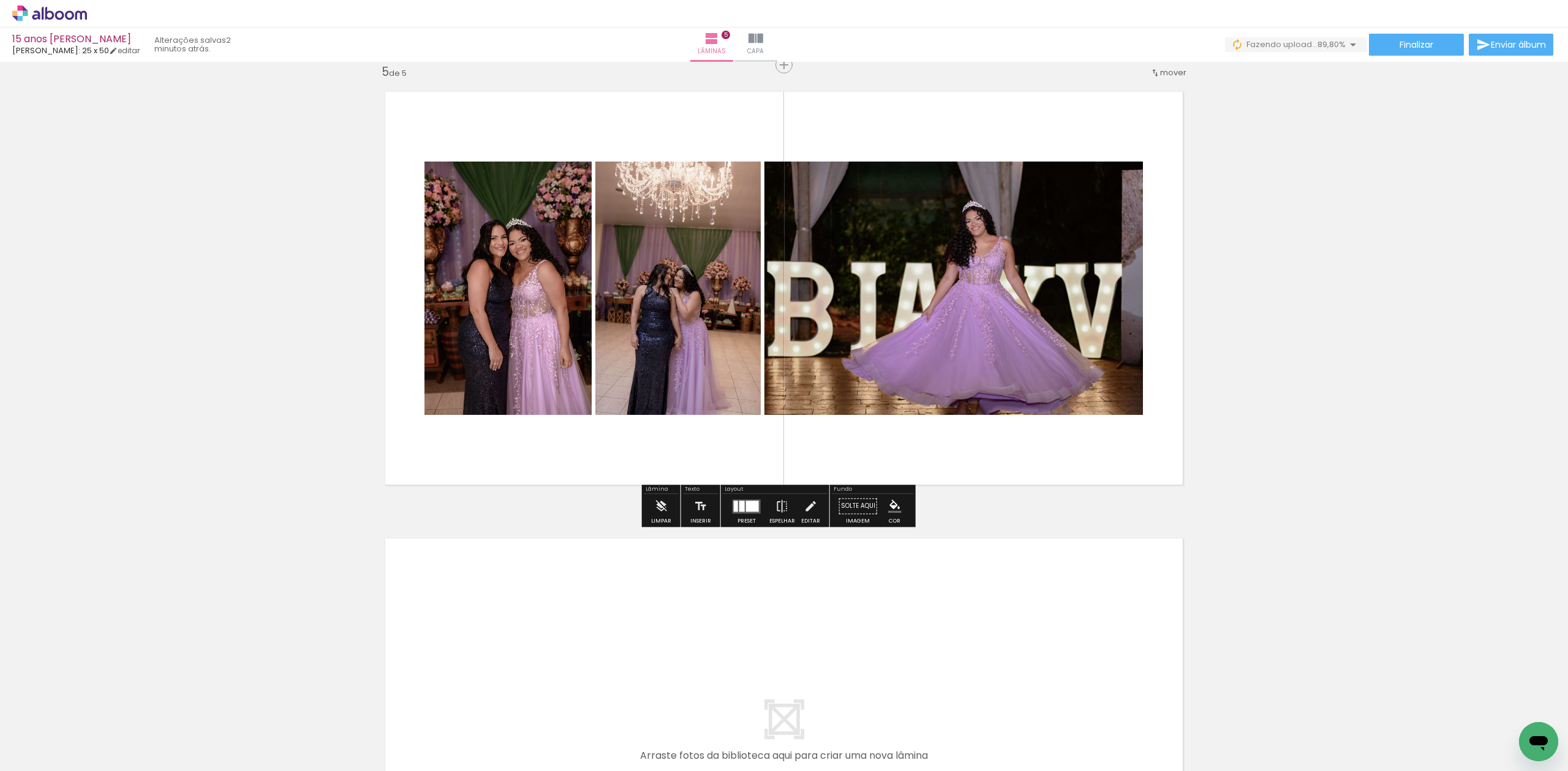
scroll to position [2040, 0]
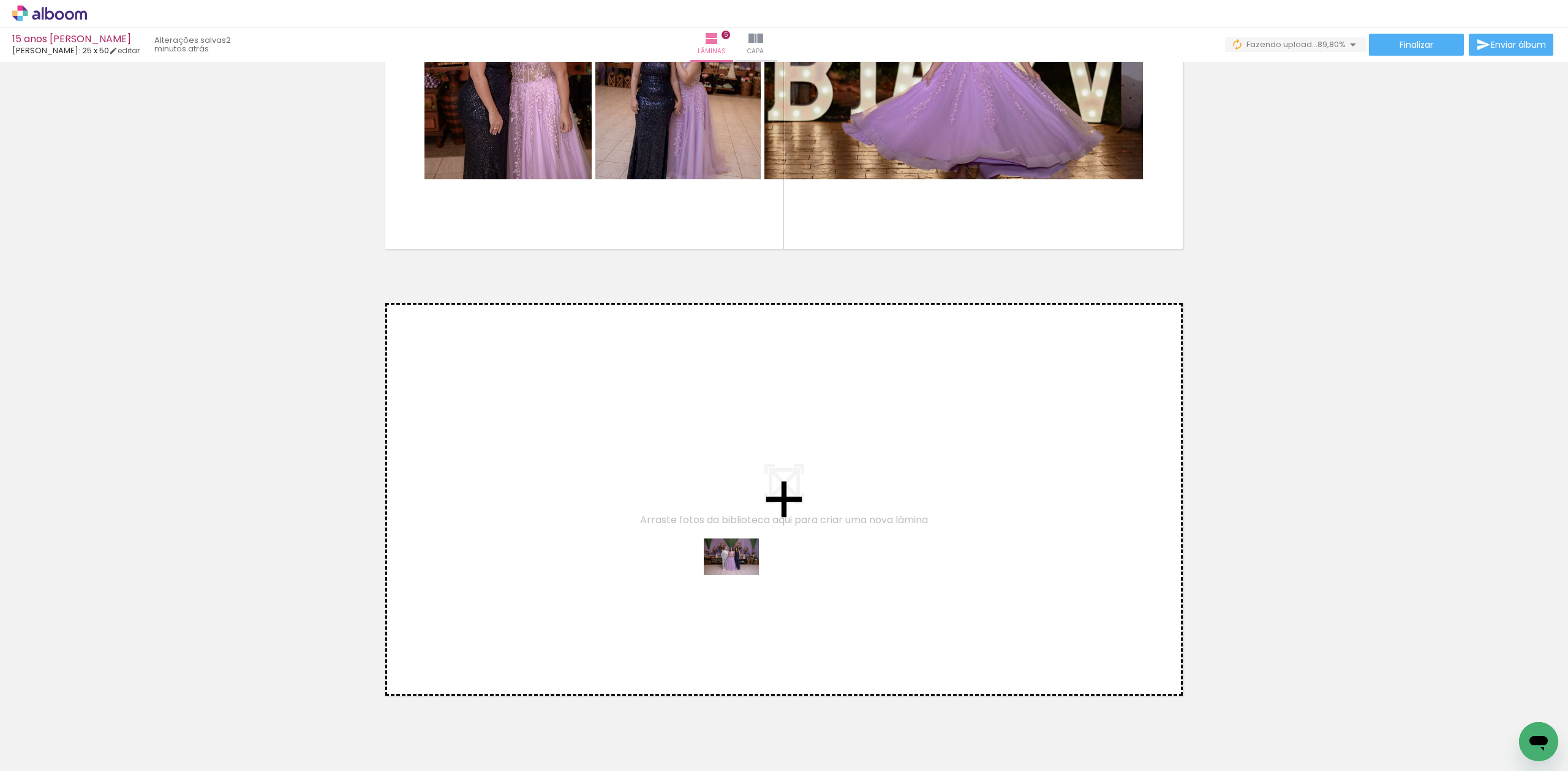
drag, startPoint x: 872, startPoint y: 733, endPoint x: 741, endPoint y: 575, distance: 205.2
click at [741, 575] on quentale-workspace at bounding box center [784, 386] width 1568 height 771
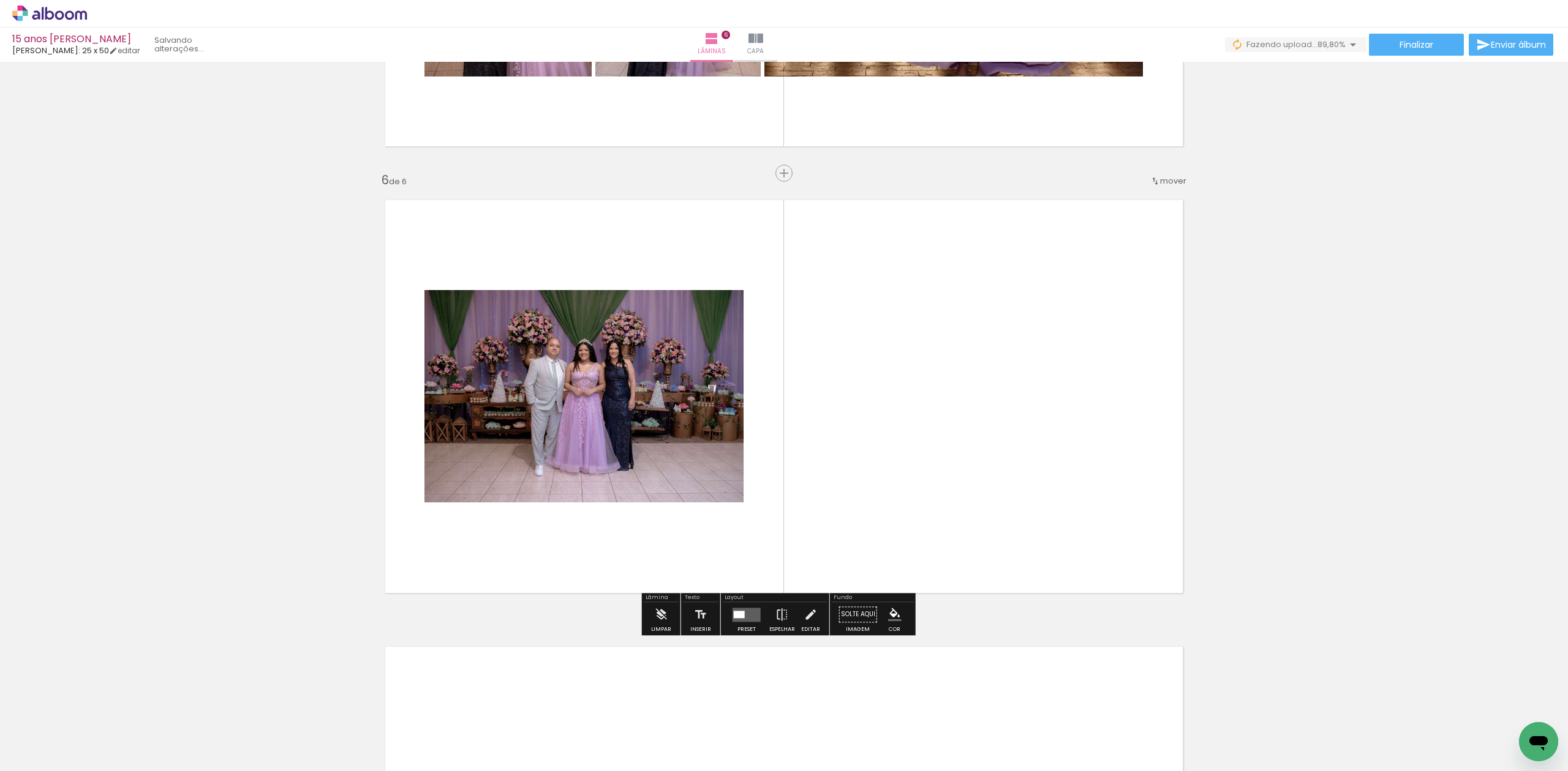
scroll to position [2160, 0]
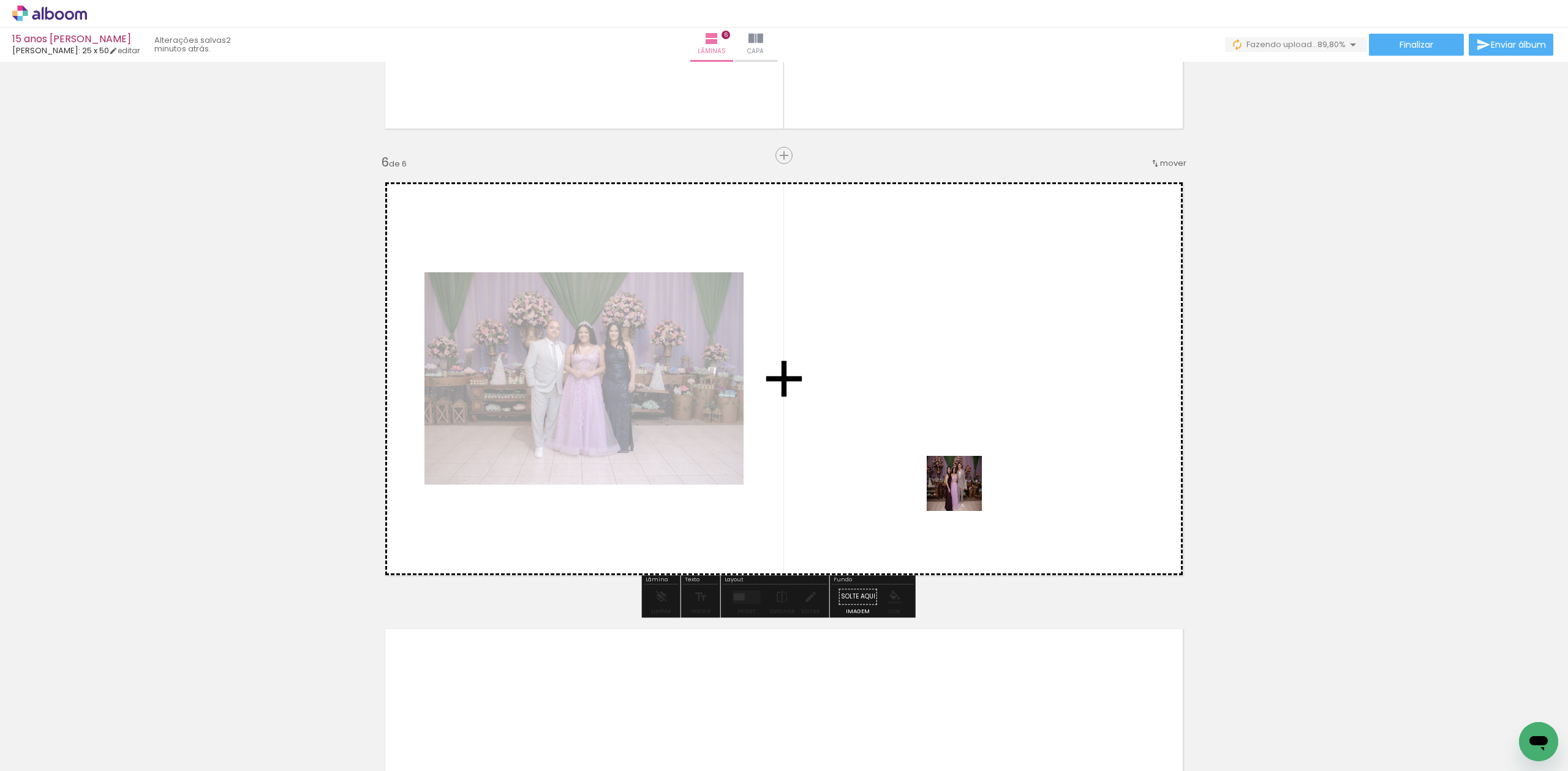
drag, startPoint x: 1282, startPoint y: 736, endPoint x: 941, endPoint y: 446, distance: 447.6
click at [941, 446] on quentale-workspace at bounding box center [784, 386] width 1568 height 771
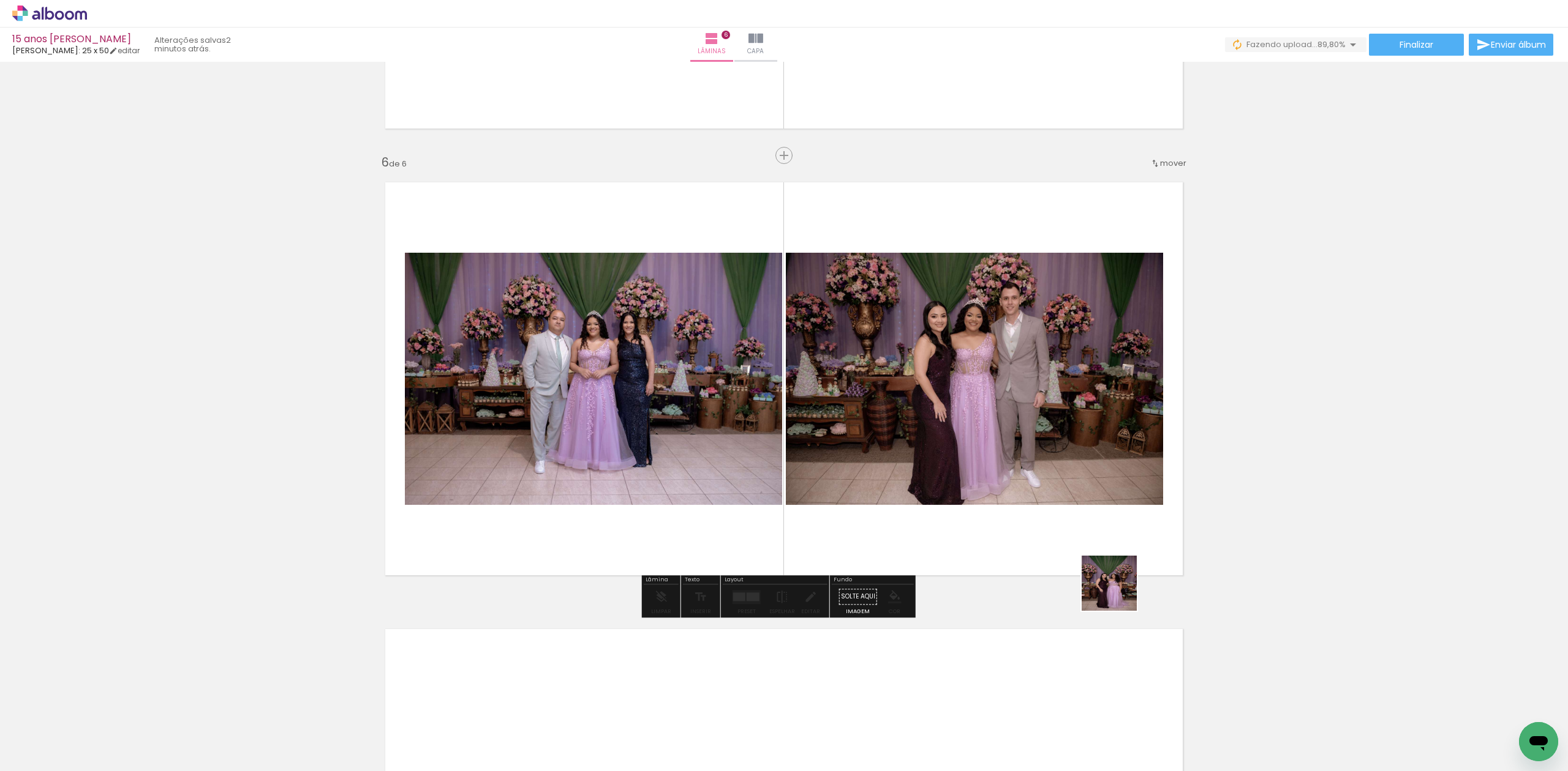
drag, startPoint x: 1178, startPoint y: 654, endPoint x: 1025, endPoint y: 477, distance: 234.0
click at [1025, 477] on quentale-workspace at bounding box center [784, 386] width 1568 height 771
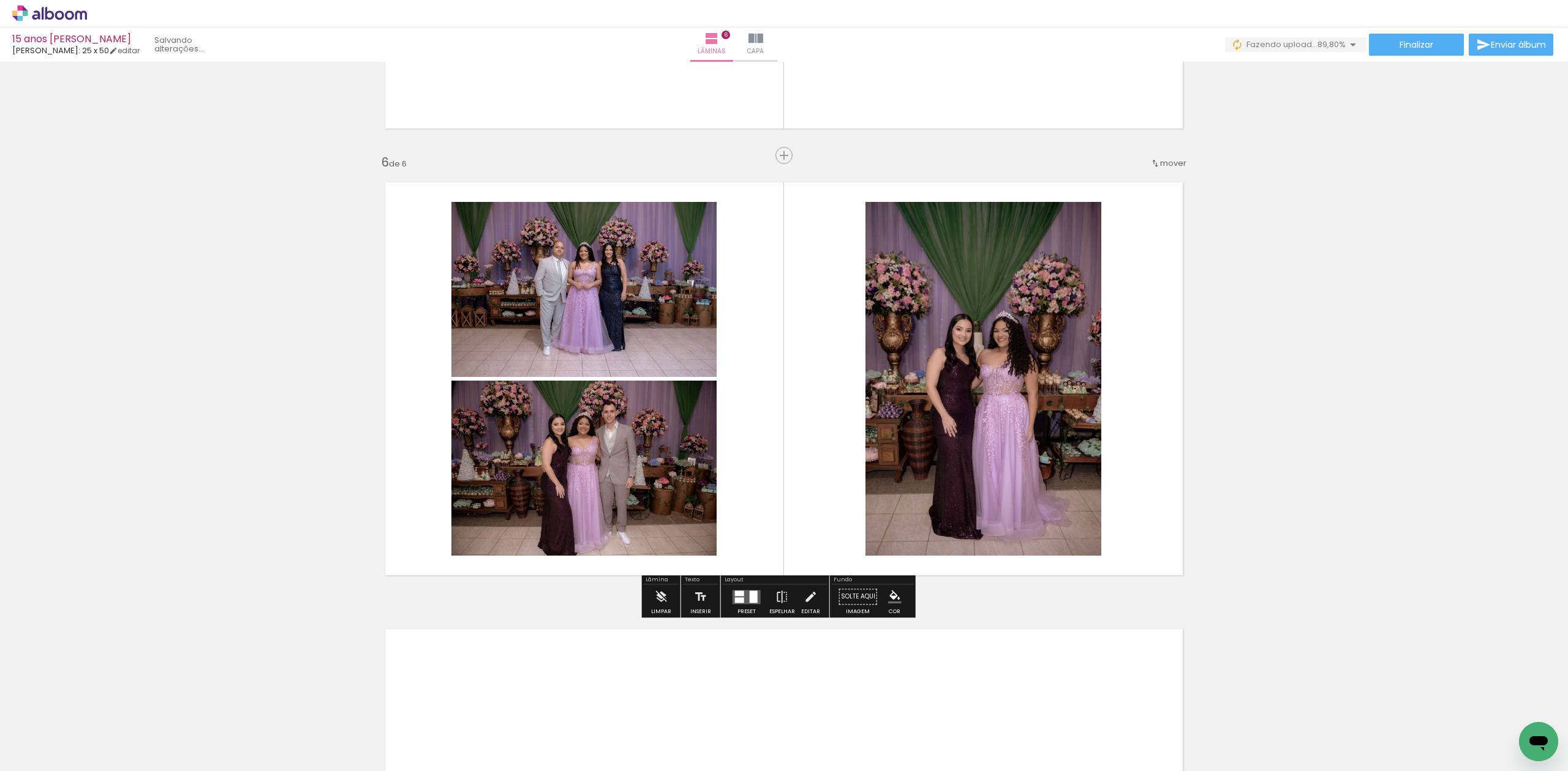
scroll to position [2324, 0]
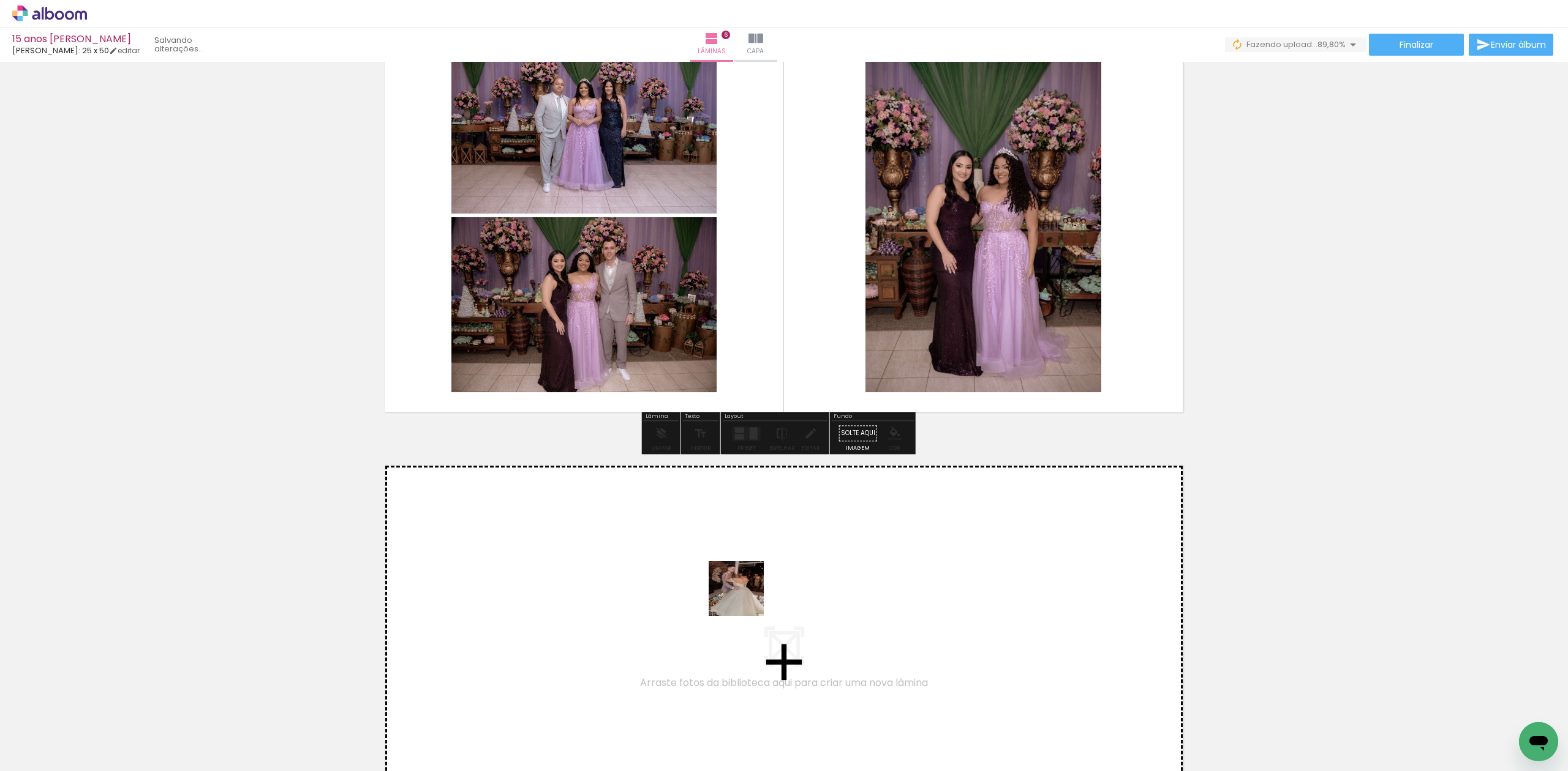
drag, startPoint x: 1357, startPoint y: 744, endPoint x: 721, endPoint y: 593, distance: 653.7
click at [721, 593] on quentale-workspace at bounding box center [784, 386] width 1568 height 771
